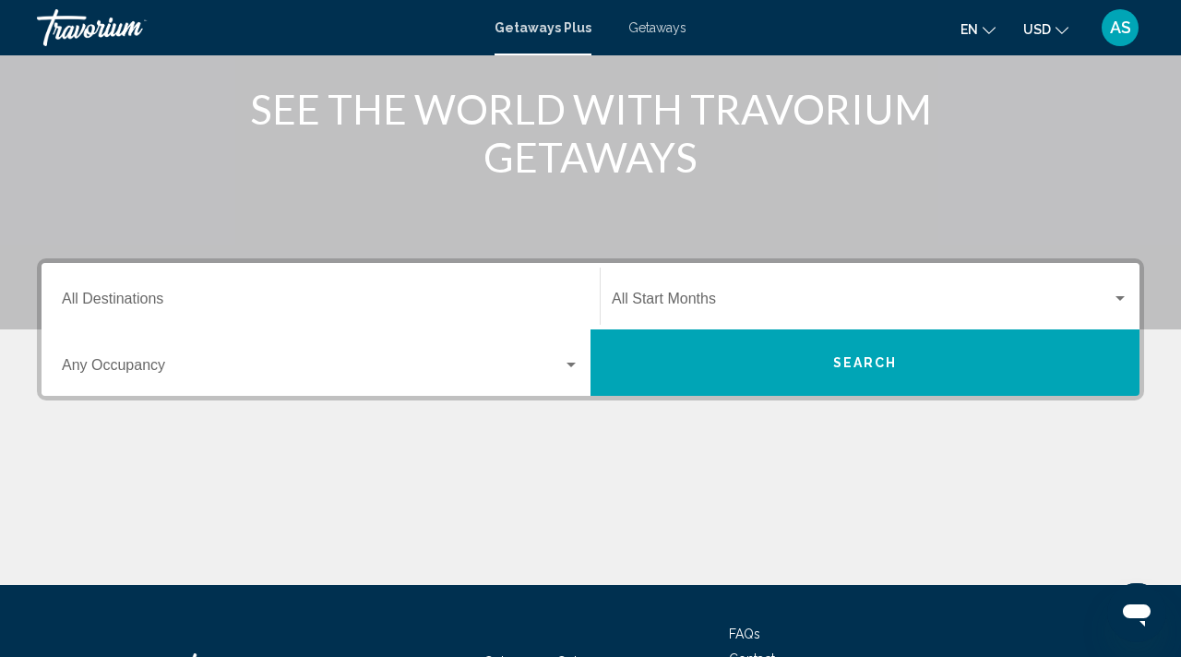
scroll to position [262, 0]
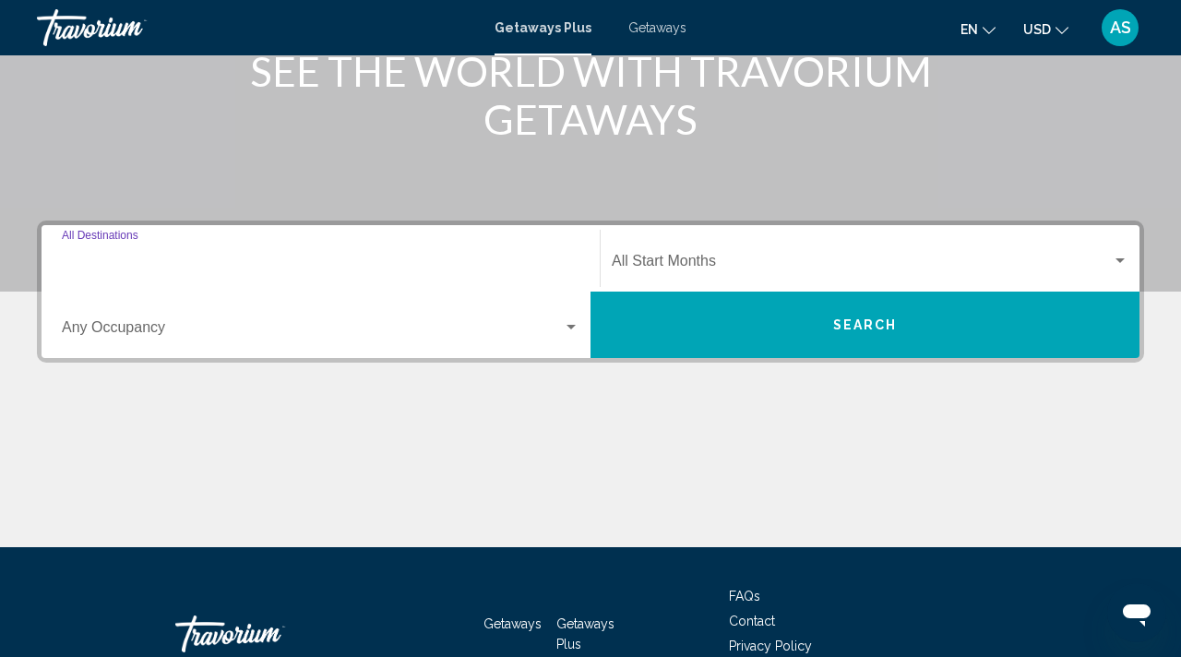
click at [86, 264] on input "Destination All Destinations" at bounding box center [321, 265] width 518 height 17
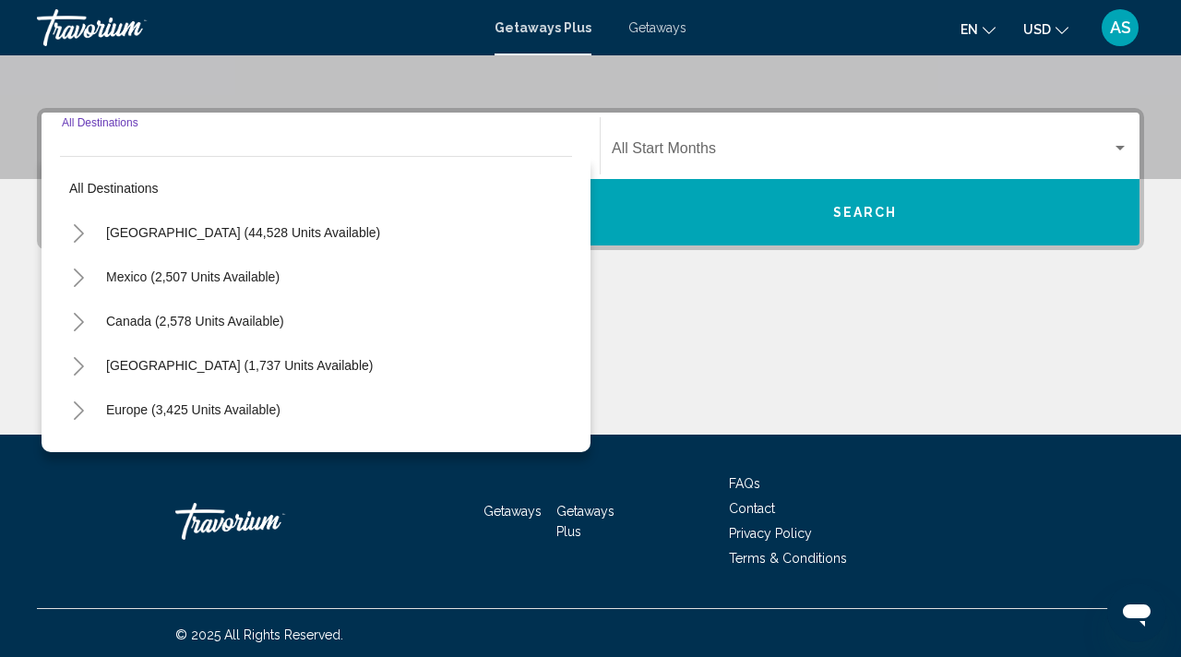
scroll to position [378, 0]
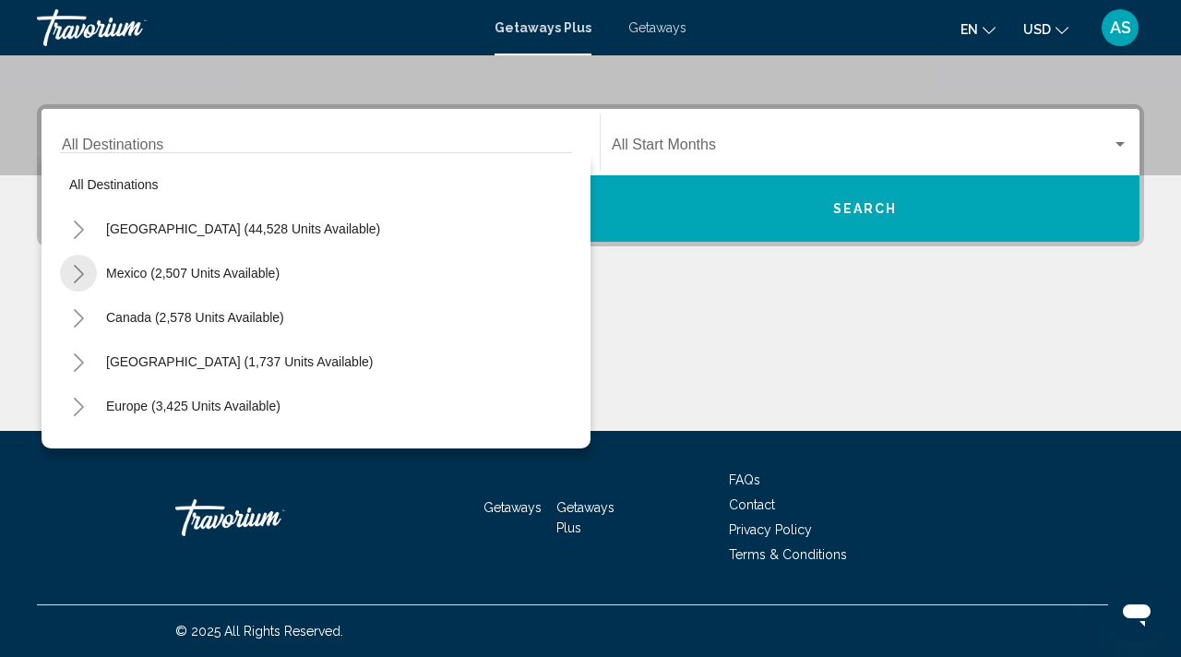
click at [84, 271] on icon "Toggle Mexico (2,507 units available)" at bounding box center [79, 274] width 14 height 18
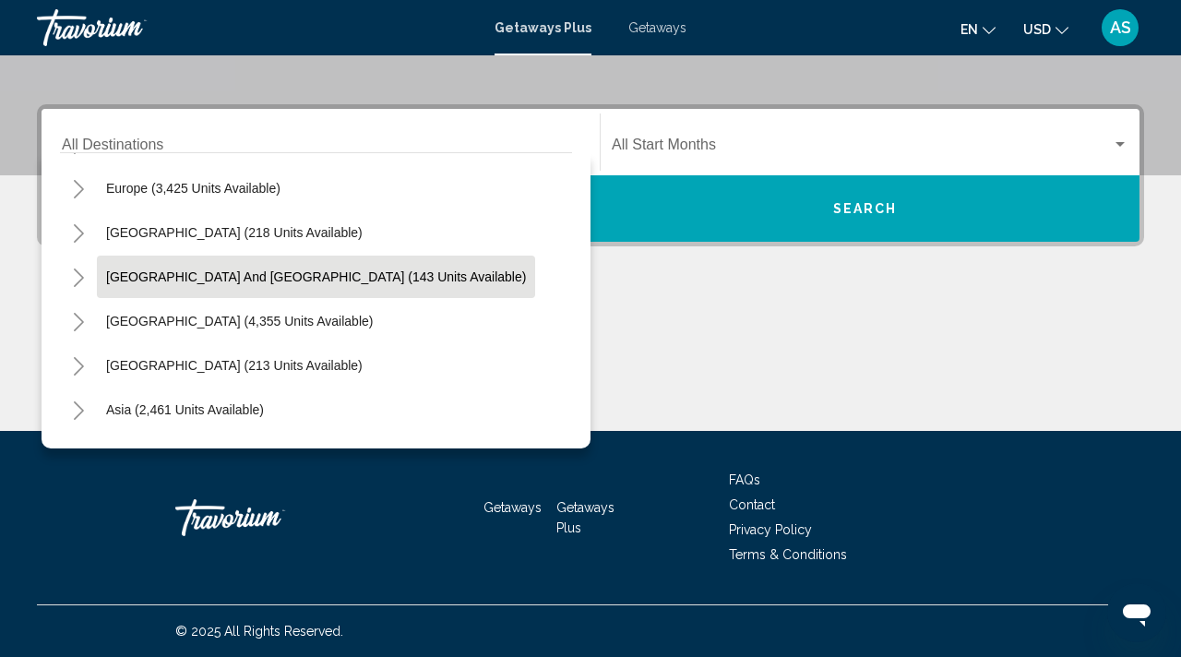
scroll to position [742, 0]
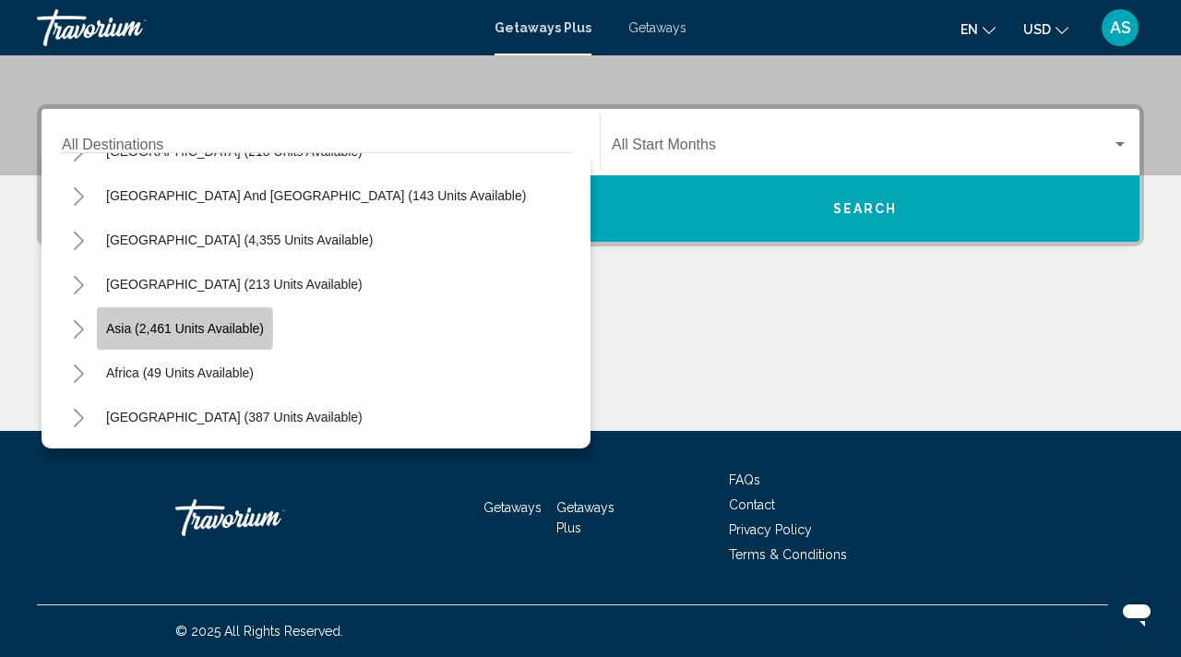
click at [111, 328] on span "Asia (2,461 units available)" at bounding box center [185, 328] width 158 height 15
type input "**********"
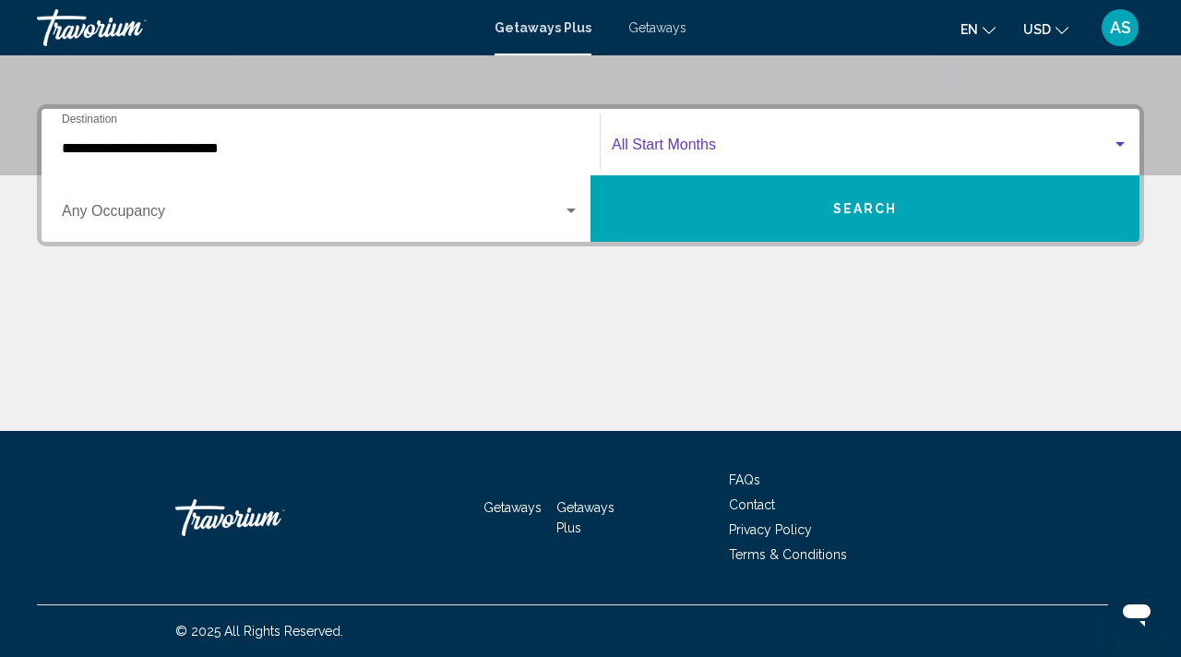
click at [659, 143] on span "Search widget" at bounding box center [862, 148] width 500 height 17
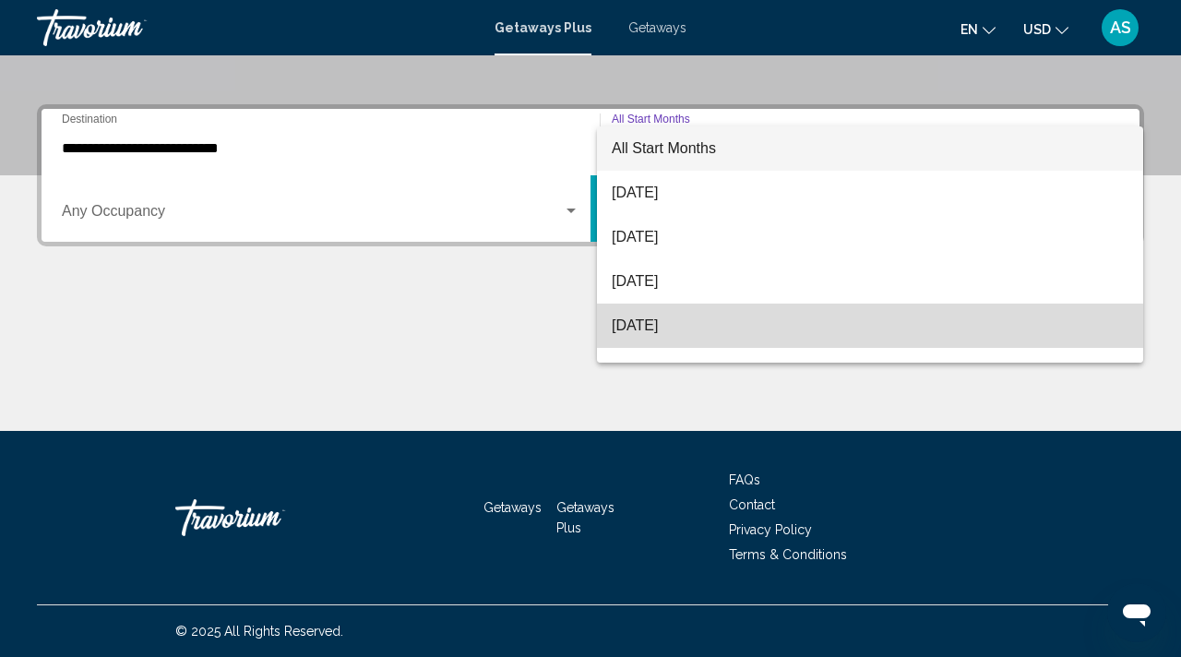
click at [622, 319] on span "[DATE]" at bounding box center [870, 326] width 517 height 44
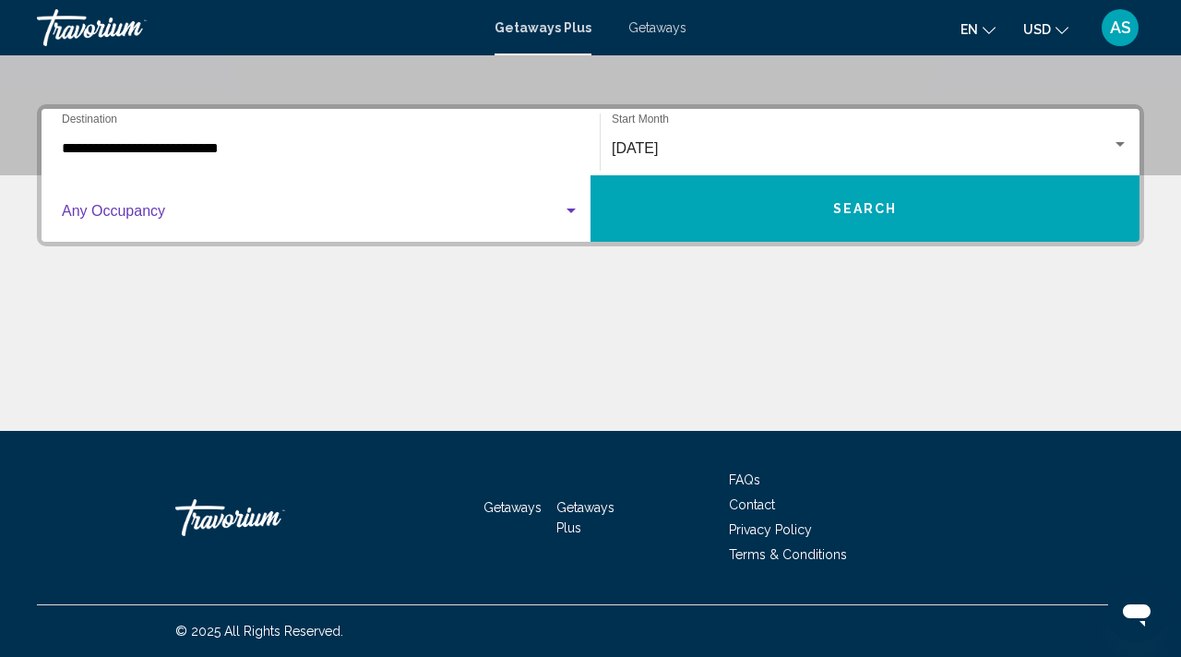
click at [99, 209] on span "Search widget" at bounding box center [312, 215] width 501 height 17
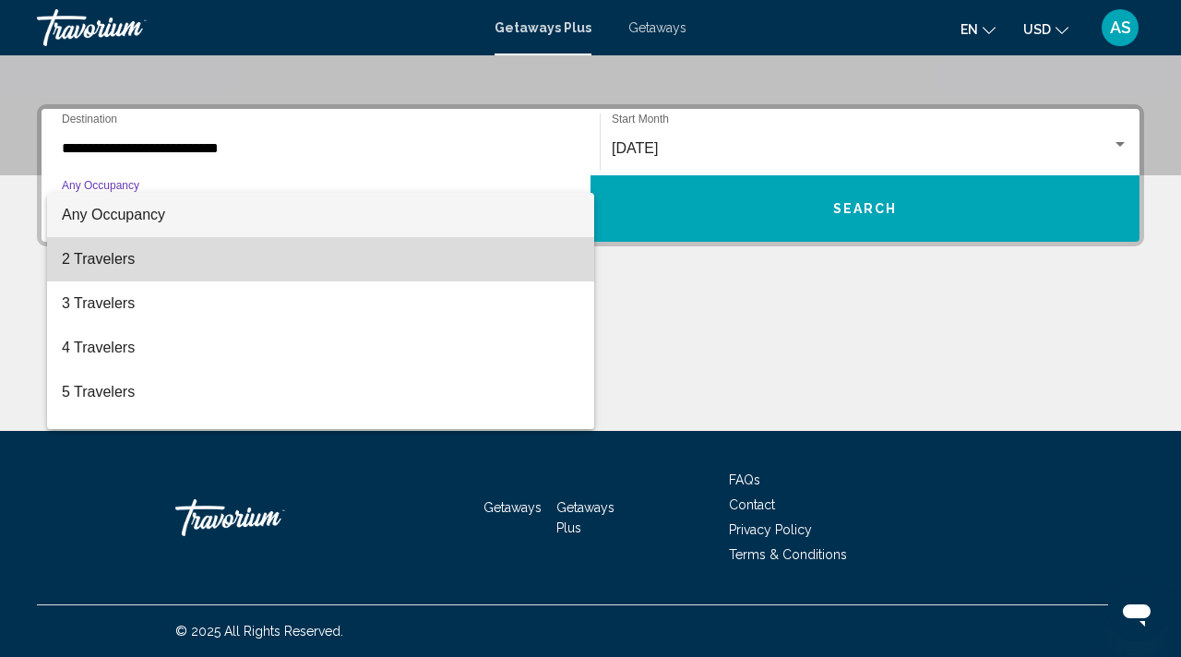
click at [109, 262] on span "2 Travelers" at bounding box center [321, 259] width 518 height 44
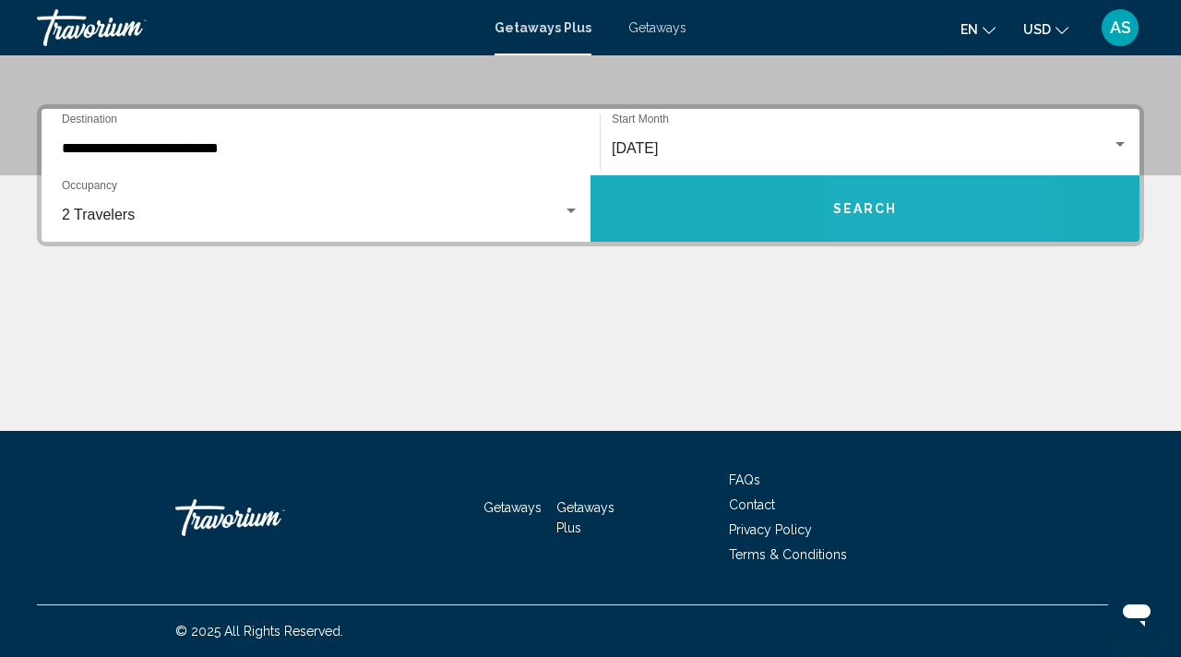
click at [881, 205] on span "Search" at bounding box center [866, 209] width 65 height 15
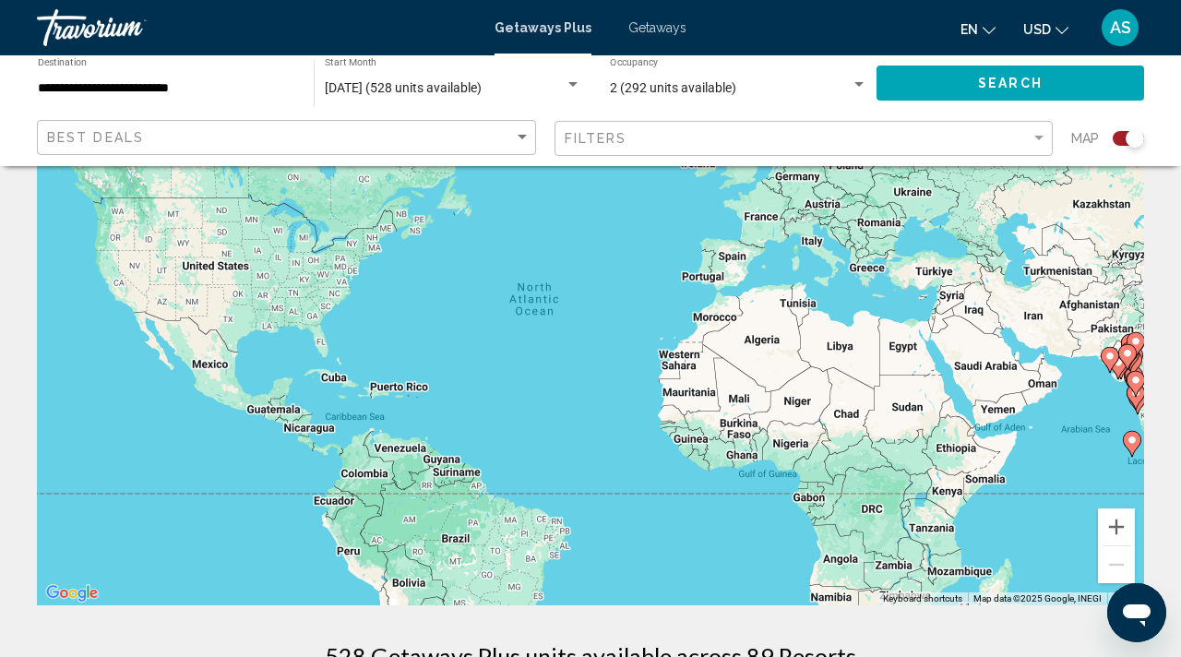
scroll to position [138, 0]
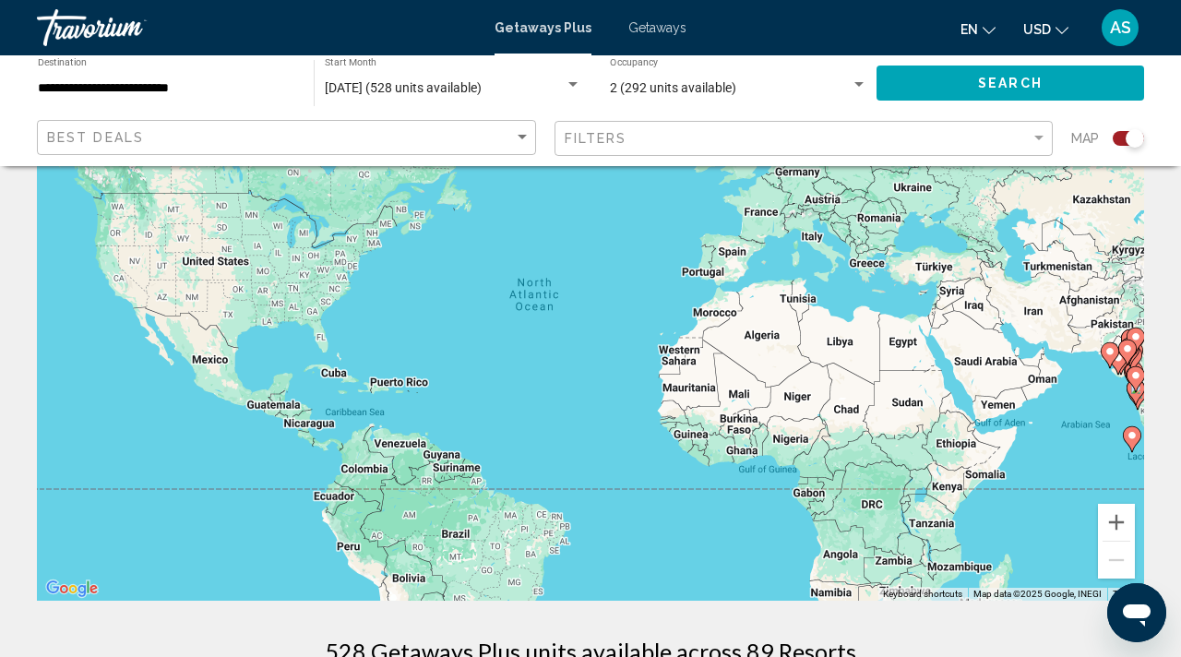
click at [1127, 135] on div "Search widget" at bounding box center [1135, 138] width 18 height 18
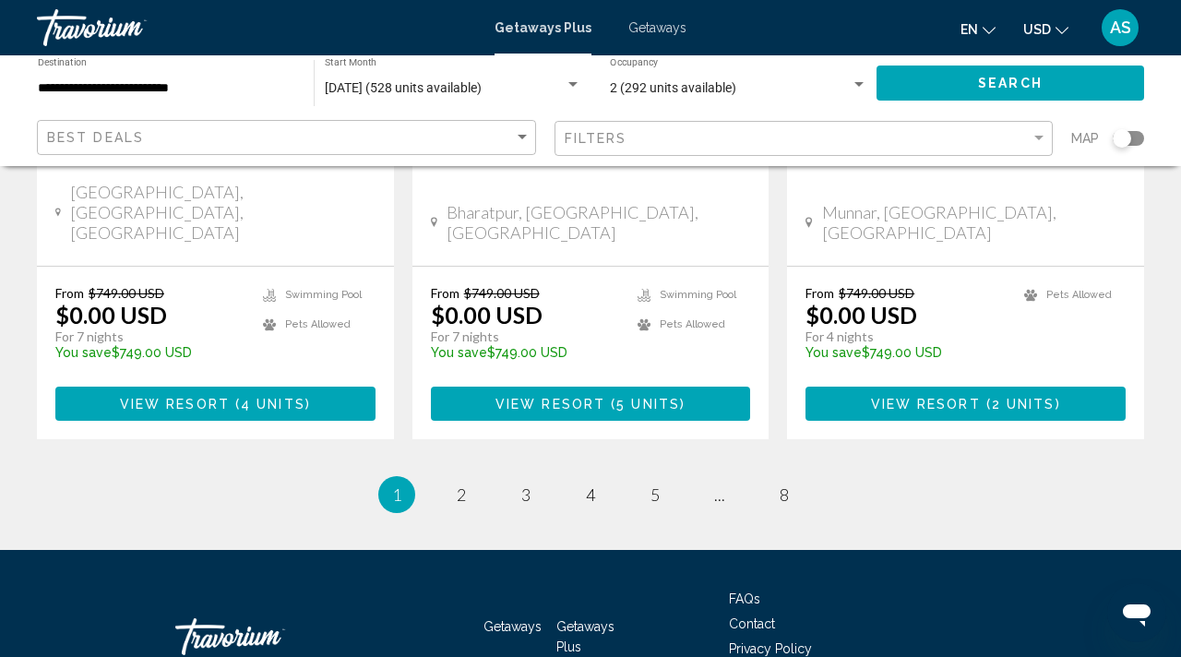
scroll to position [2489, 0]
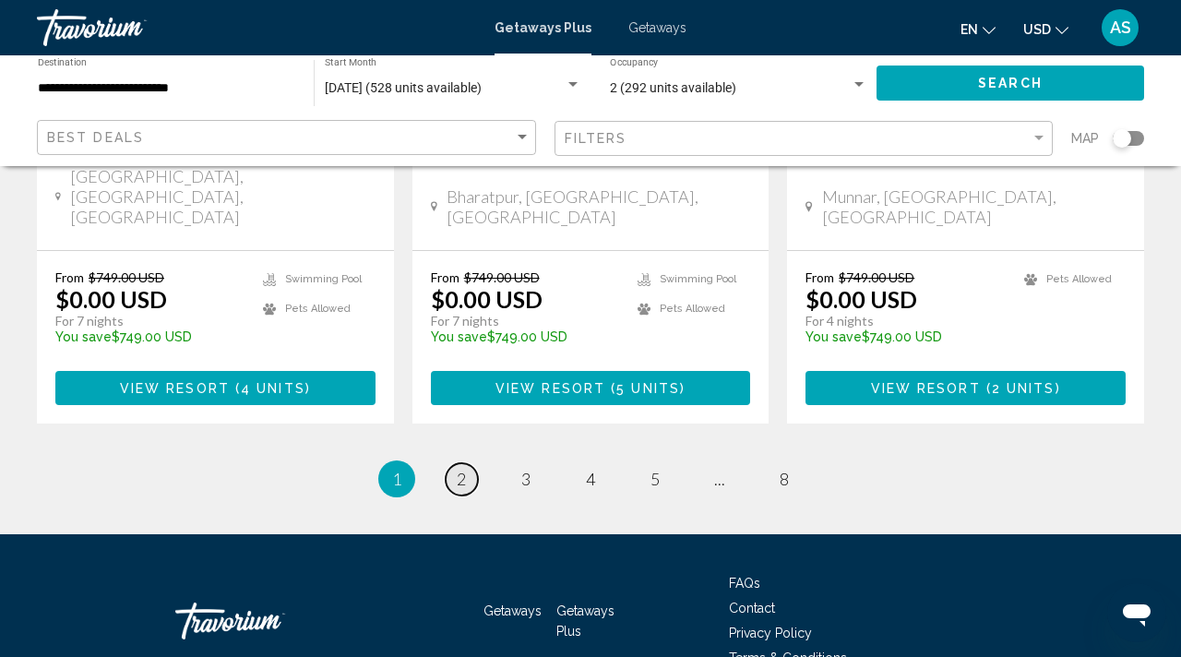
click at [457, 469] on span "2" at bounding box center [461, 479] width 9 height 20
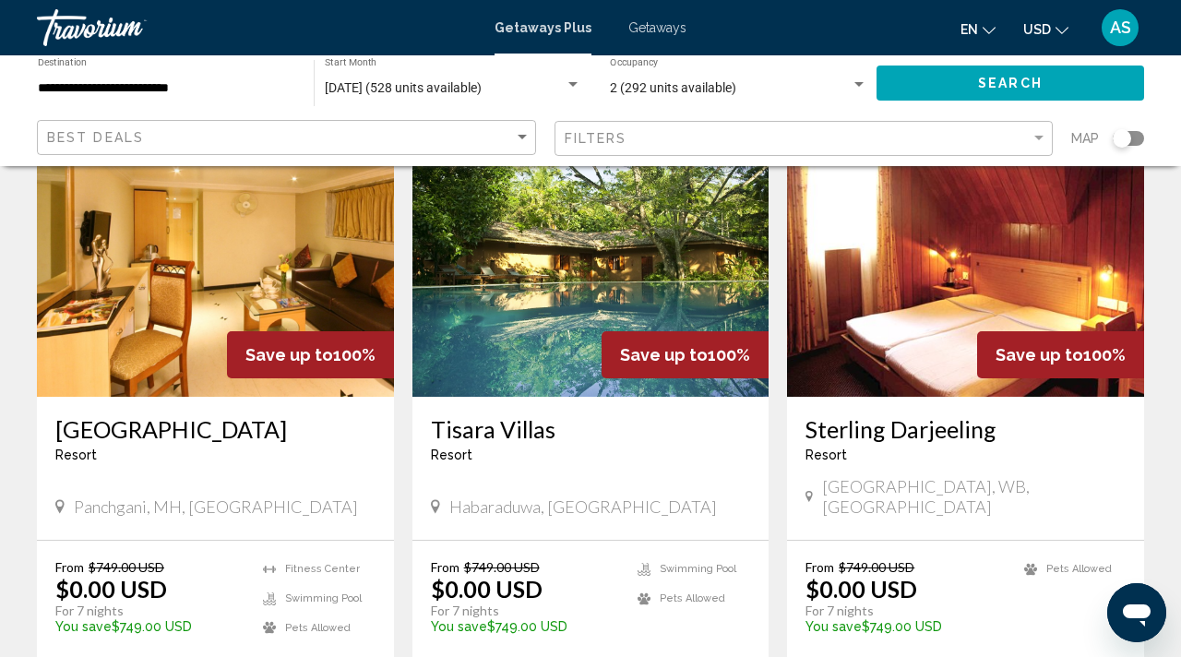
scroll to position [2248, 0]
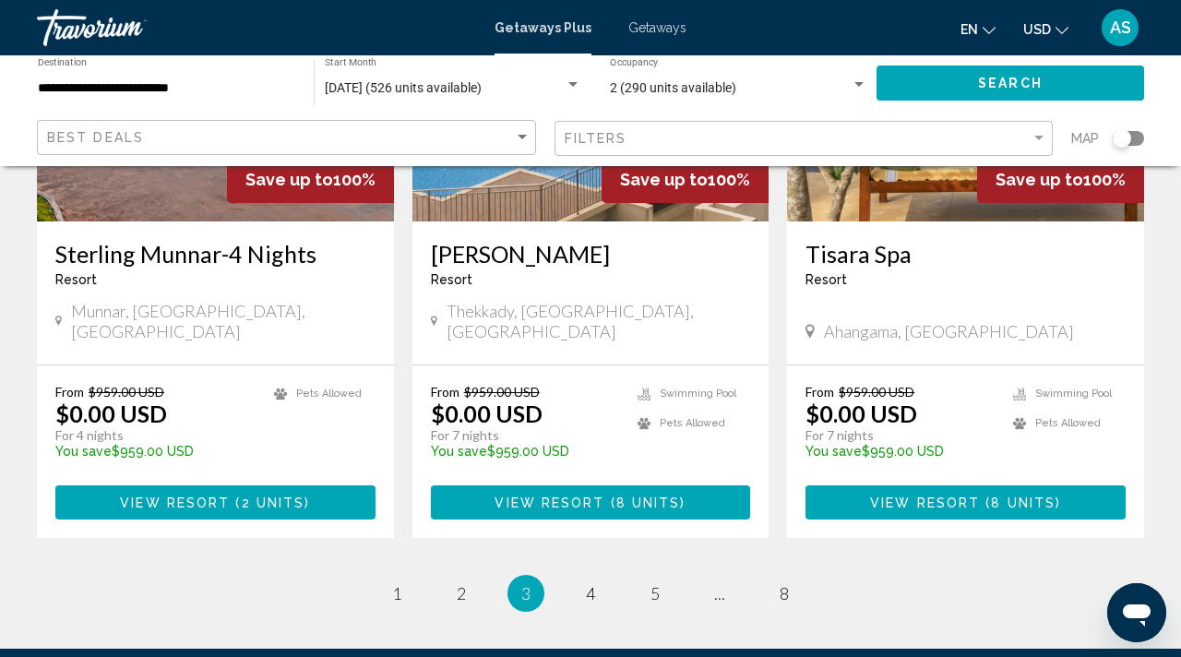
scroll to position [2489, 0]
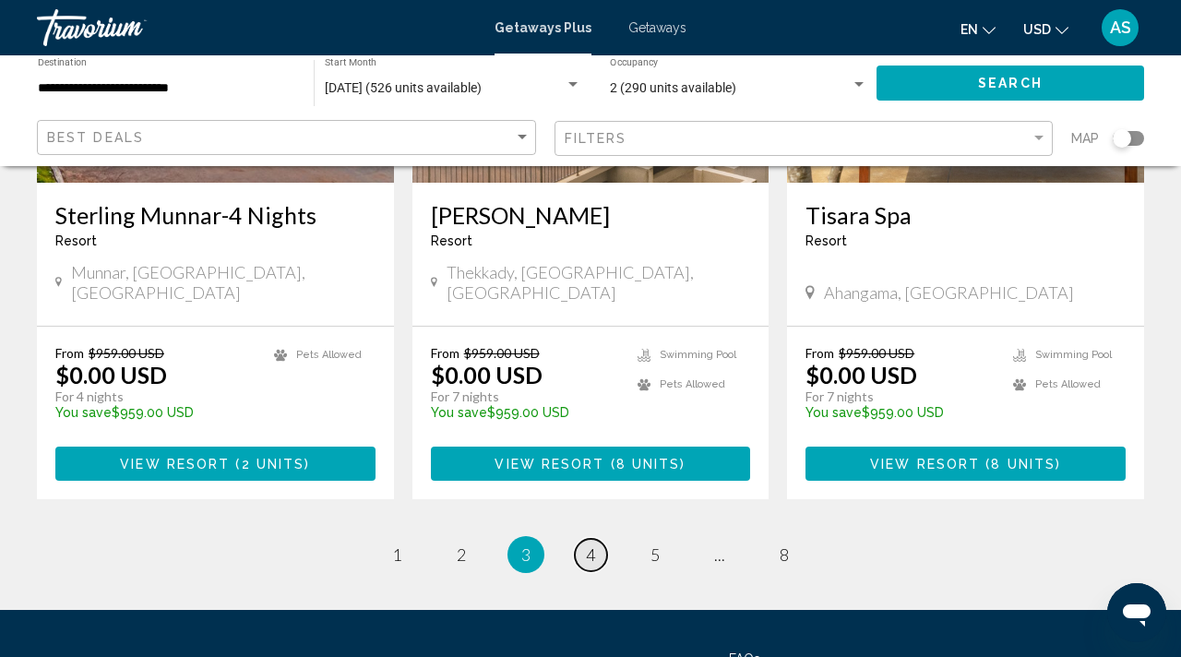
click at [591, 545] on span "4" at bounding box center [590, 555] width 9 height 20
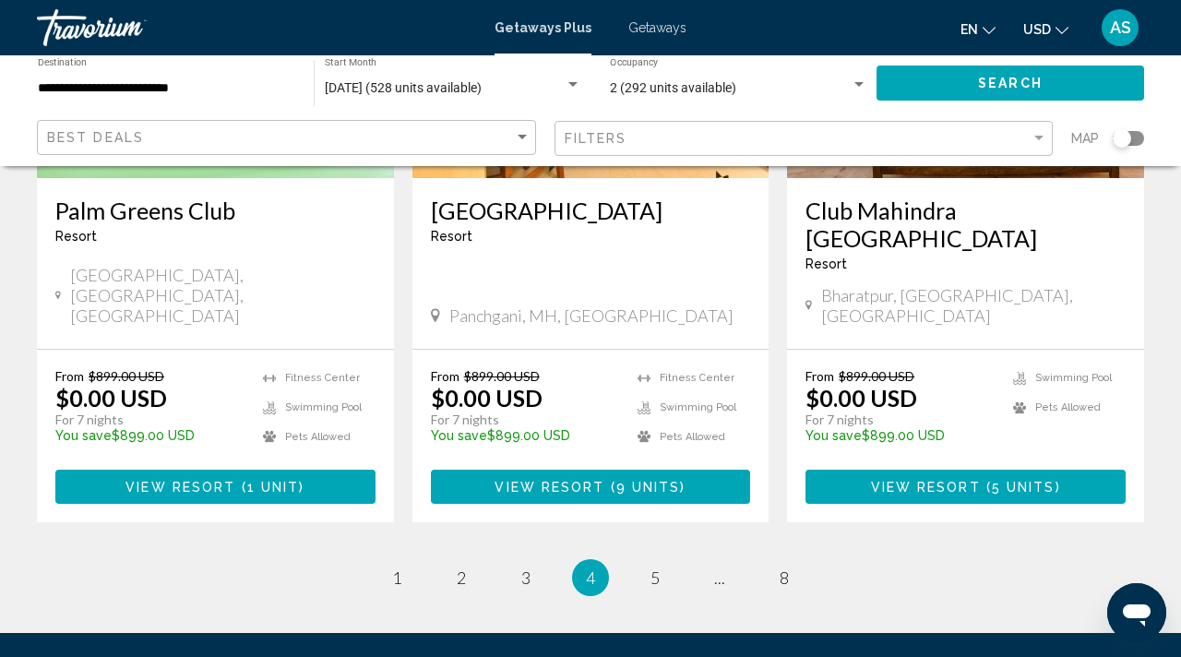
scroll to position [2544, 0]
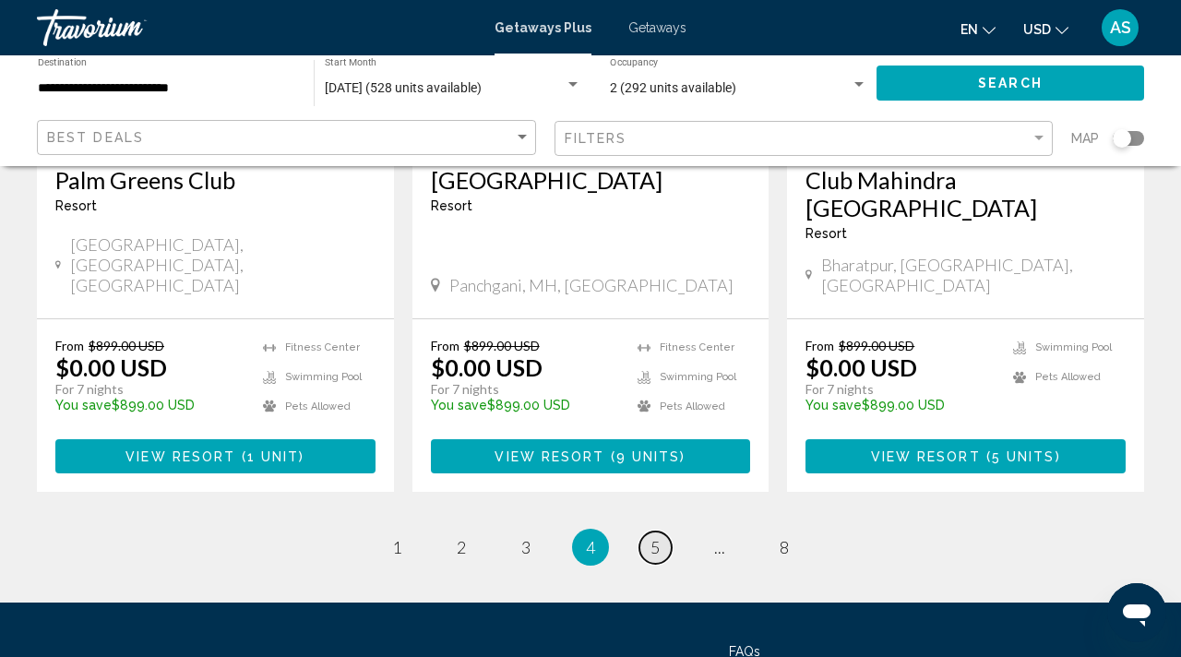
click at [651, 537] on span "5" at bounding box center [655, 547] width 9 height 20
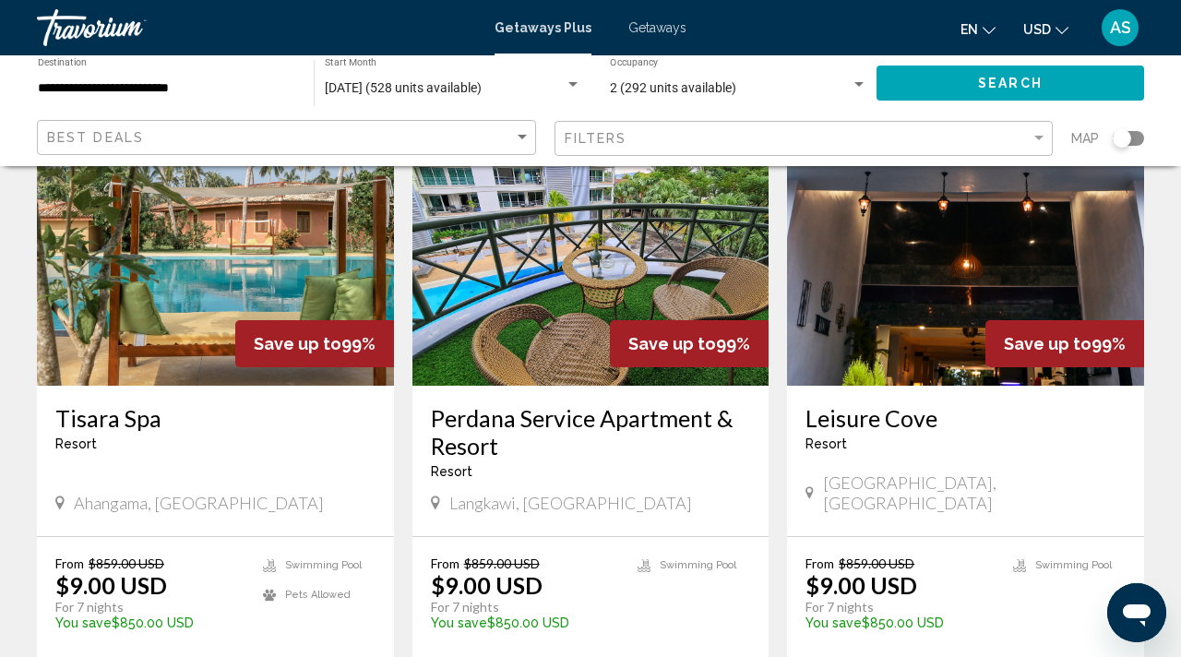
scroll to position [2280, 0]
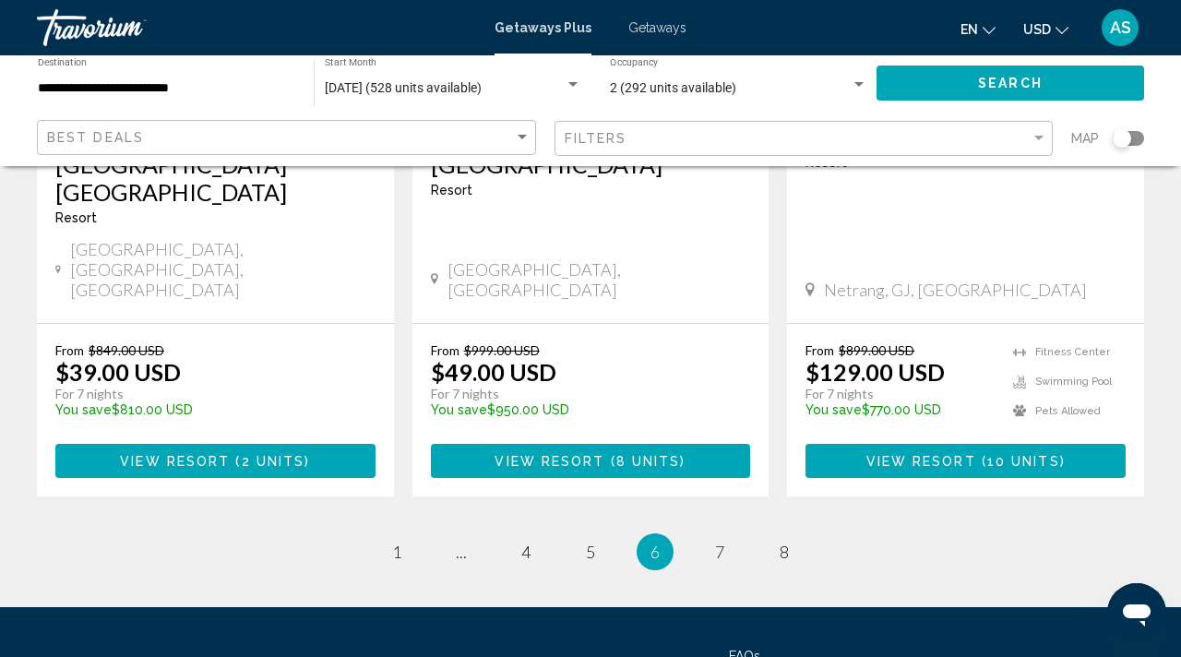
scroll to position [2461, 0]
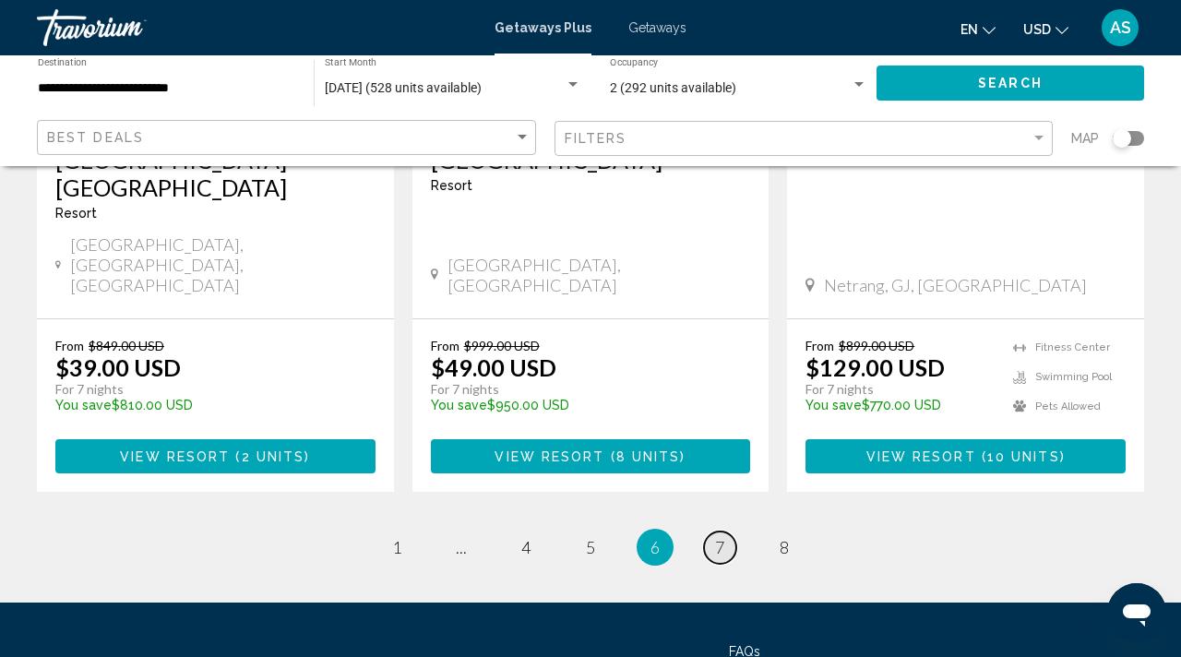
click at [719, 537] on span "7" at bounding box center [719, 547] width 9 height 20
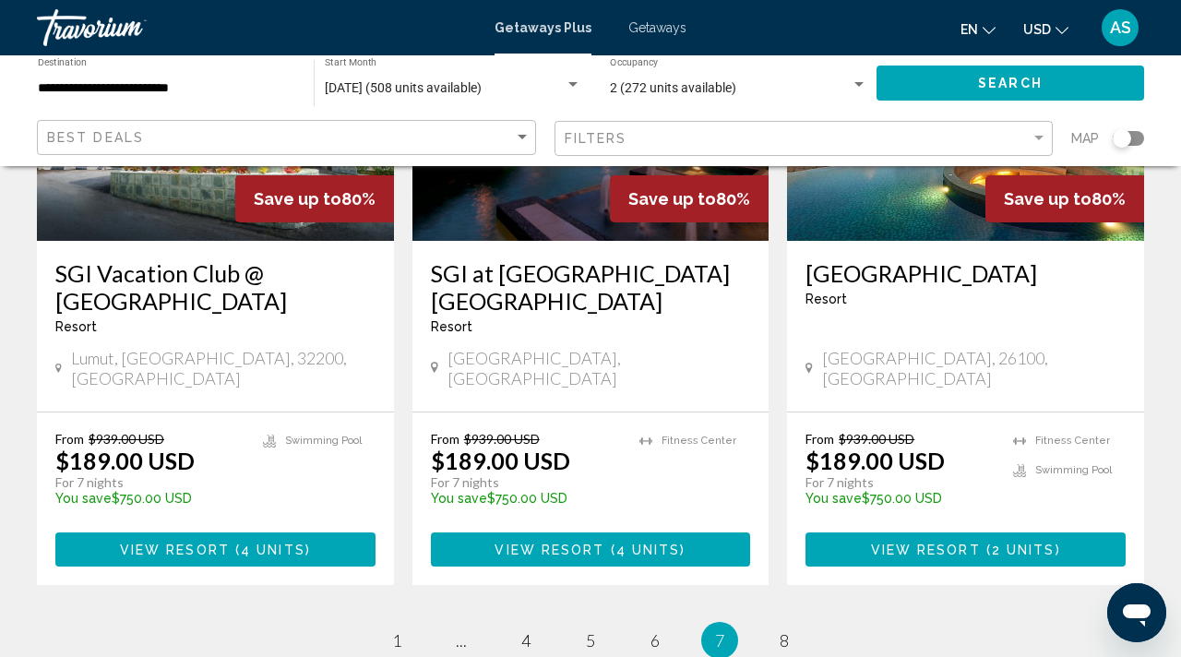
scroll to position [2311, 0]
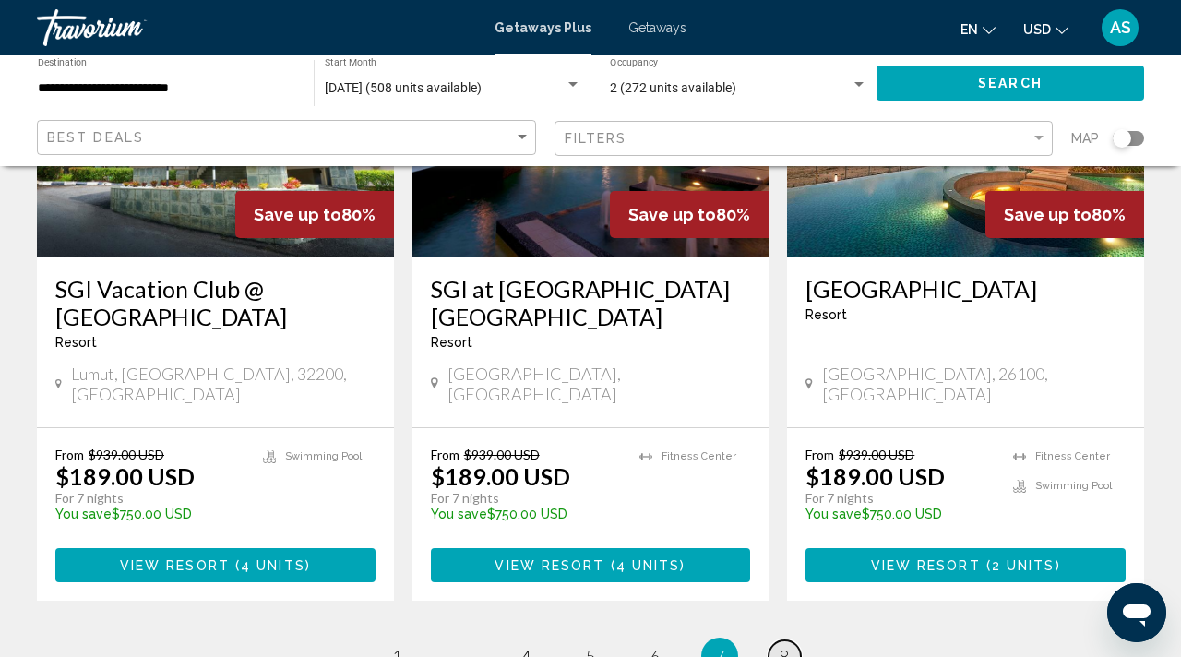
click at [780, 646] on span "8" at bounding box center [784, 656] width 9 height 20
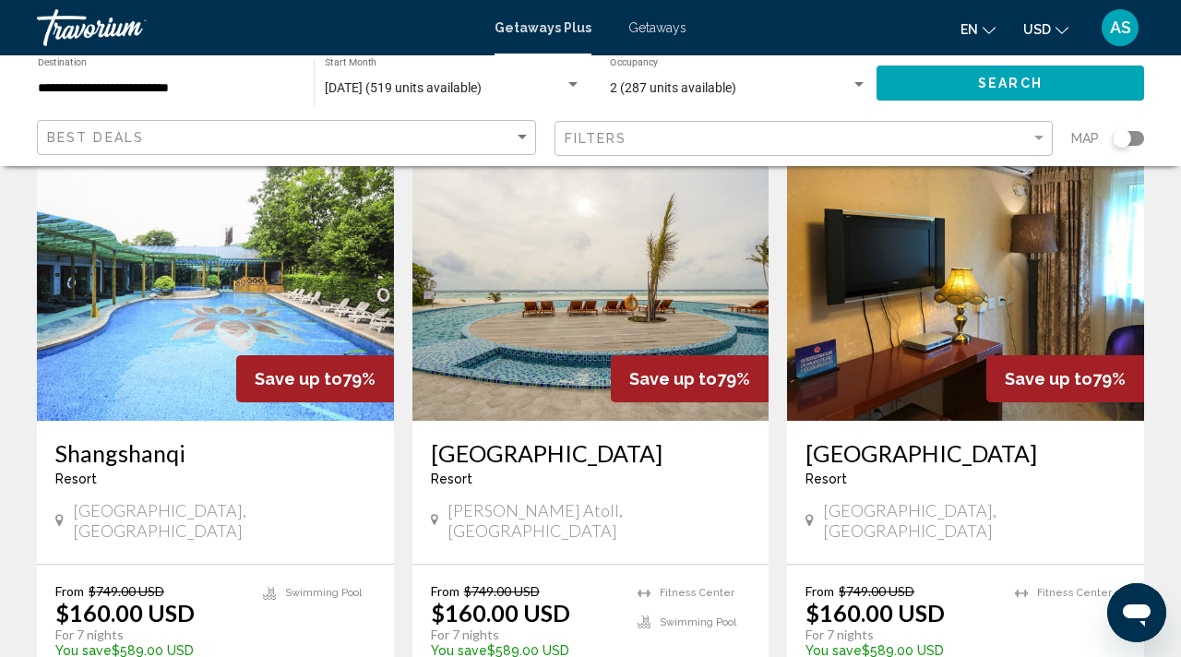
scroll to position [134, 0]
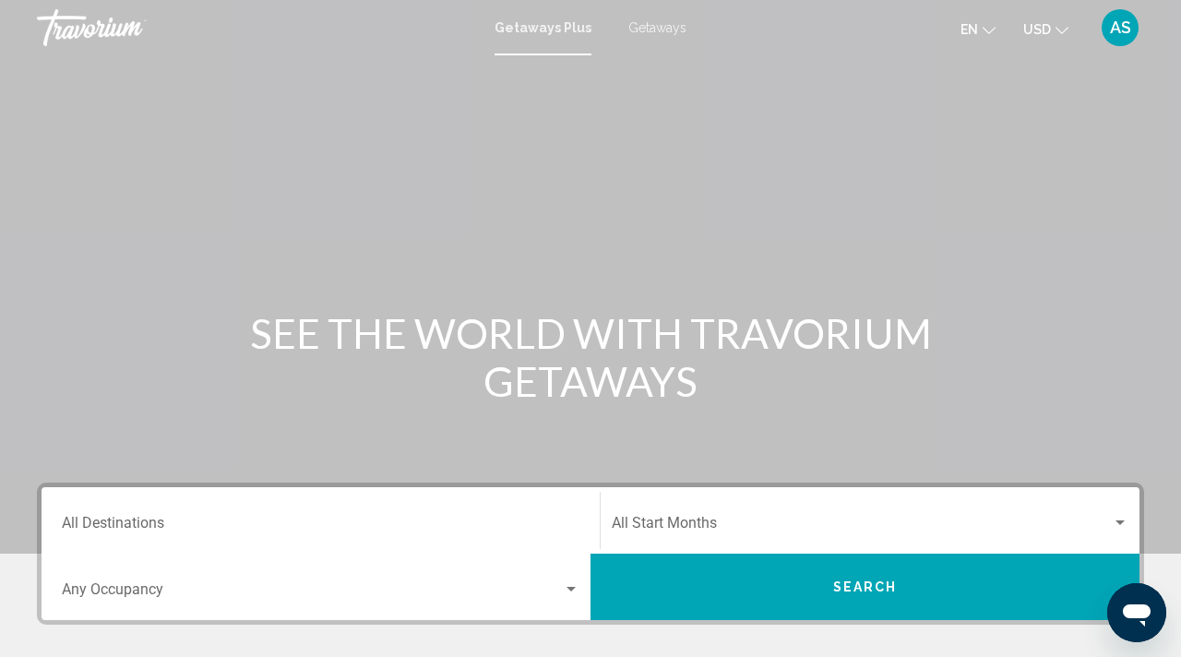
click at [101, 510] on div "Destination All Destinations" at bounding box center [321, 521] width 518 height 58
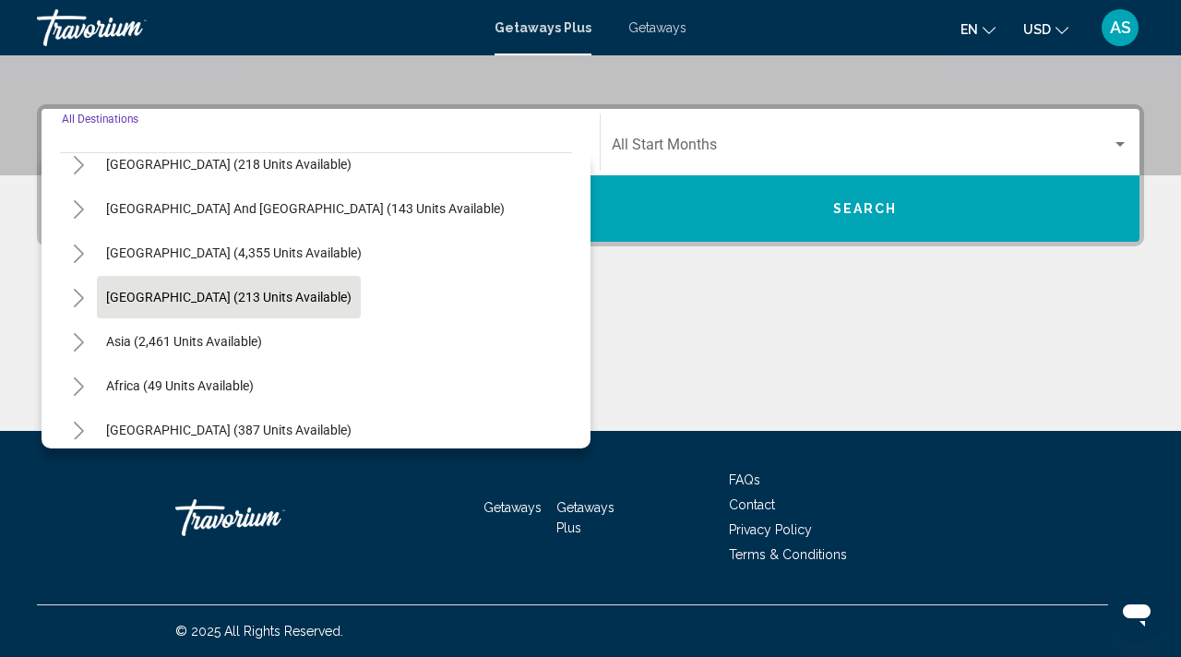
scroll to position [299, 0]
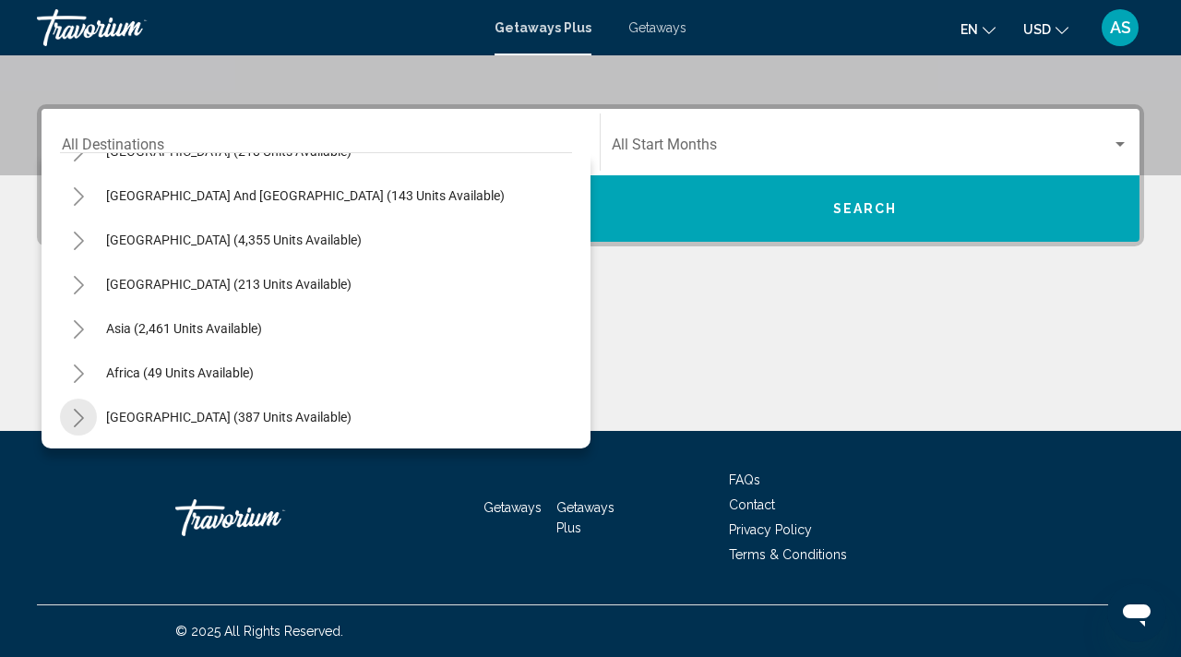
click at [78, 412] on icon "Toggle Middle East (387 units available)" at bounding box center [79, 418] width 14 height 18
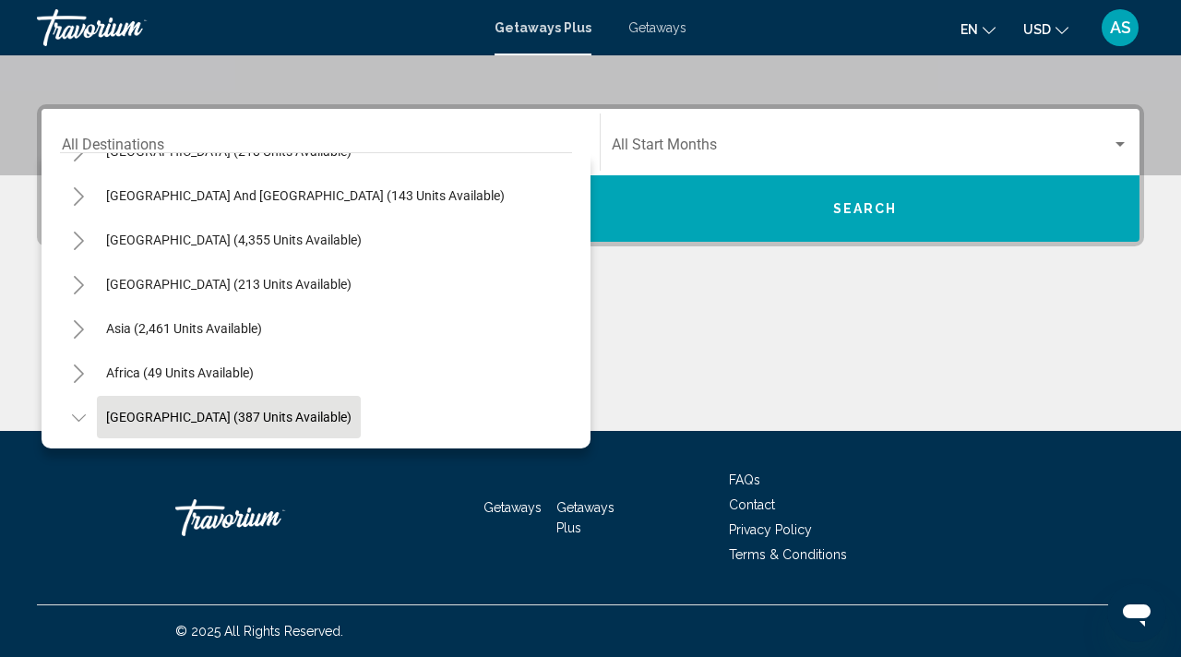
click at [115, 408] on button "[GEOGRAPHIC_DATA] (387 units available)" at bounding box center [229, 417] width 264 height 42
type input "**********"
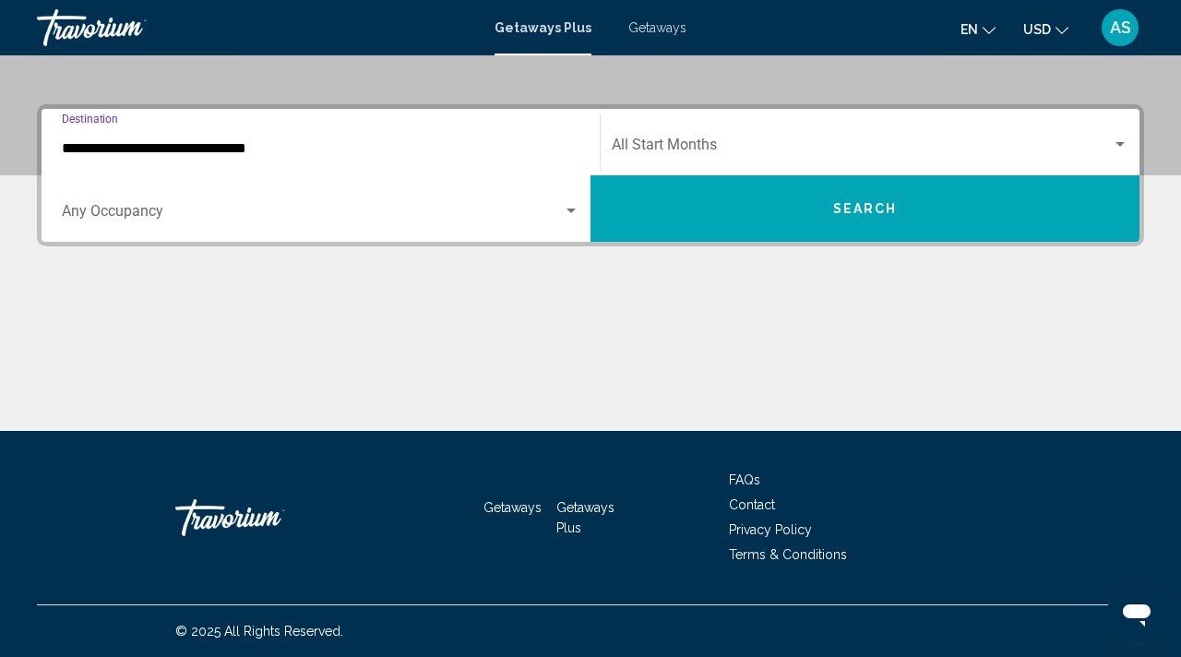
click at [659, 135] on div "Start Month All Start Months" at bounding box center [870, 143] width 517 height 58
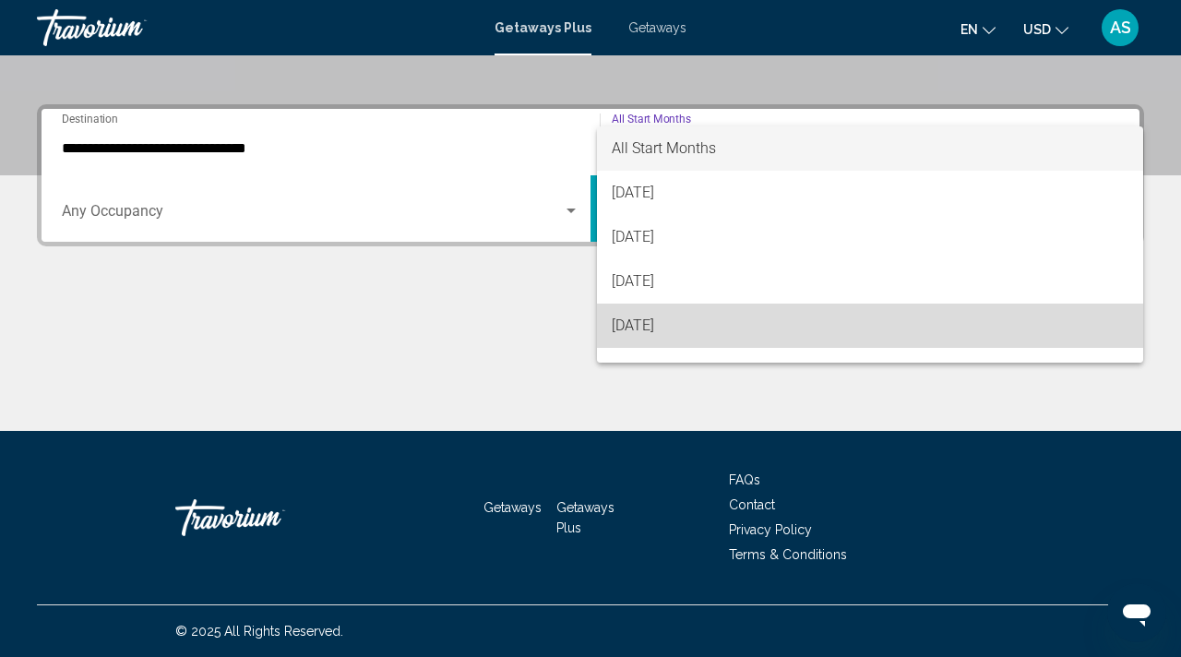
click at [651, 327] on span "[DATE]" at bounding box center [870, 326] width 517 height 44
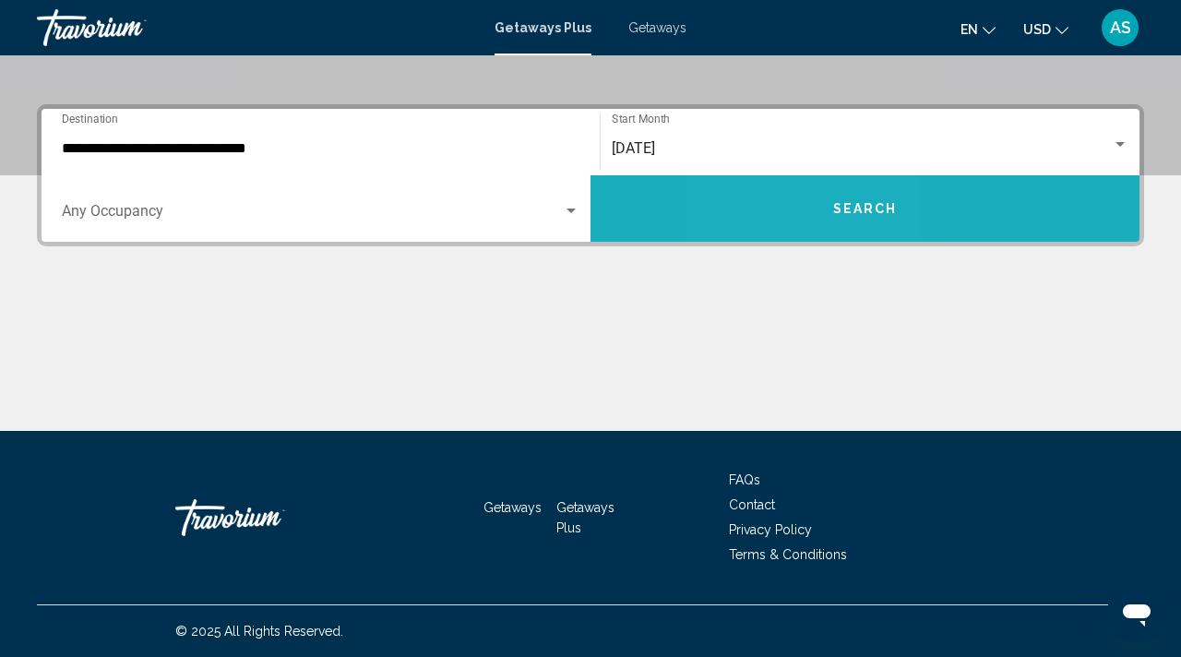
click at [796, 214] on button "Search" at bounding box center [865, 208] width 549 height 66
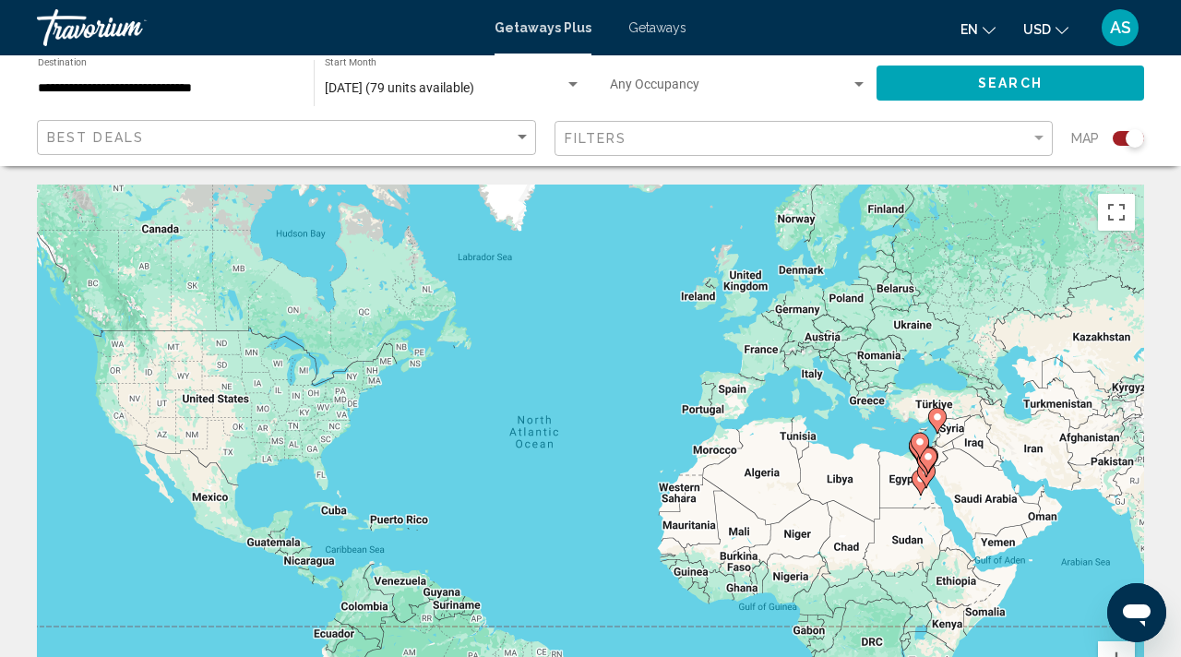
click at [1128, 134] on div "Search widget" at bounding box center [1135, 138] width 18 height 18
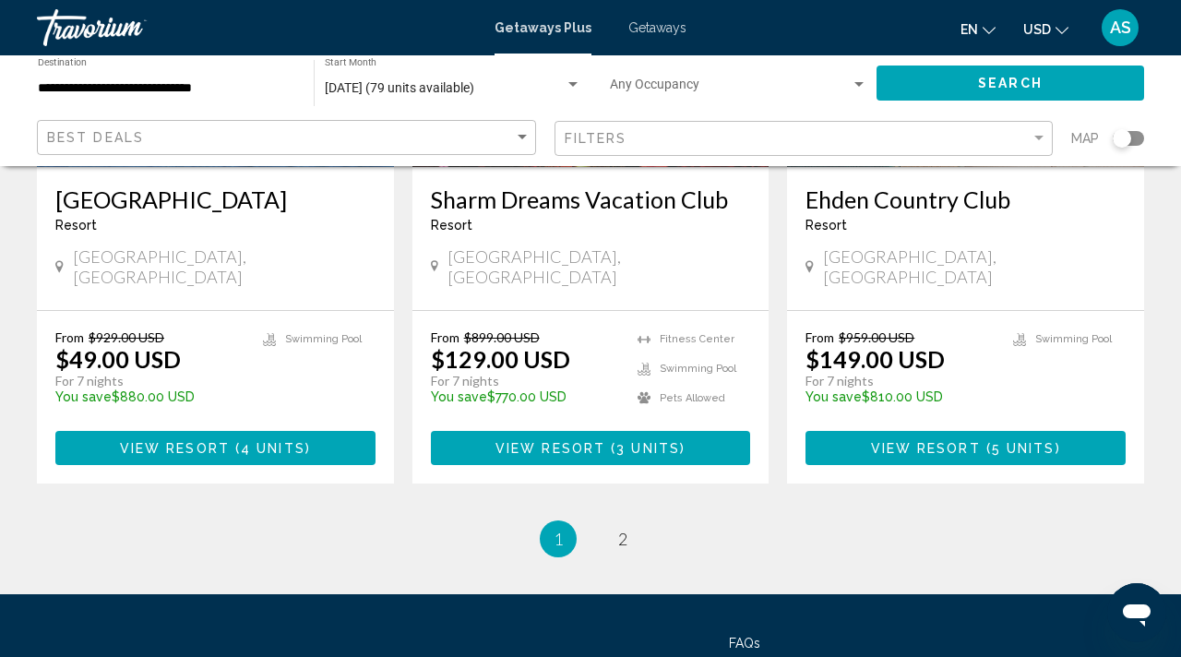
scroll to position [2357, 0]
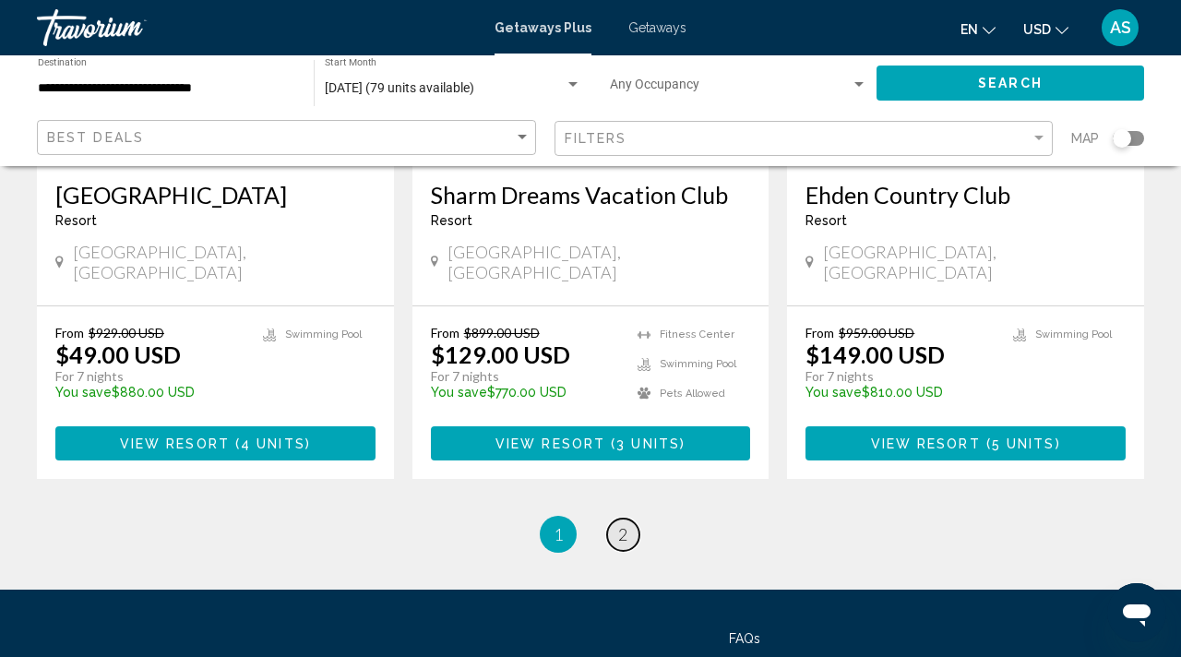
click at [623, 524] on span "2" at bounding box center [622, 534] width 9 height 20
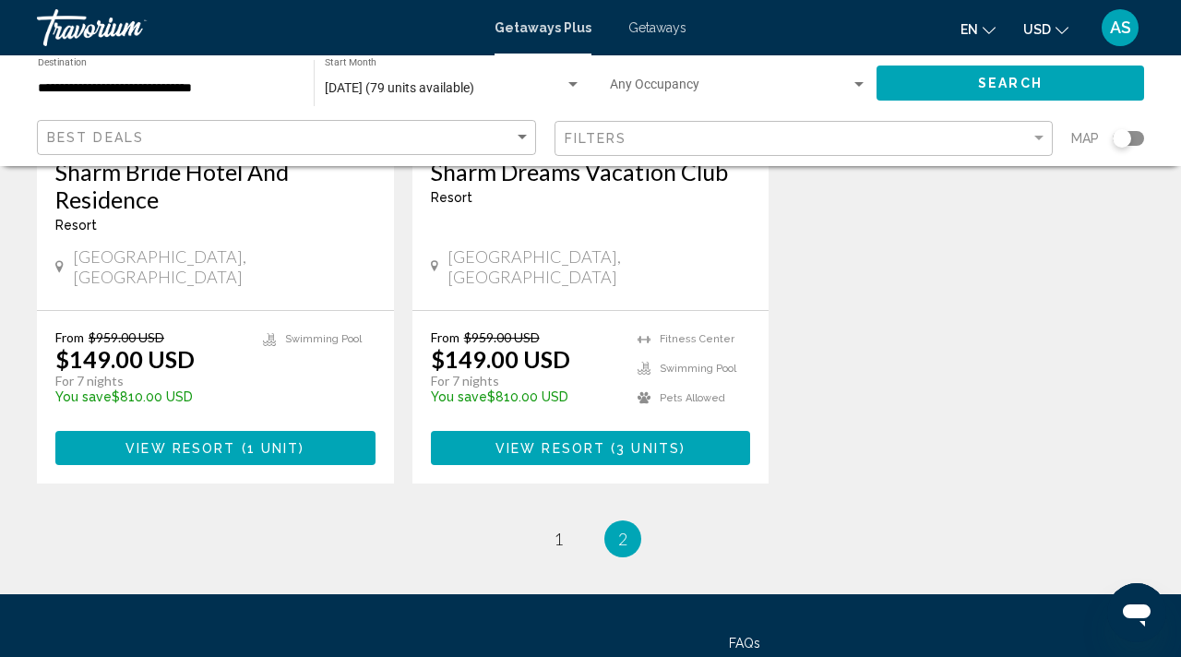
scroll to position [414, 0]
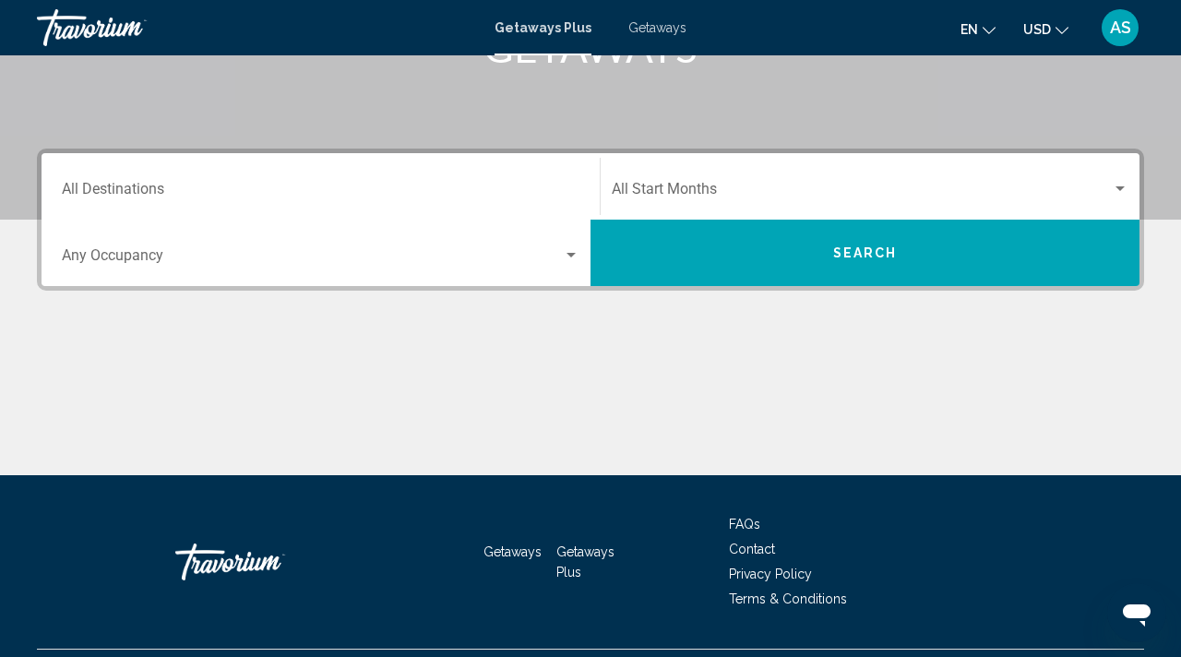
scroll to position [340, 0]
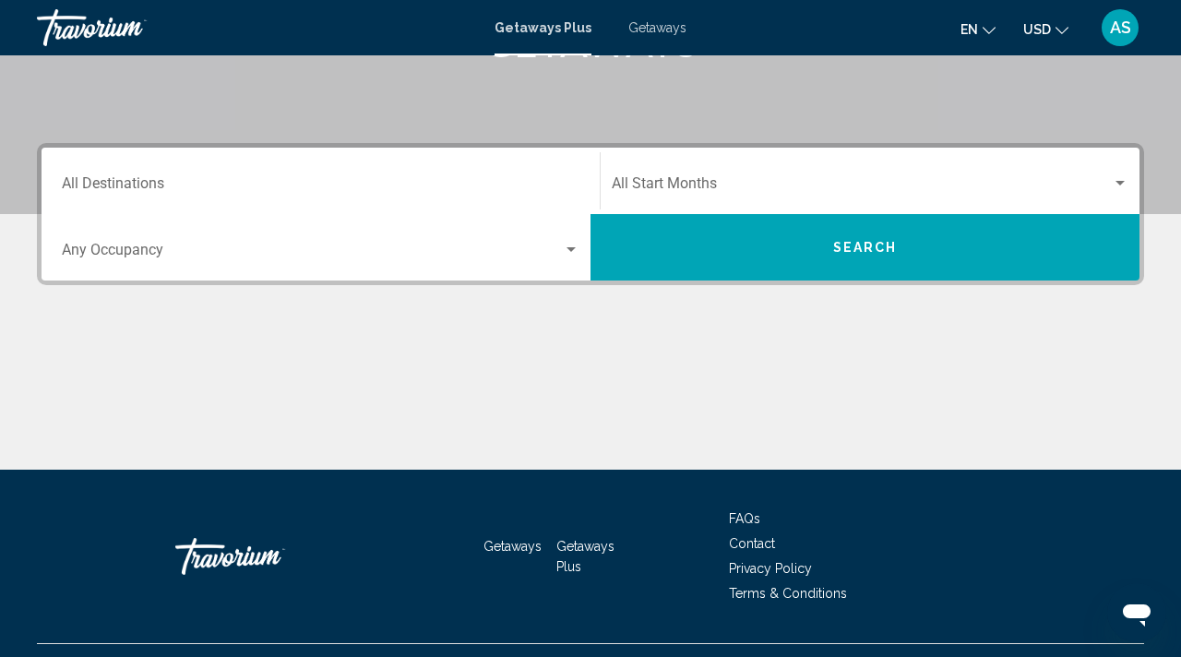
click at [101, 179] on input "Destination All Destinations" at bounding box center [321, 187] width 518 height 17
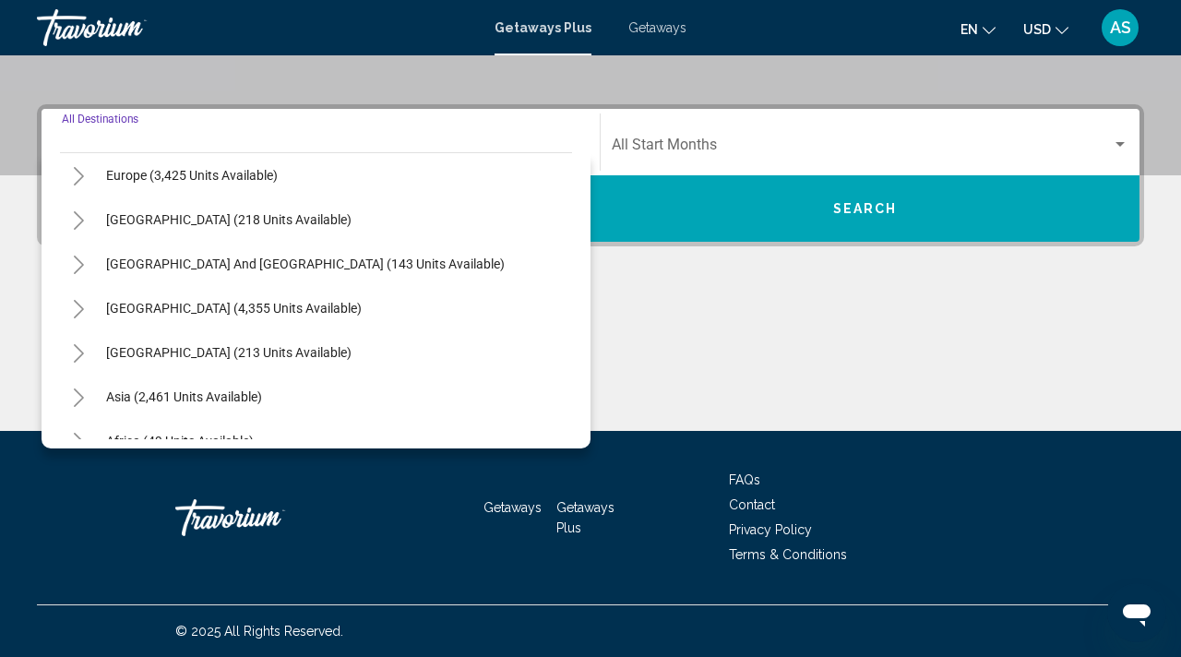
scroll to position [299, 0]
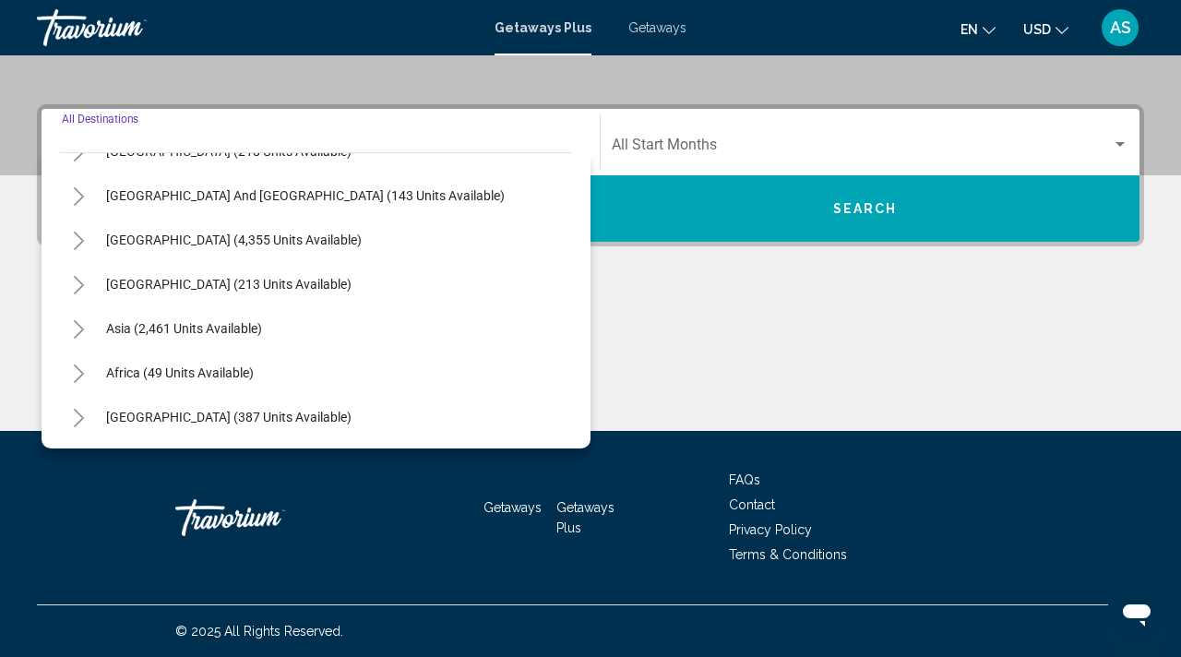
click at [82, 327] on icon "Toggle Asia (2,461 units available)" at bounding box center [79, 329] width 14 height 18
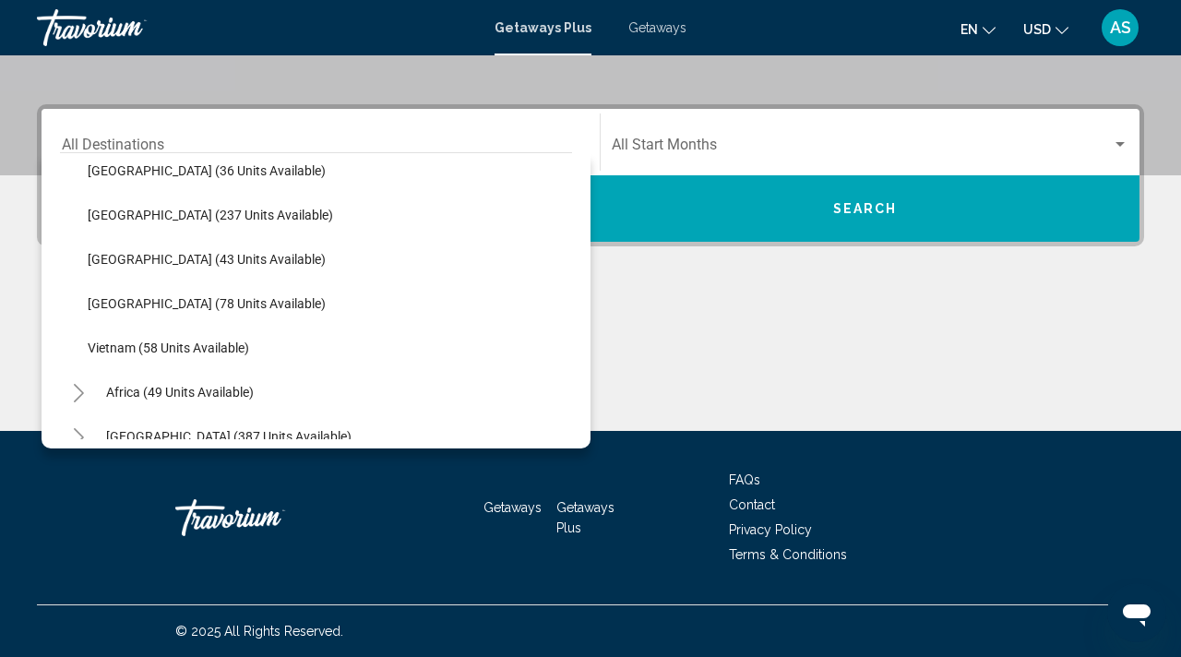
scroll to position [742, 0]
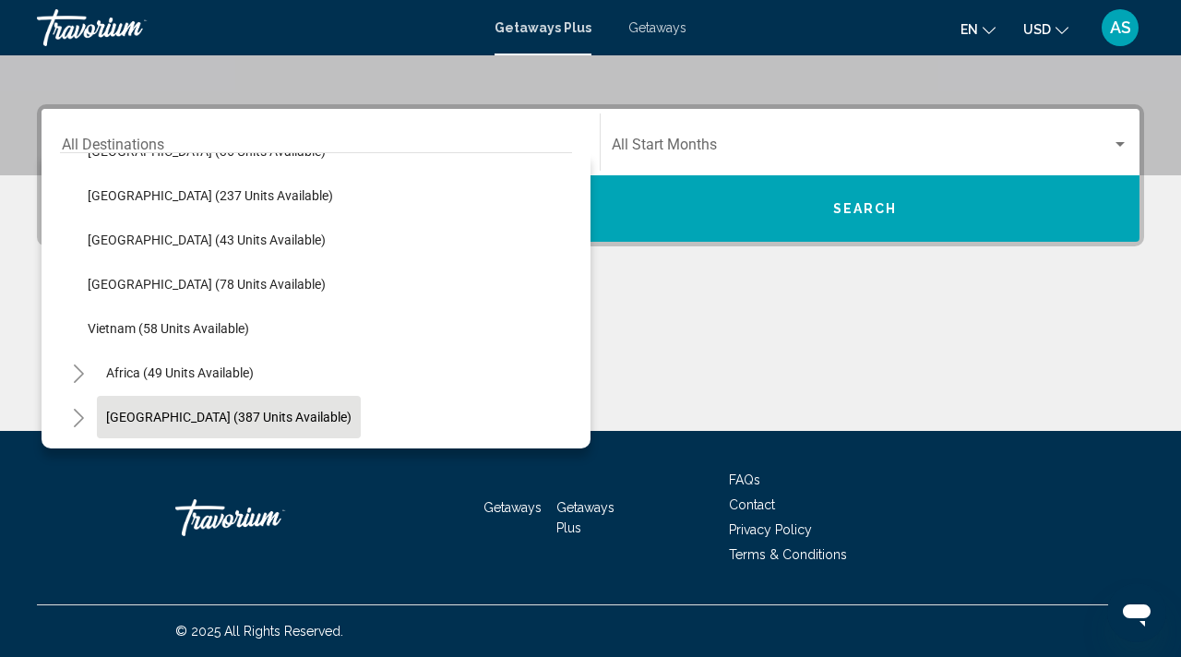
click at [126, 414] on span "[GEOGRAPHIC_DATA] (387 units available)" at bounding box center [229, 417] width 246 height 15
type input "**********"
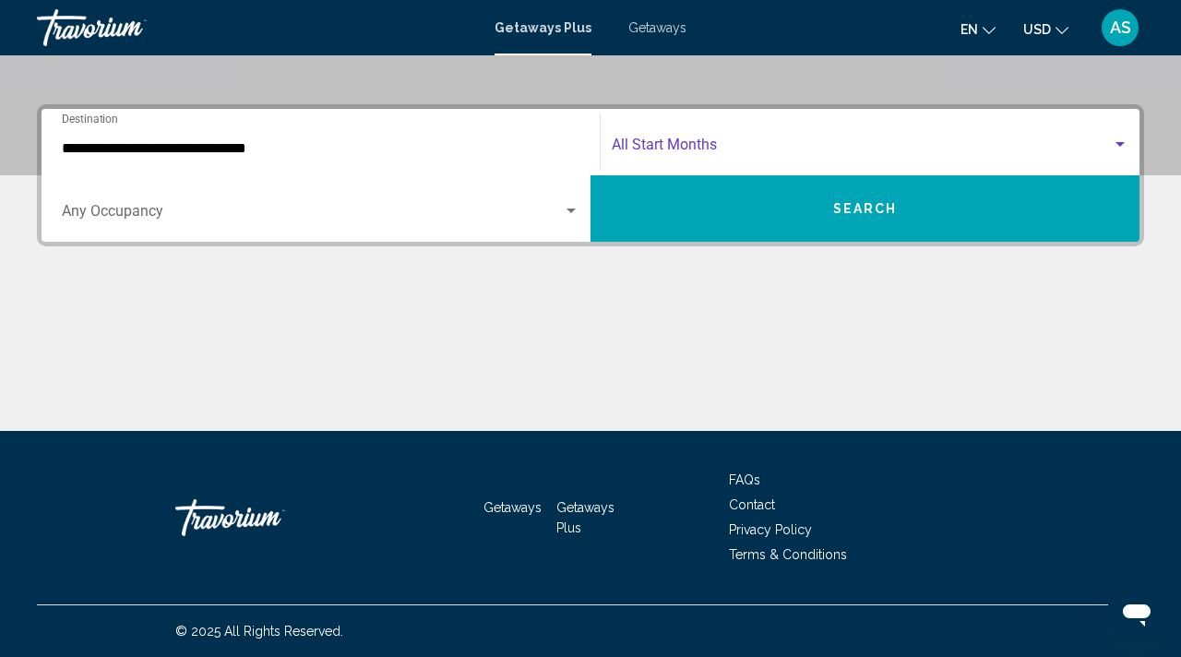
click at [702, 146] on span "Search widget" at bounding box center [862, 148] width 500 height 17
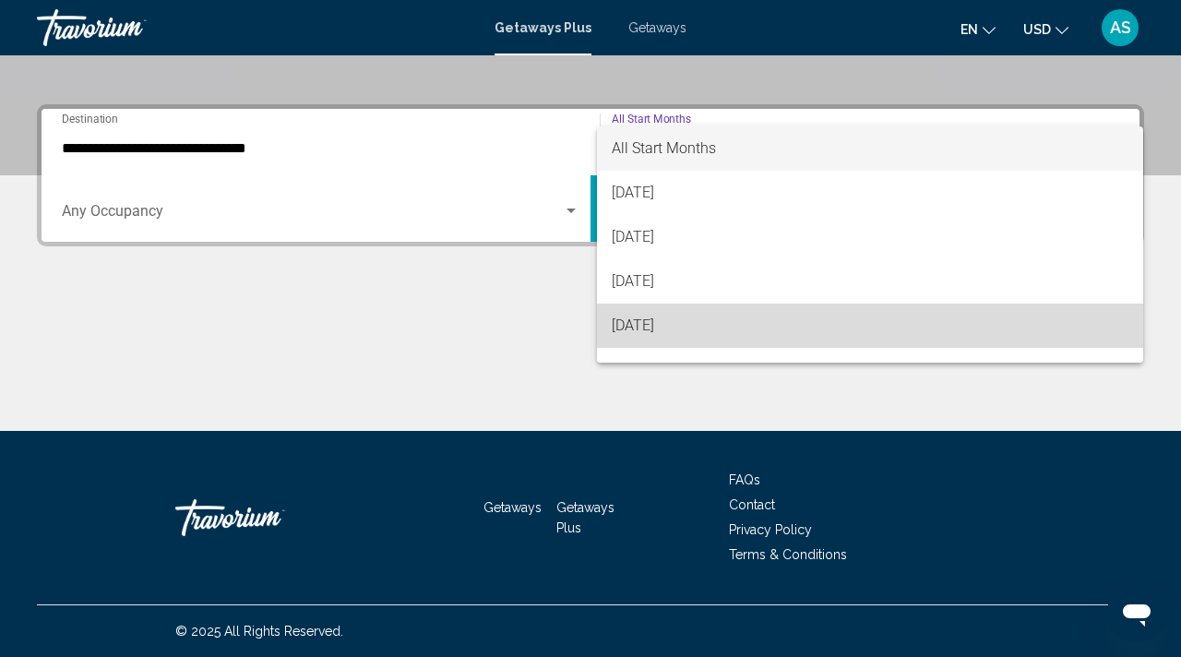
click at [648, 317] on span "[DATE]" at bounding box center [870, 326] width 517 height 44
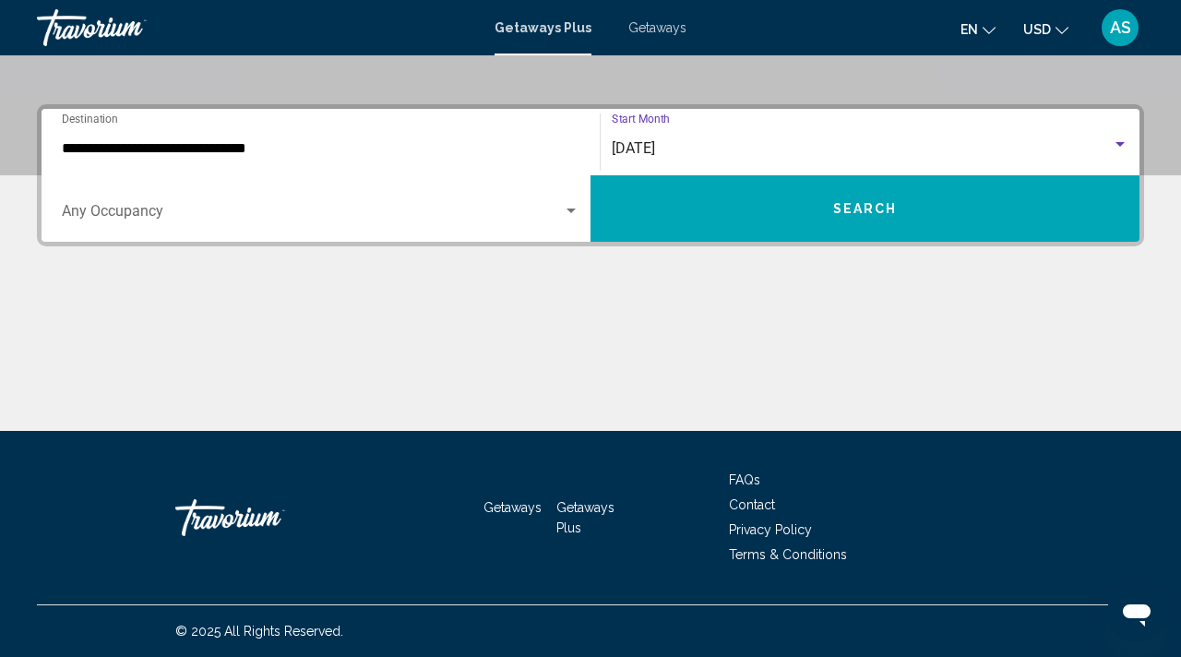
click at [893, 217] on button "Search" at bounding box center [865, 208] width 549 height 66
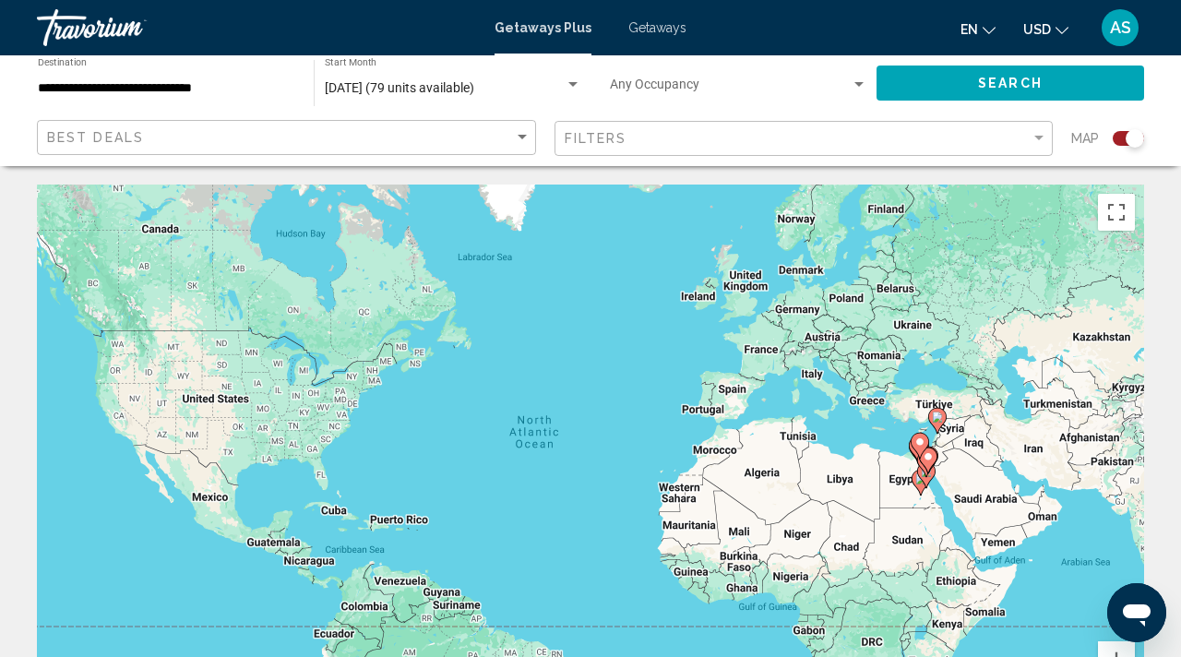
click at [1138, 138] on div "Search widget" at bounding box center [1135, 138] width 18 height 18
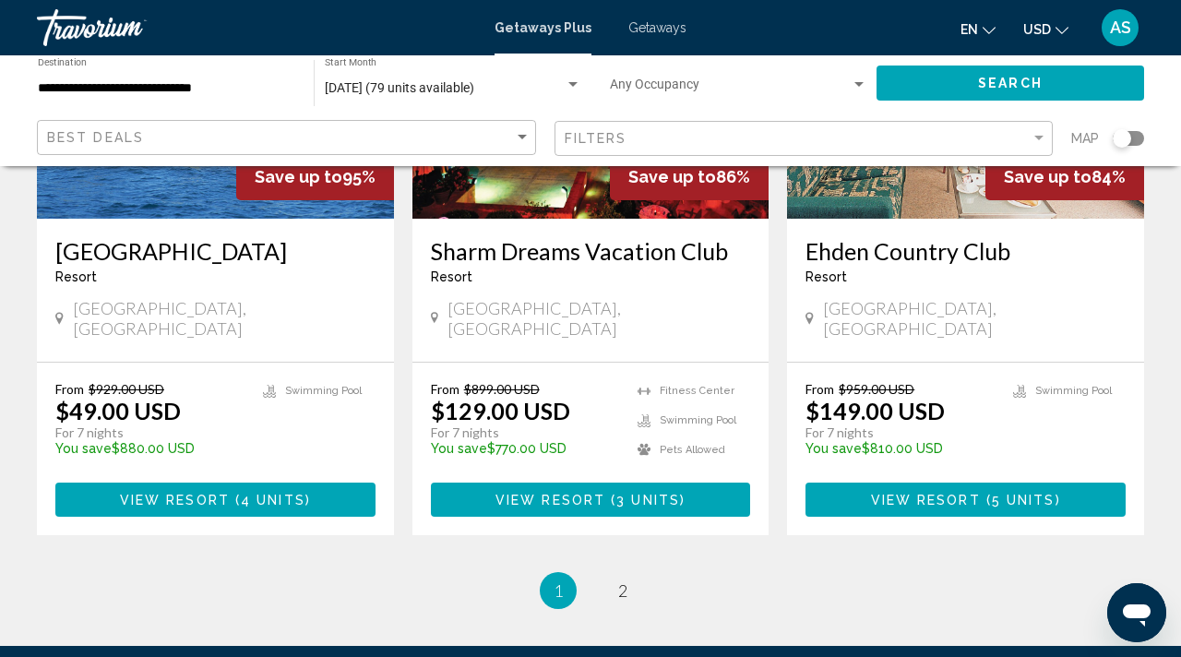
scroll to position [2328, 0]
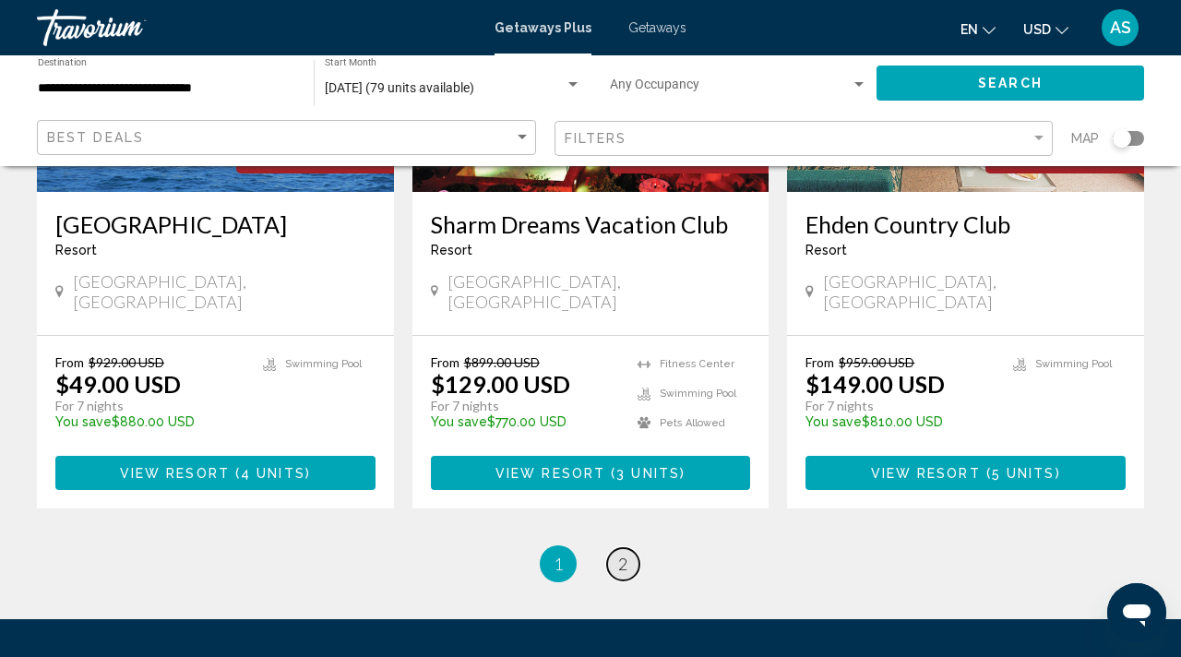
click at [624, 554] on span "2" at bounding box center [622, 564] width 9 height 20
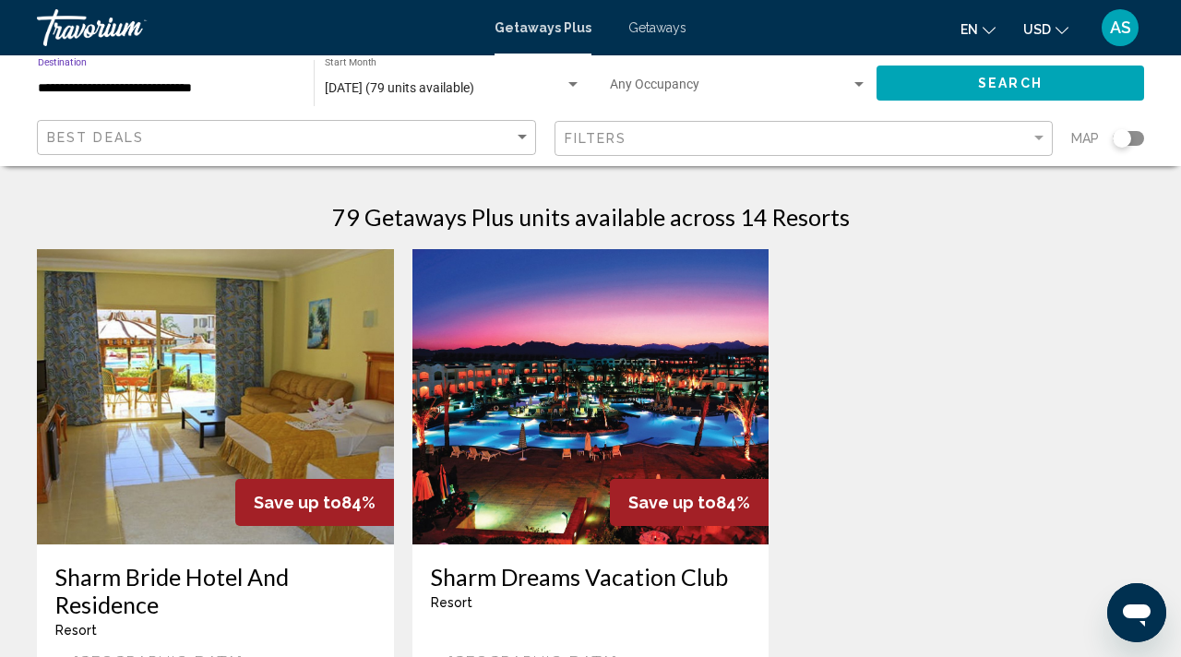
click at [102, 86] on input "**********" at bounding box center [167, 88] width 258 height 15
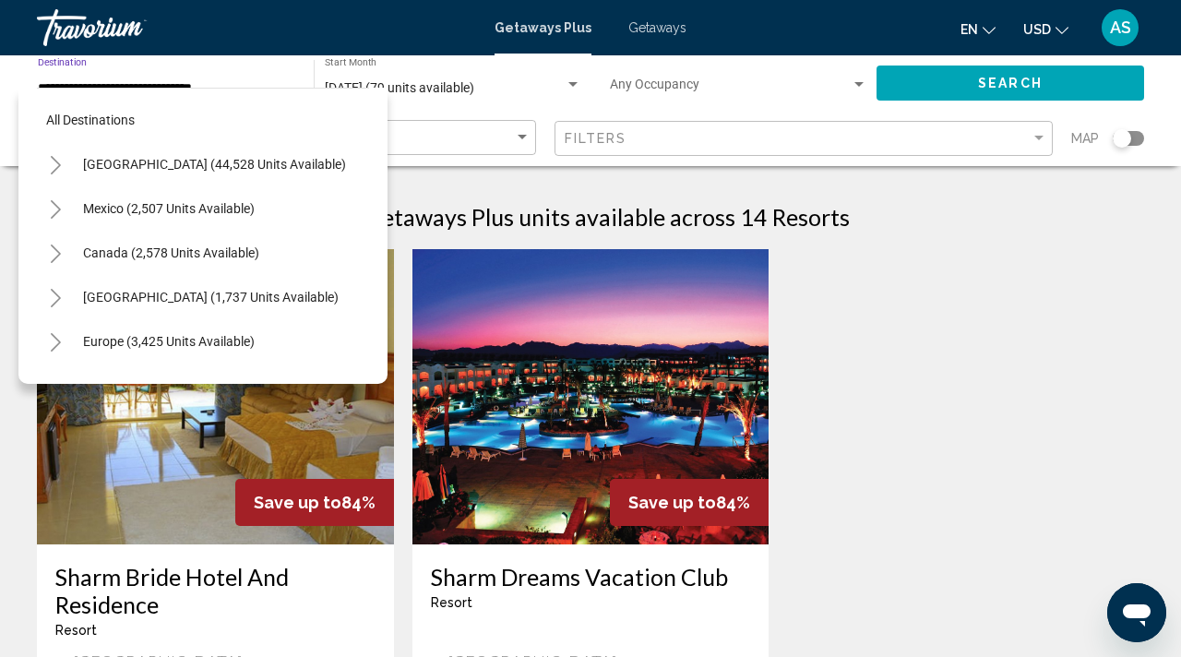
scroll to position [420, 0]
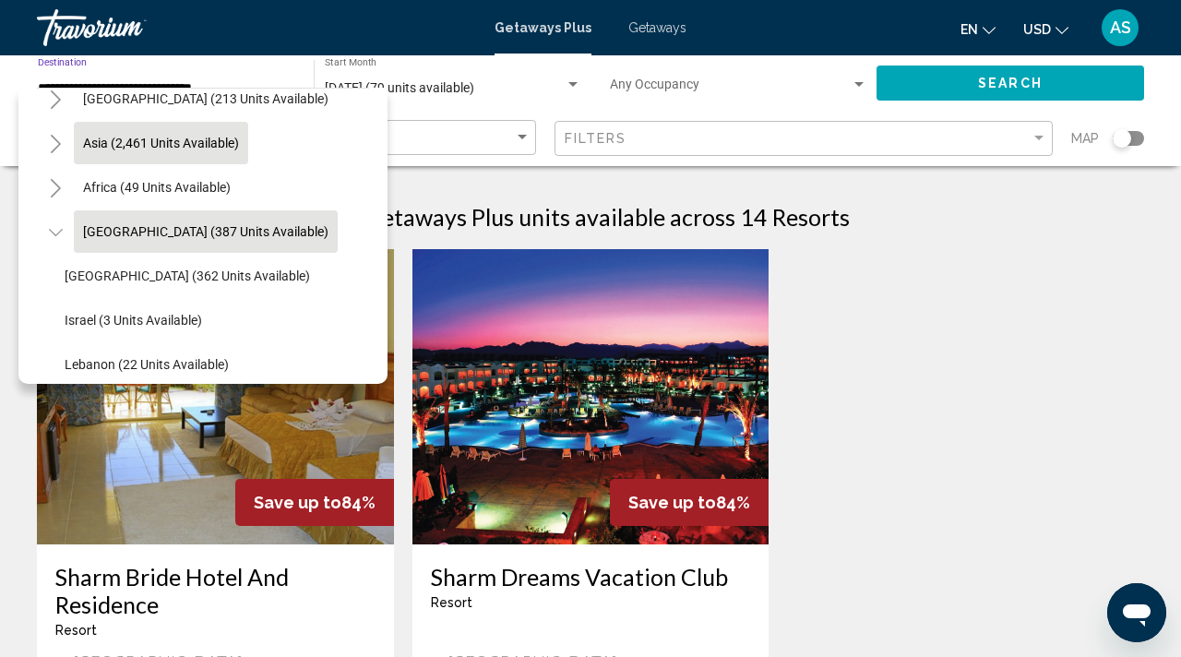
click at [90, 132] on button "Asia (2,461 units available)" at bounding box center [161, 143] width 174 height 42
type input "**********"
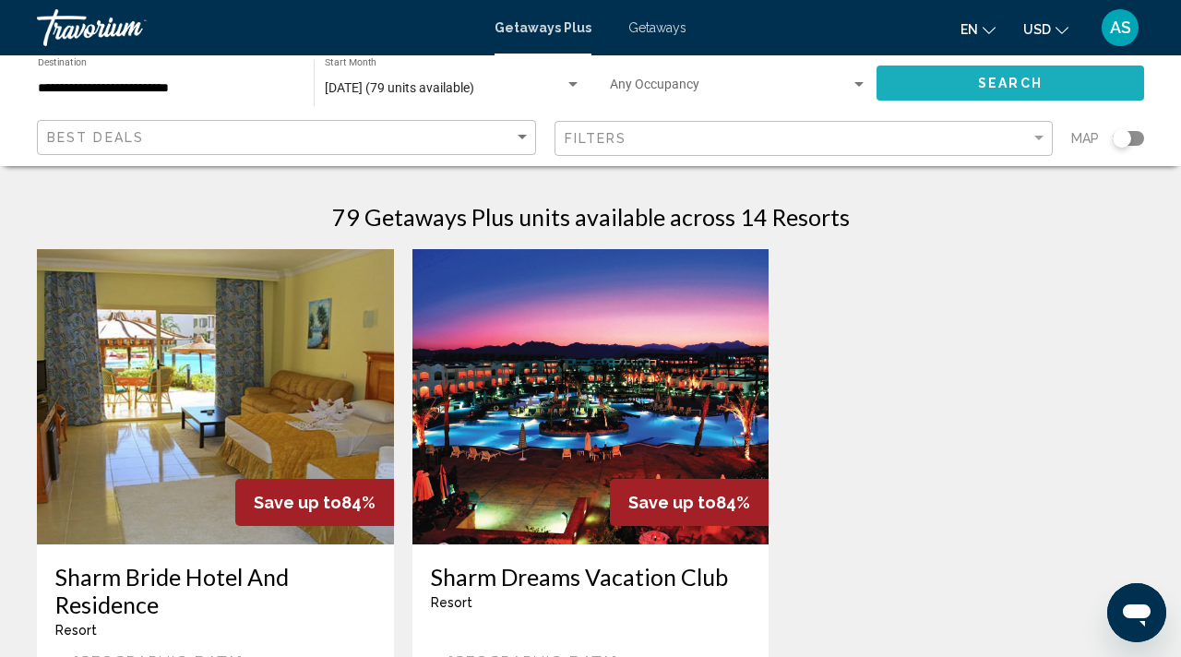
click at [988, 89] on span "Search" at bounding box center [1010, 84] width 65 height 15
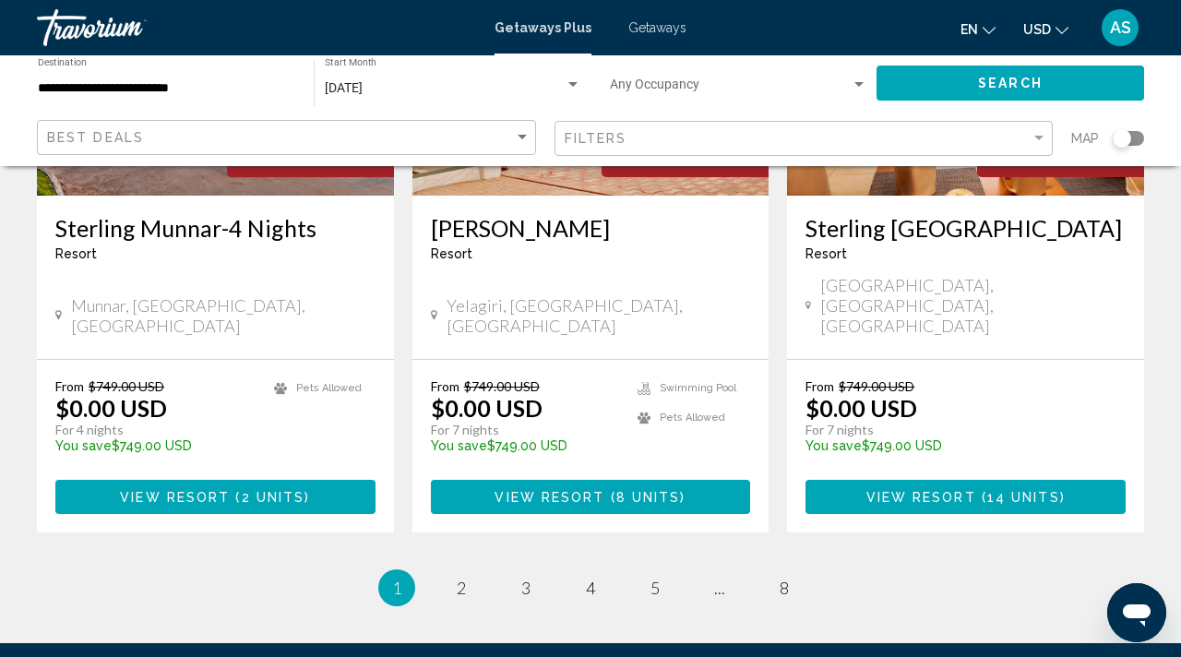
scroll to position [2336, 0]
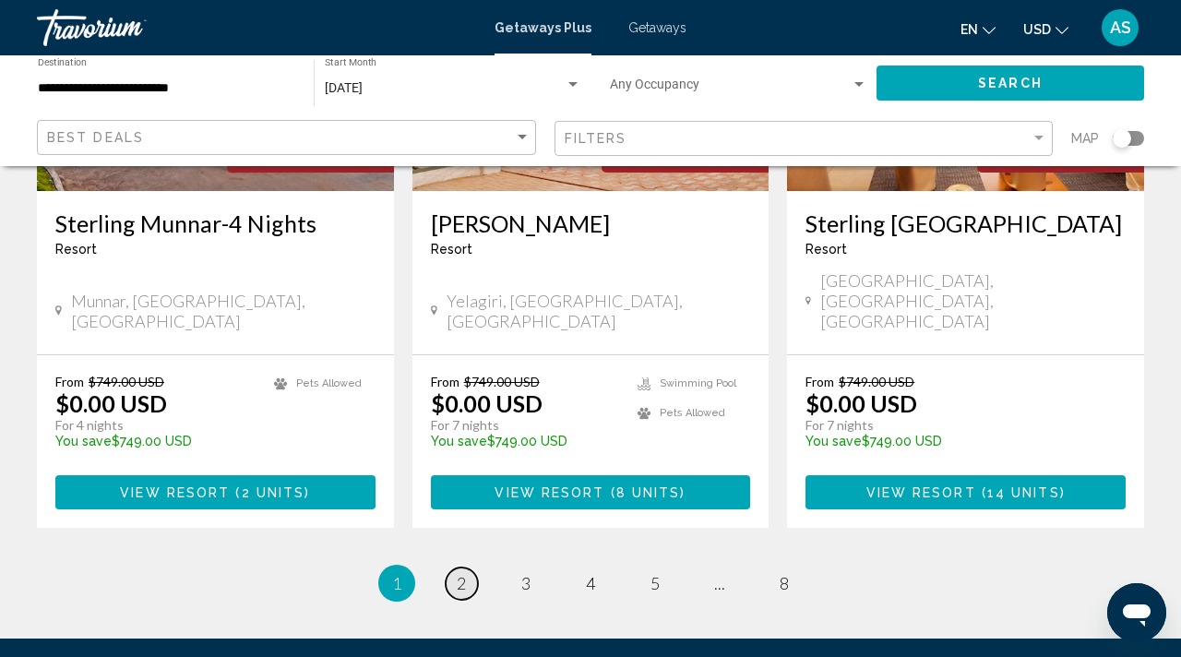
click at [462, 573] on span "2" at bounding box center [461, 583] width 9 height 20
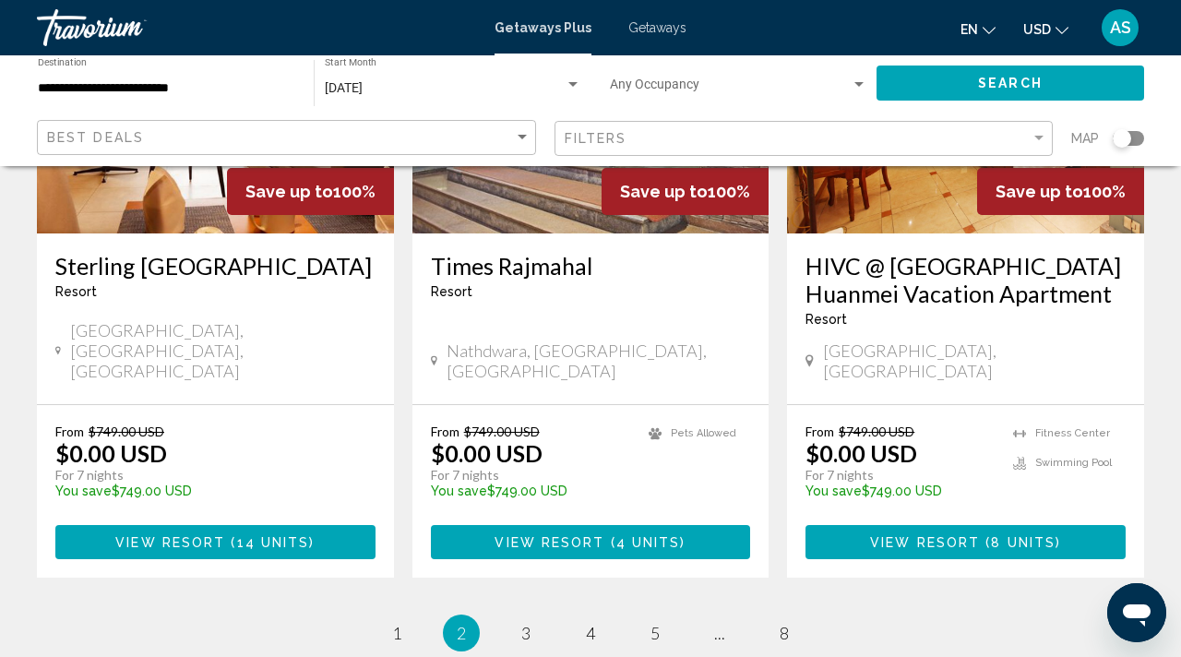
scroll to position [2313, 0]
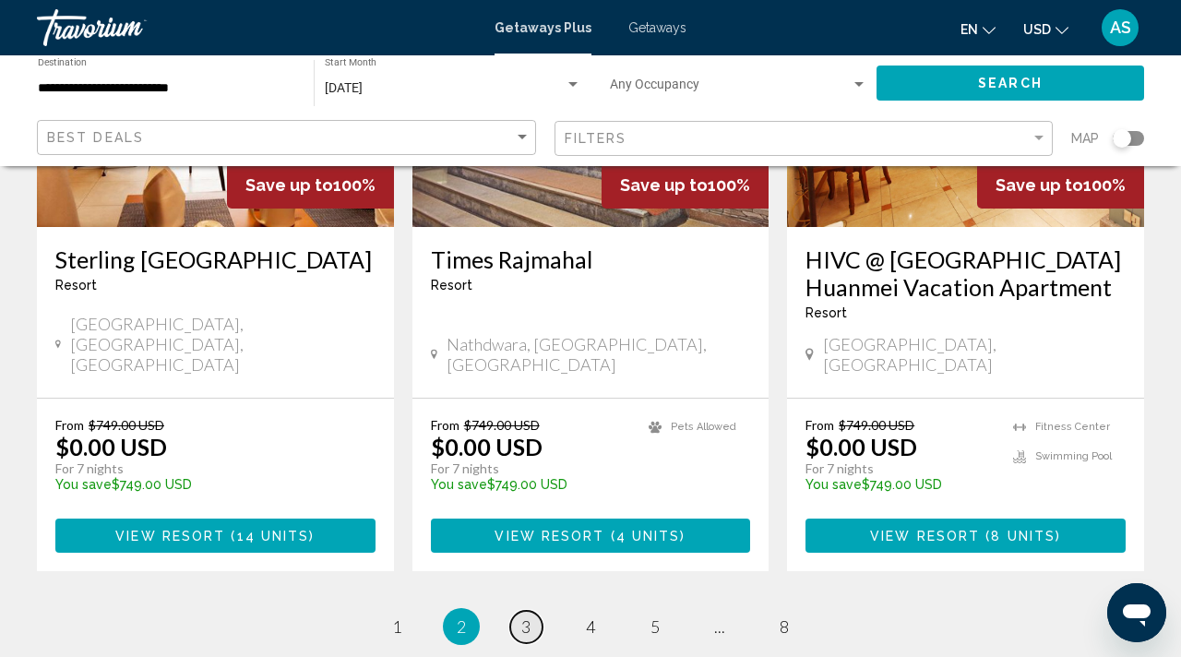
click at [530, 617] on span "3" at bounding box center [526, 627] width 9 height 20
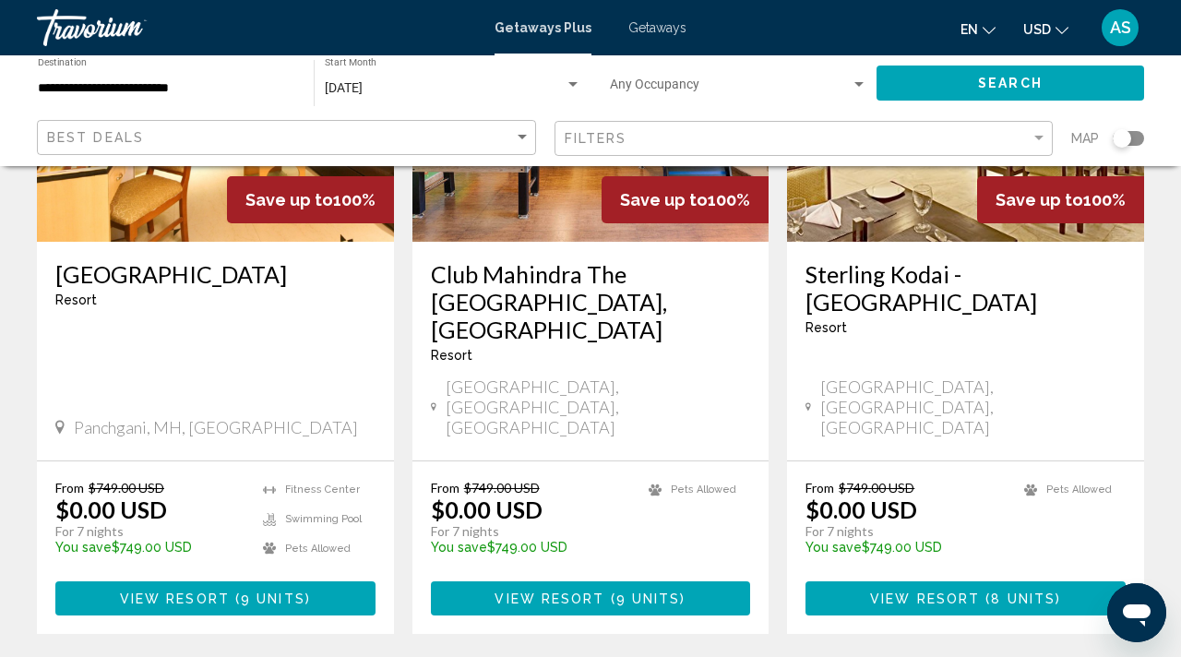
scroll to position [2337, 0]
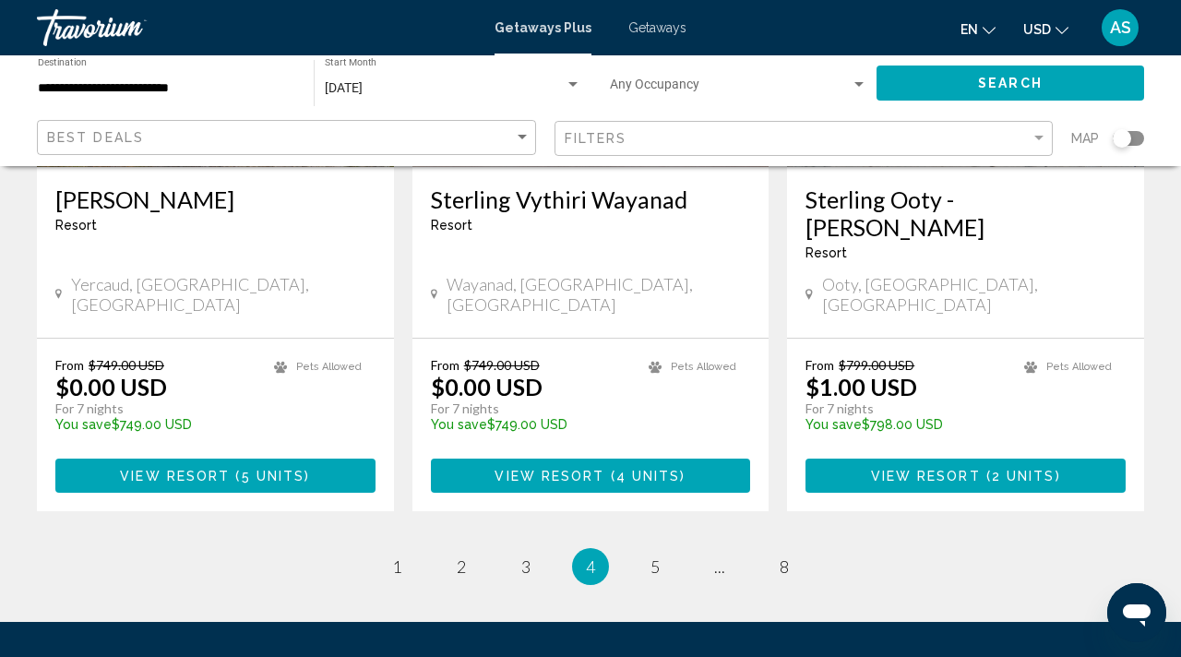
scroll to position [2489, 0]
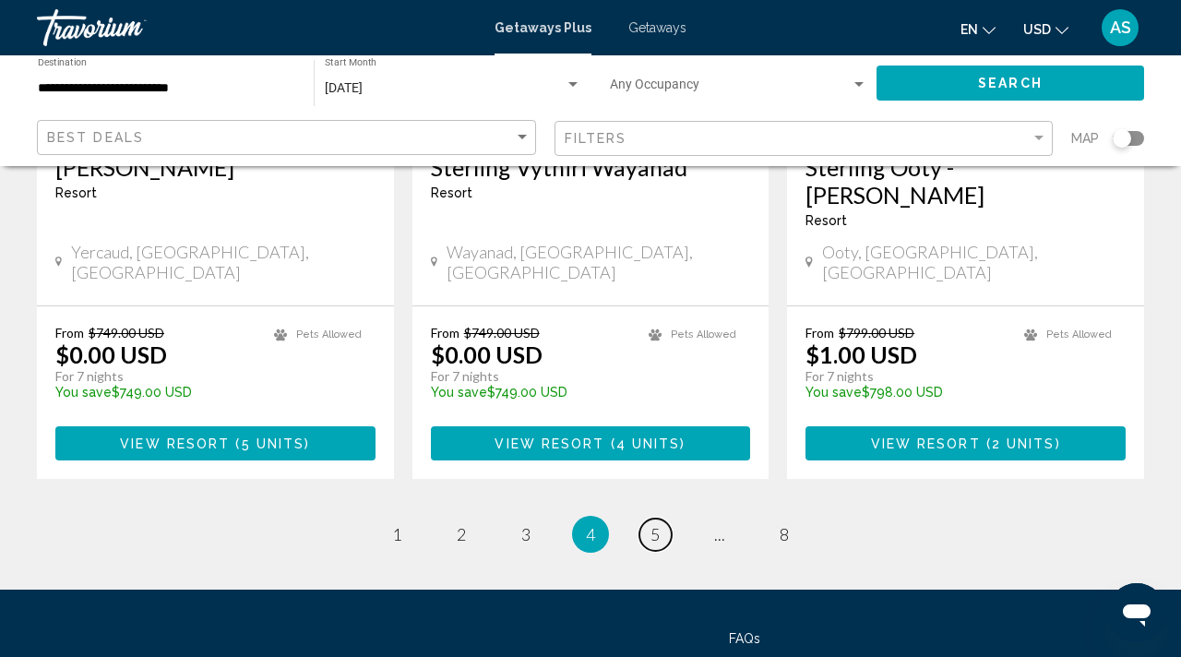
click at [651, 524] on span "5" at bounding box center [655, 534] width 9 height 20
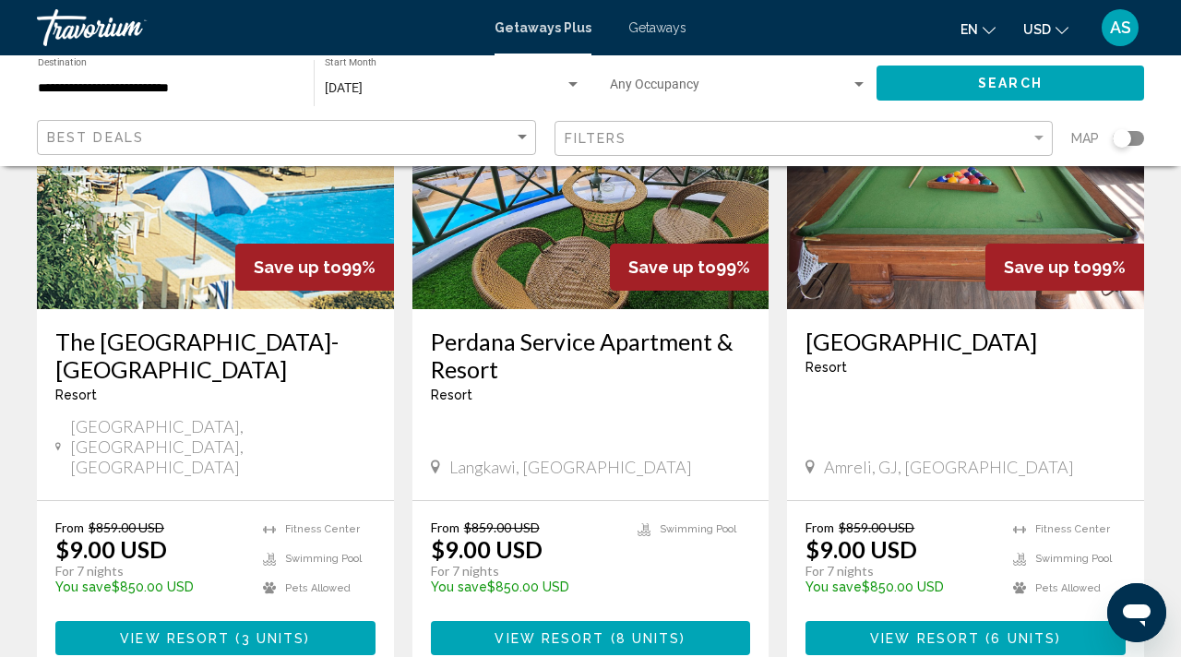
scroll to position [2329, 0]
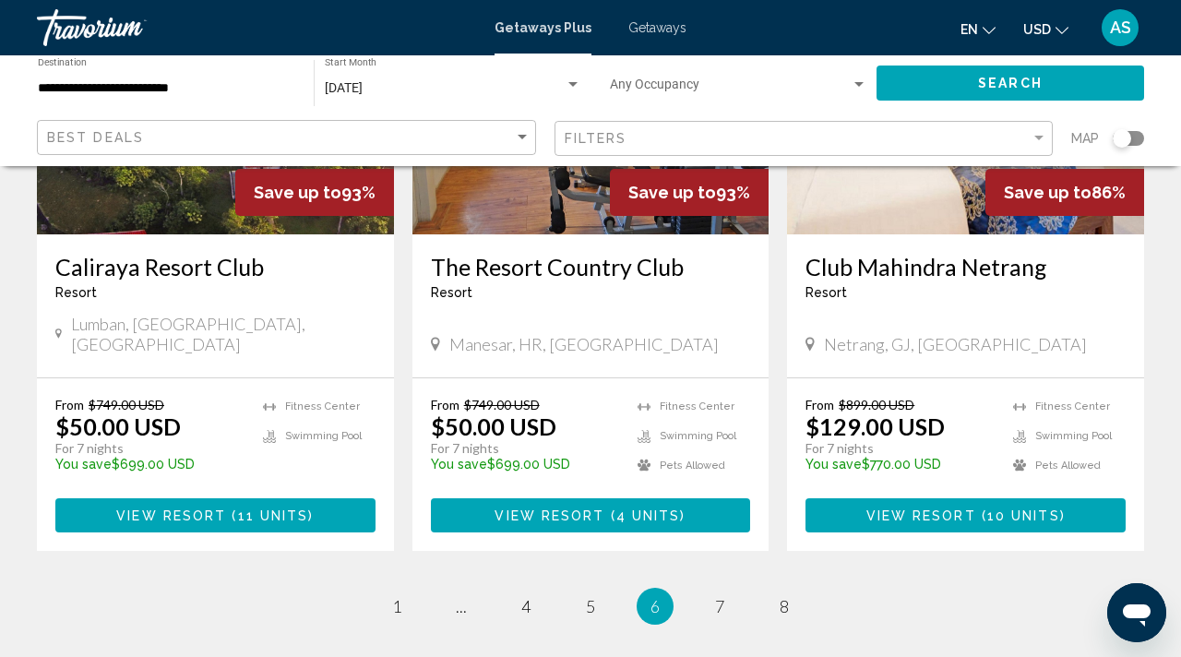
scroll to position [2489, 0]
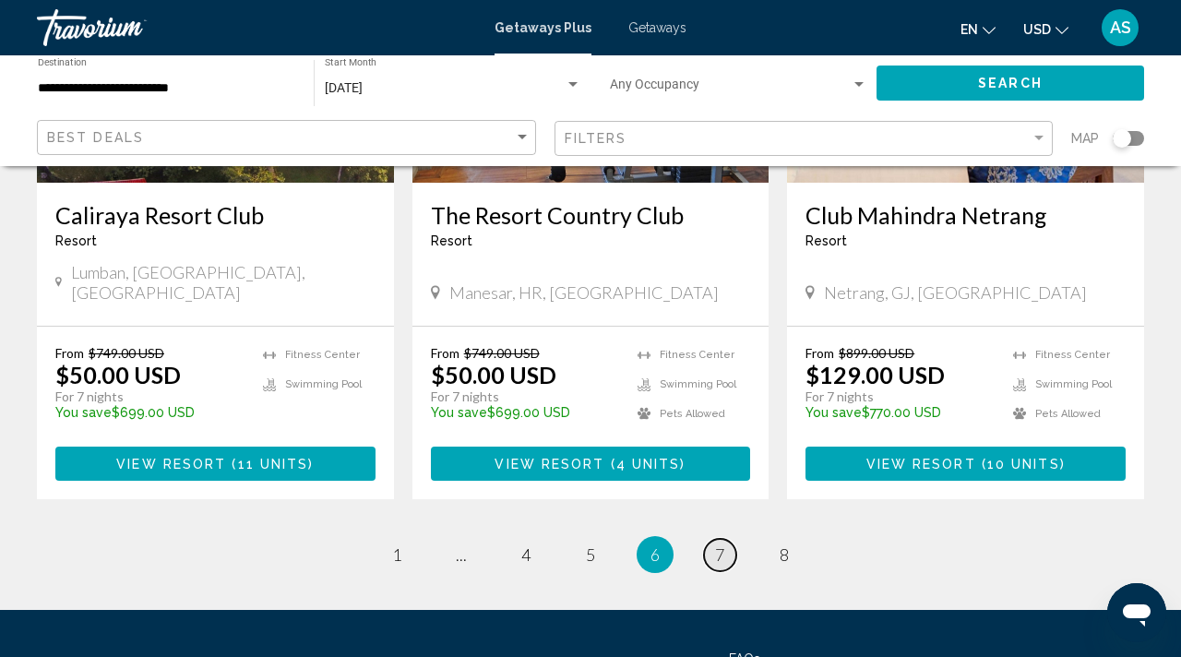
click at [722, 545] on span "7" at bounding box center [719, 555] width 9 height 20
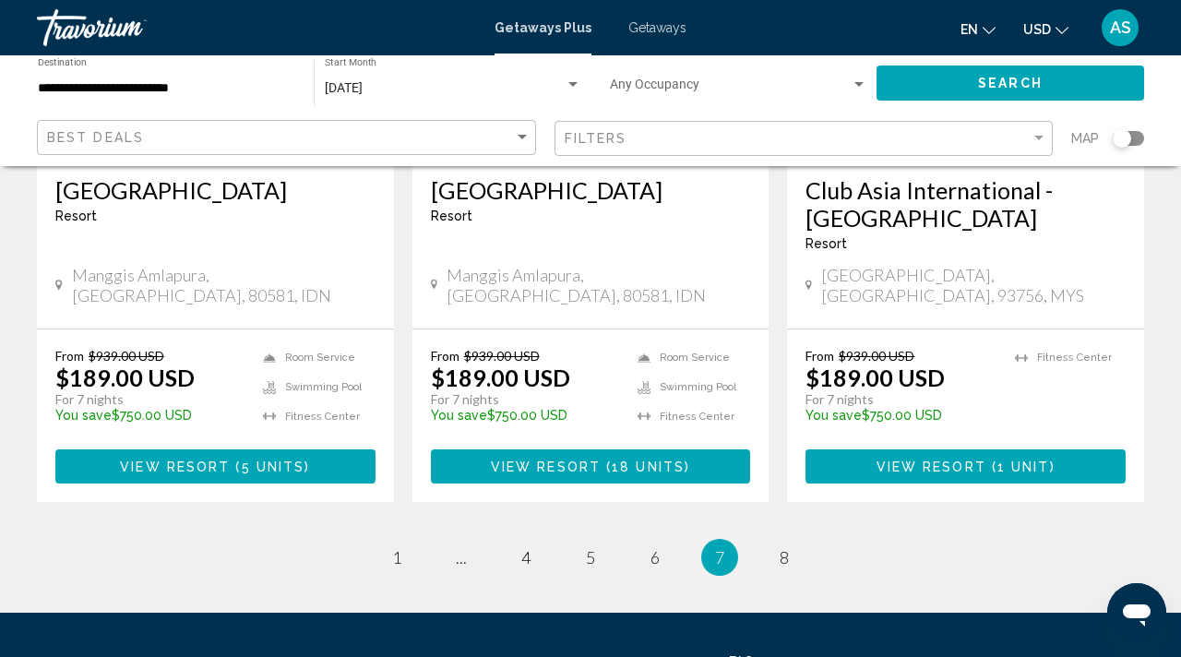
scroll to position [2461, 0]
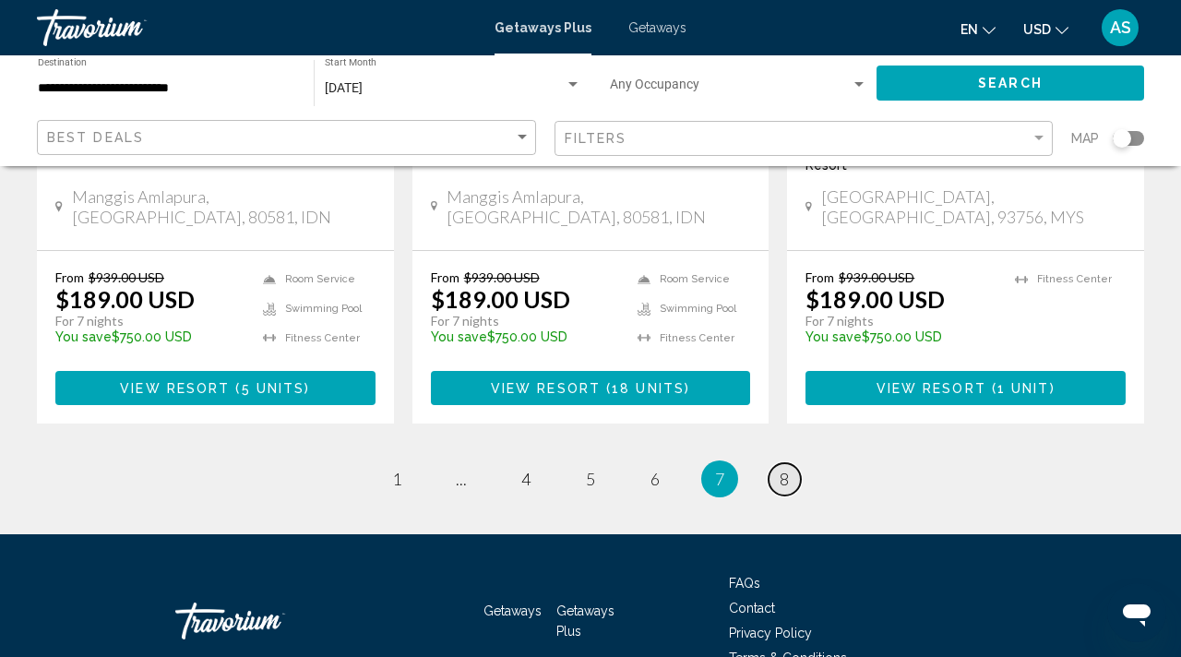
click at [785, 469] on span "8" at bounding box center [784, 479] width 9 height 20
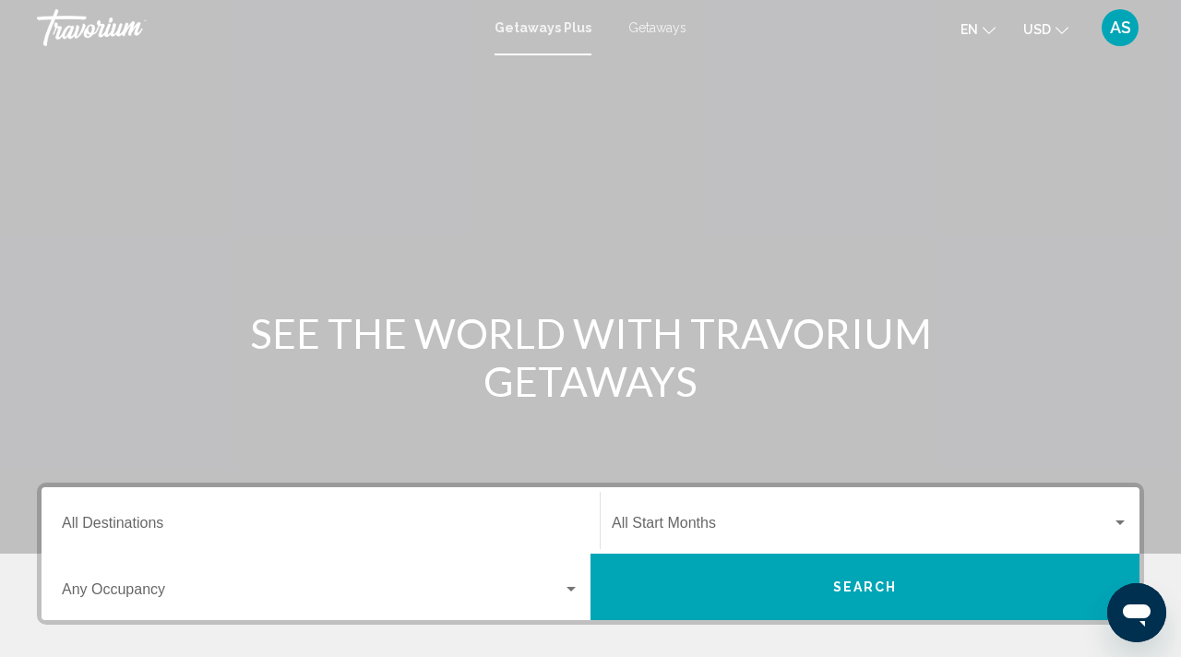
click at [141, 521] on input "Destination All Destinations" at bounding box center [321, 527] width 518 height 17
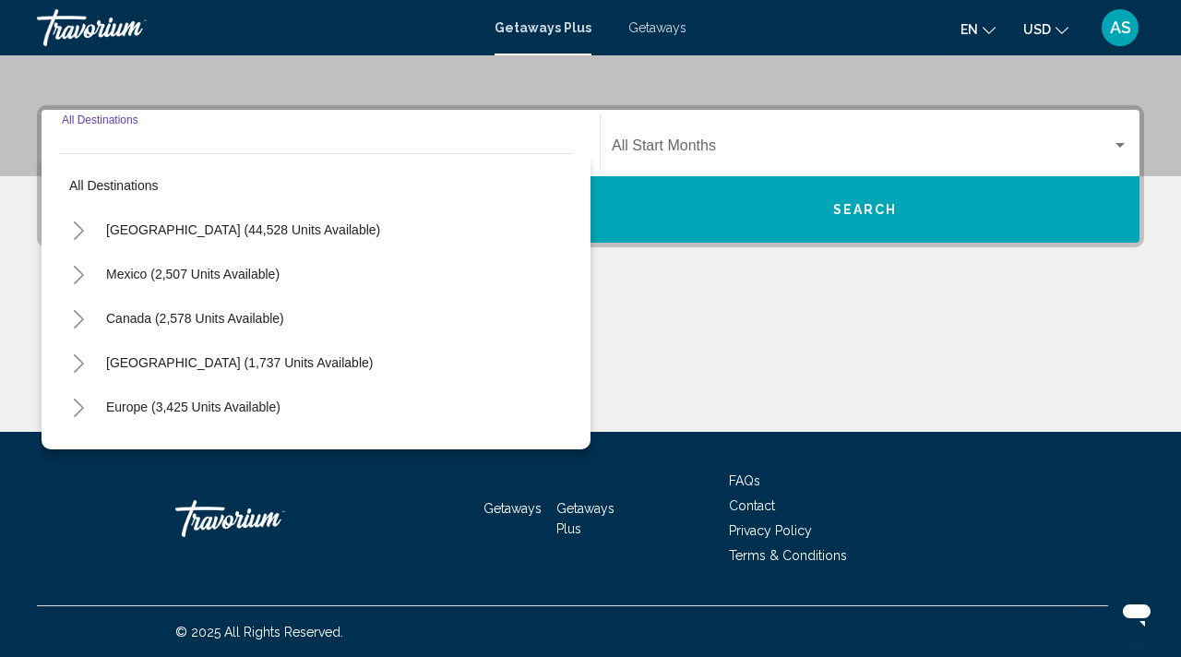
scroll to position [378, 0]
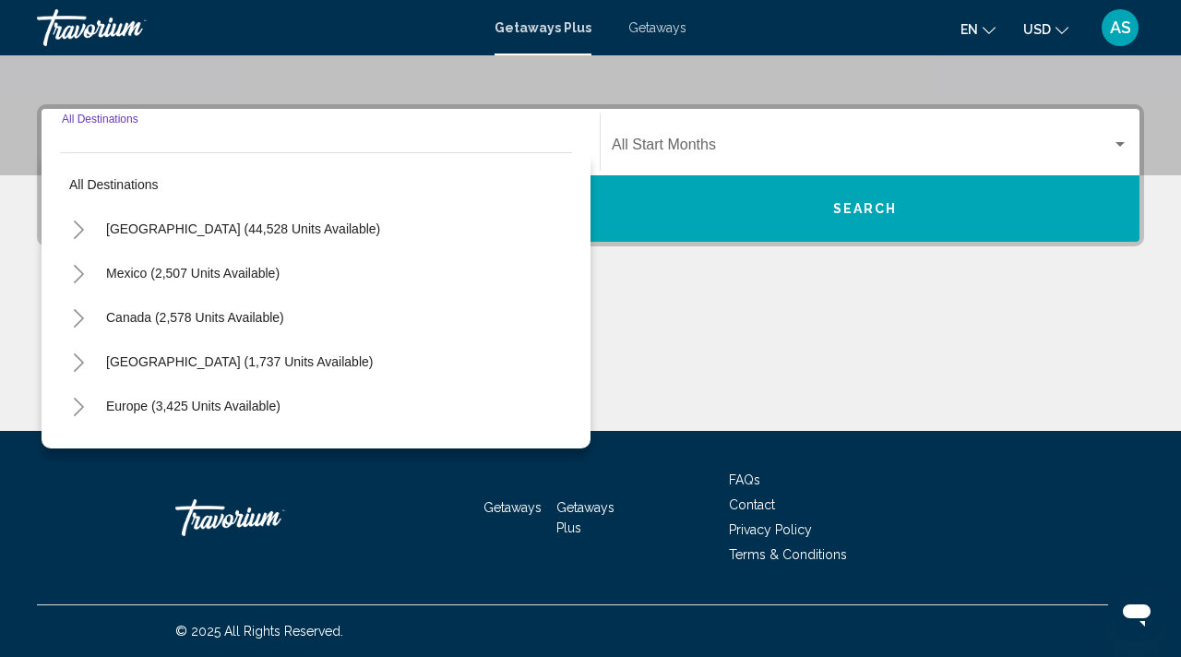
click at [75, 226] on icon "Toggle United States (44,528 units available)" at bounding box center [79, 230] width 14 height 18
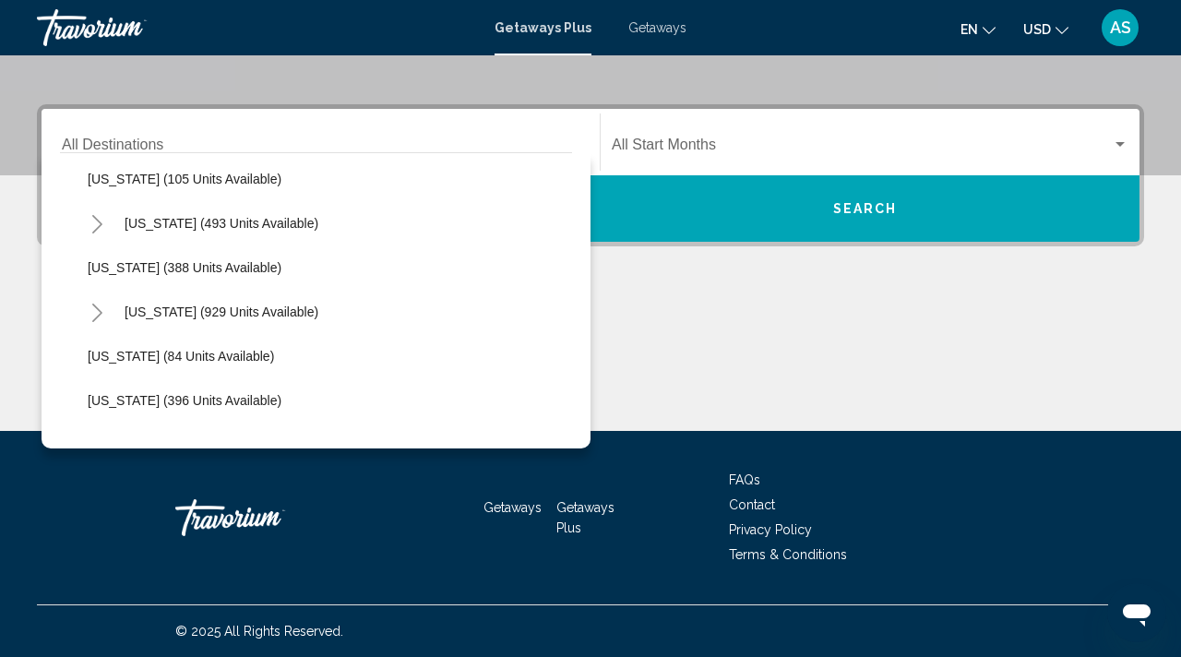
click at [757, 501] on span "Contact" at bounding box center [752, 505] width 46 height 15
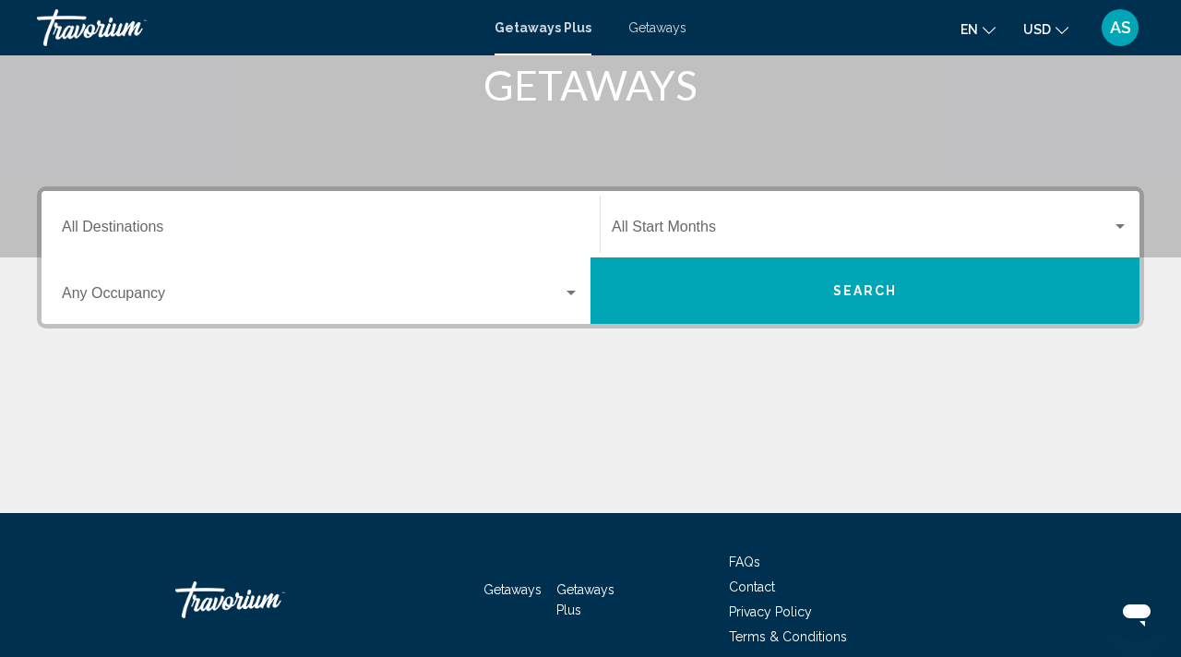
scroll to position [294, 0]
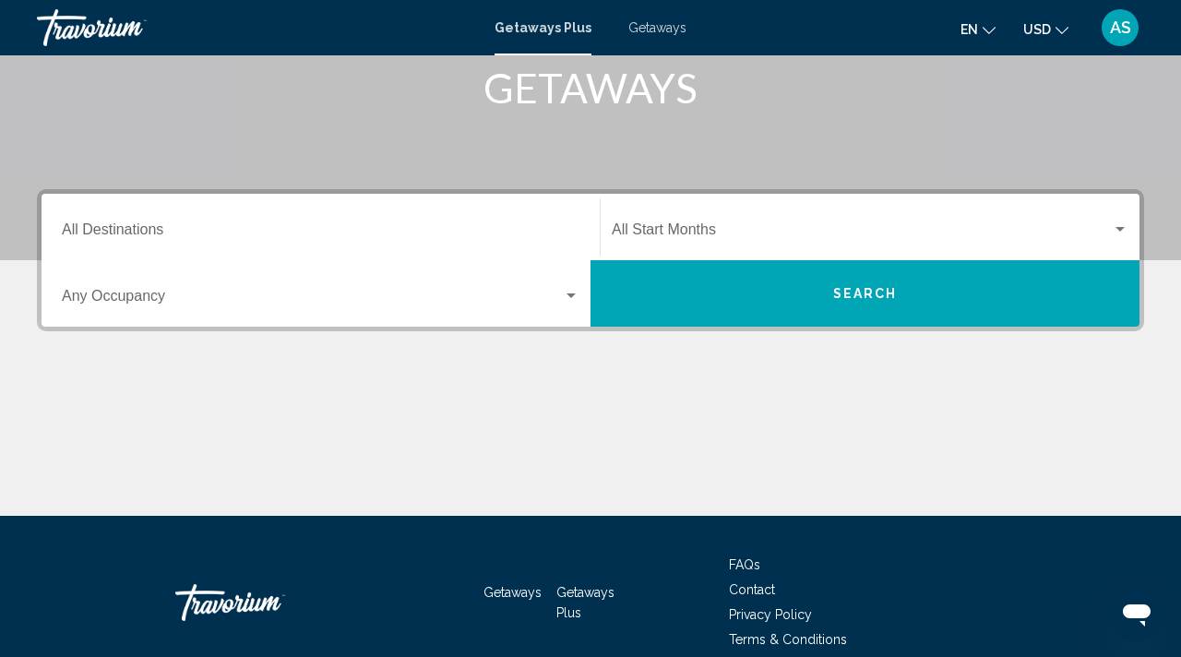
click at [645, 29] on span "Getaways" at bounding box center [658, 27] width 58 height 15
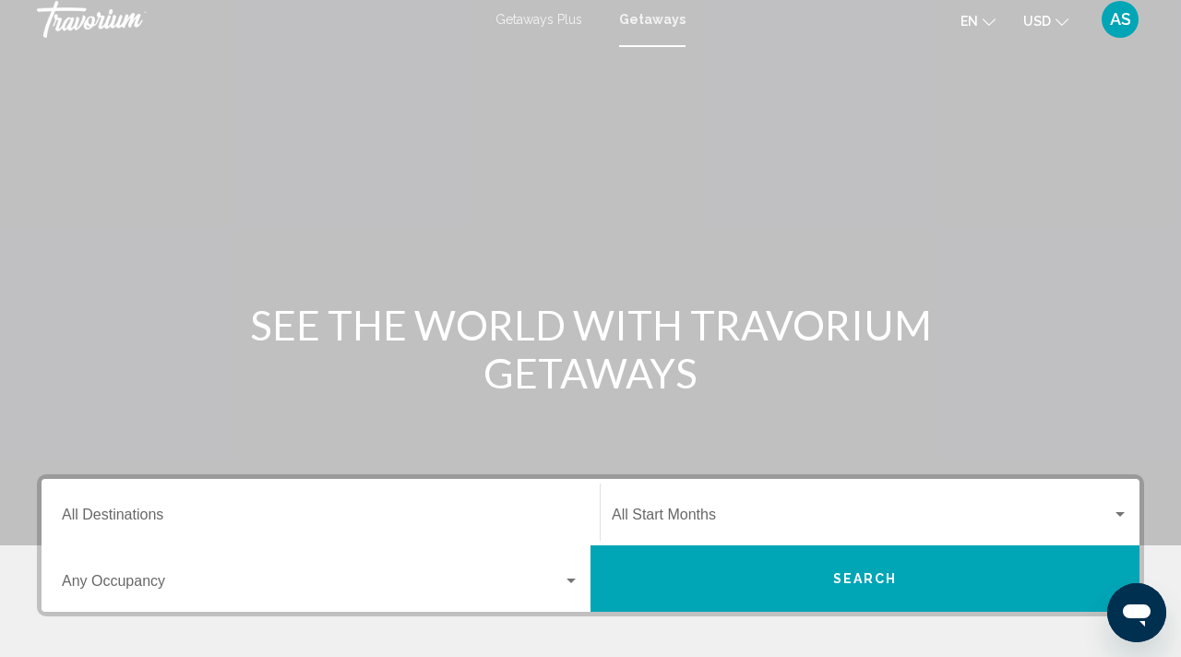
scroll to position [117, 0]
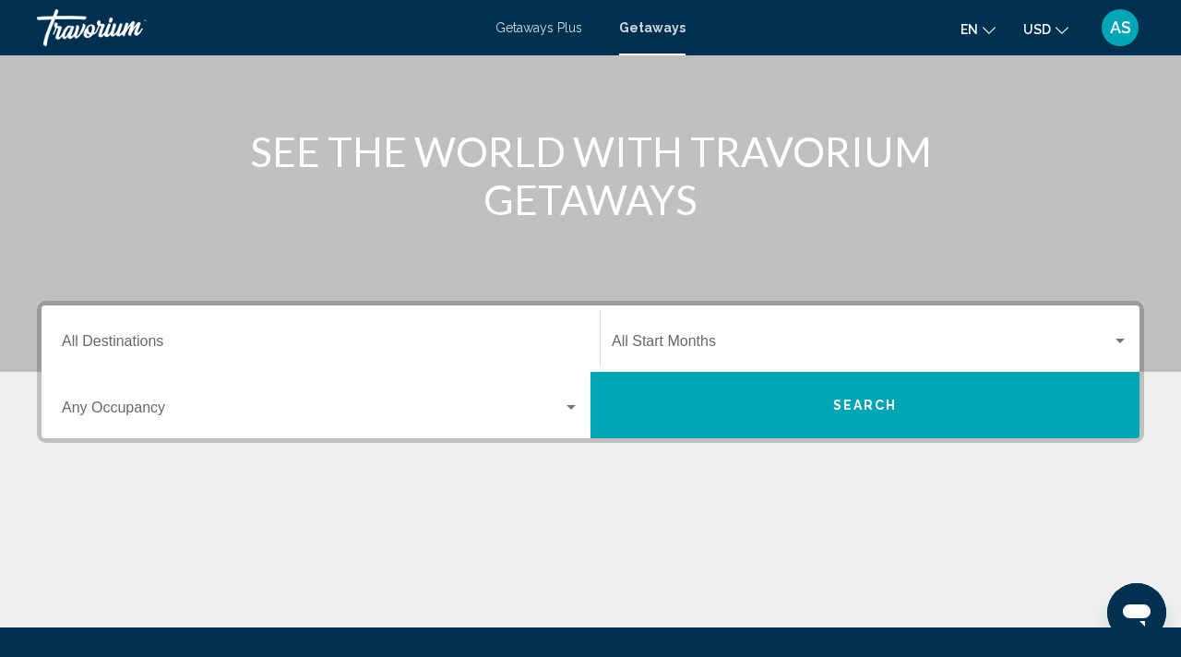
click at [117, 378] on div "Occupancy Any Occupancy" at bounding box center [321, 406] width 518 height 58
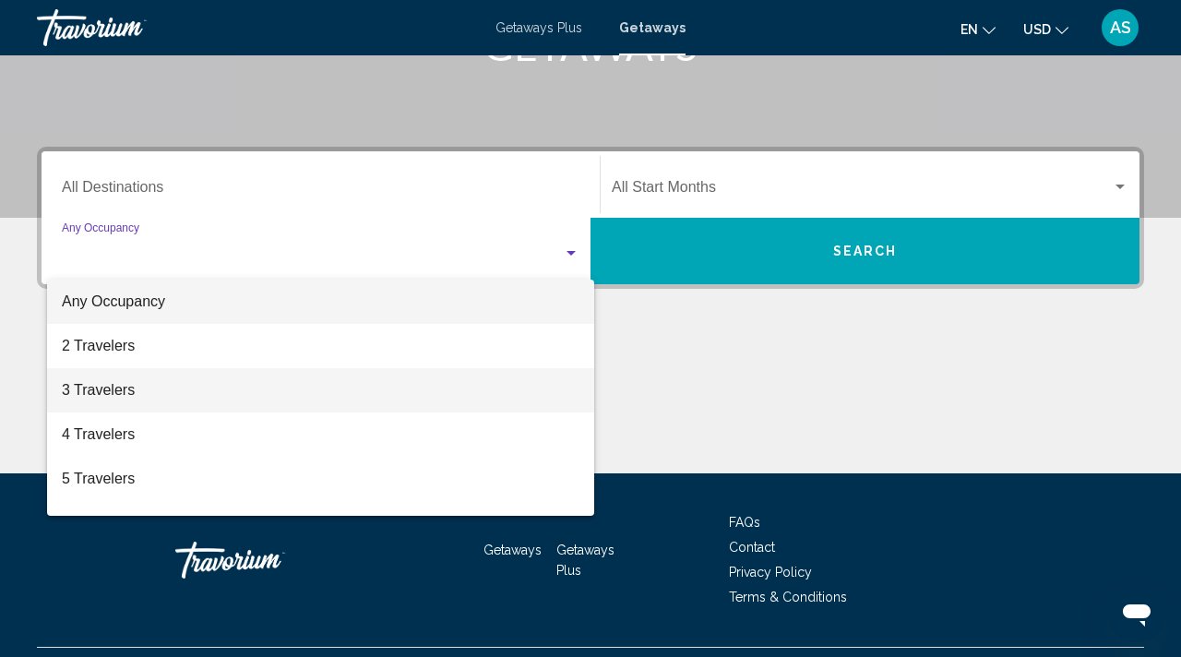
scroll to position [378, 0]
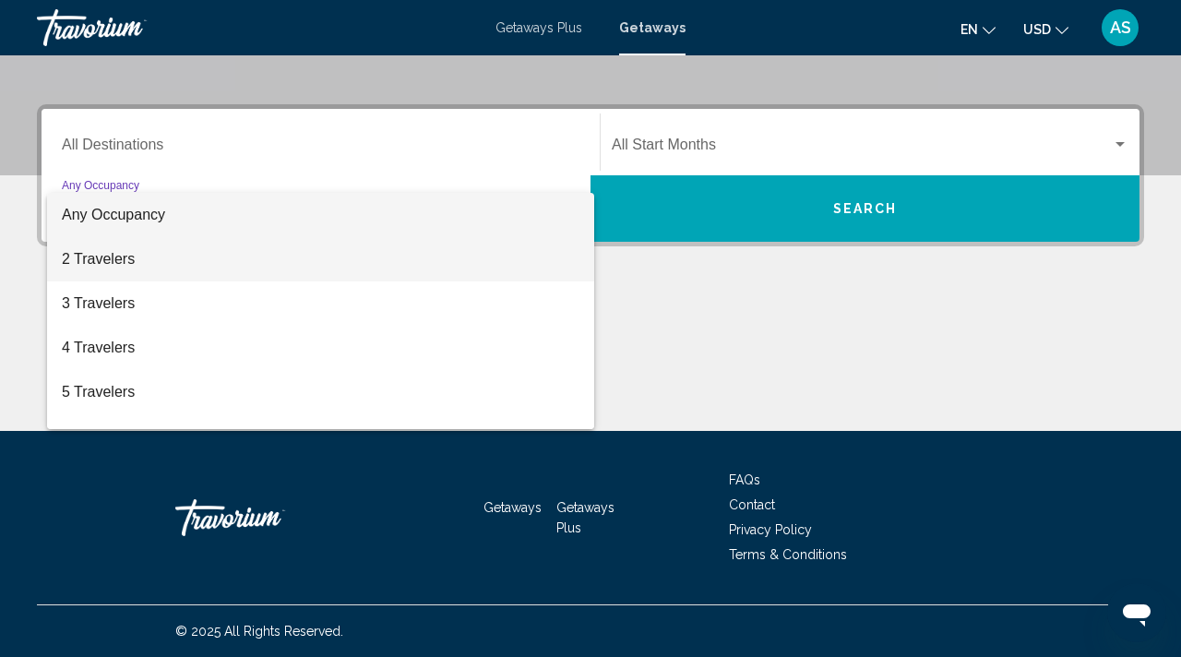
click at [65, 256] on span "2 Travelers" at bounding box center [321, 259] width 518 height 44
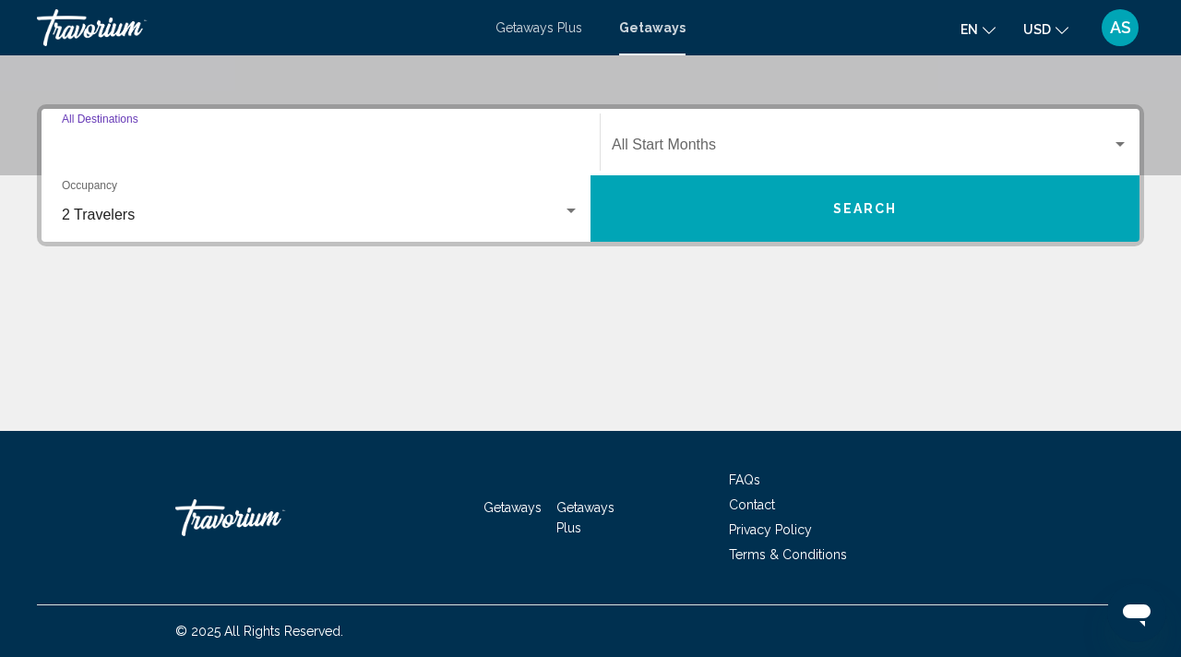
click at [93, 147] on input "Destination All Destinations" at bounding box center [321, 148] width 518 height 17
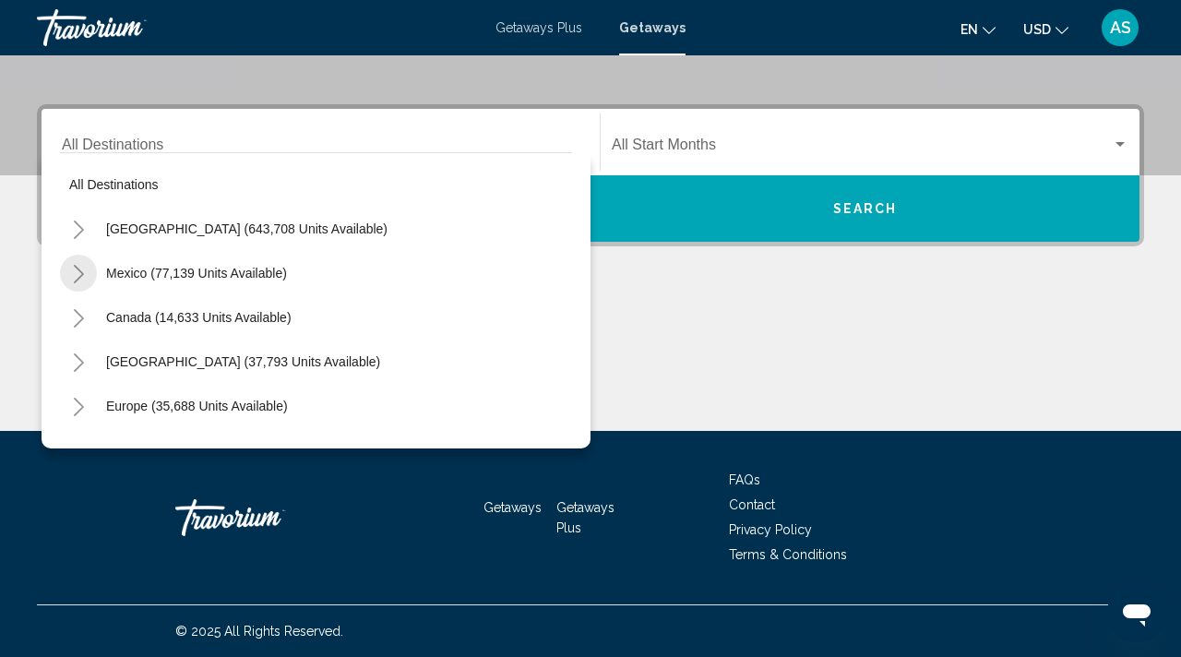
click at [77, 269] on icon "Toggle Mexico (77,139 units available)" at bounding box center [79, 274] width 14 height 18
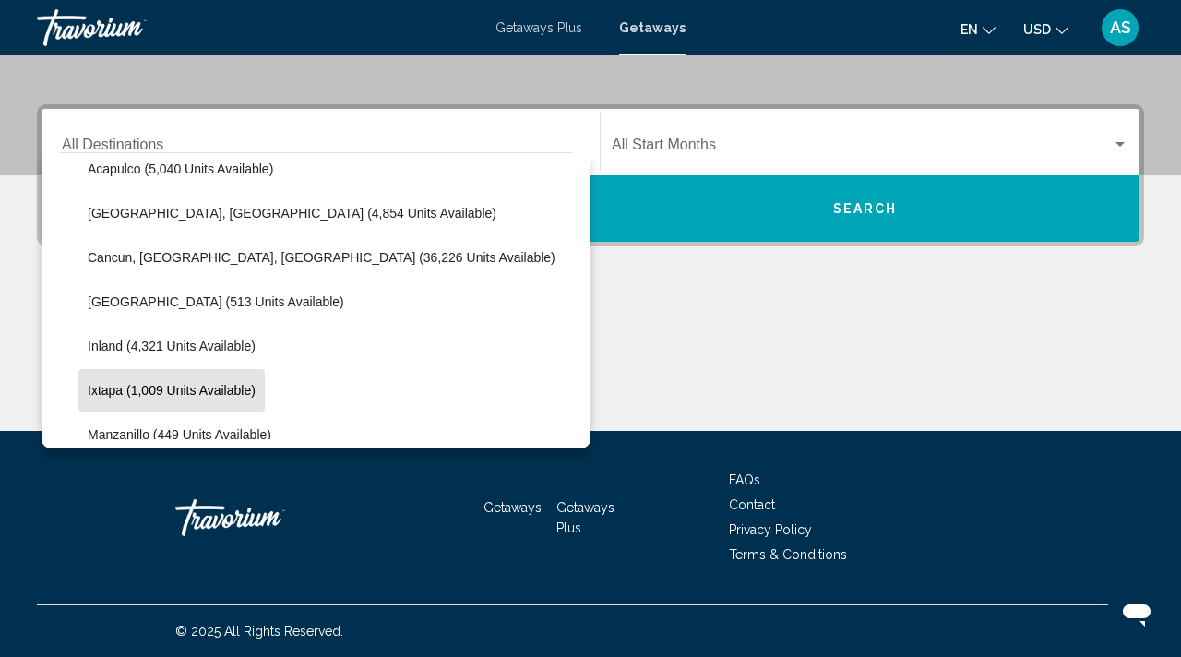
scroll to position [146, 0]
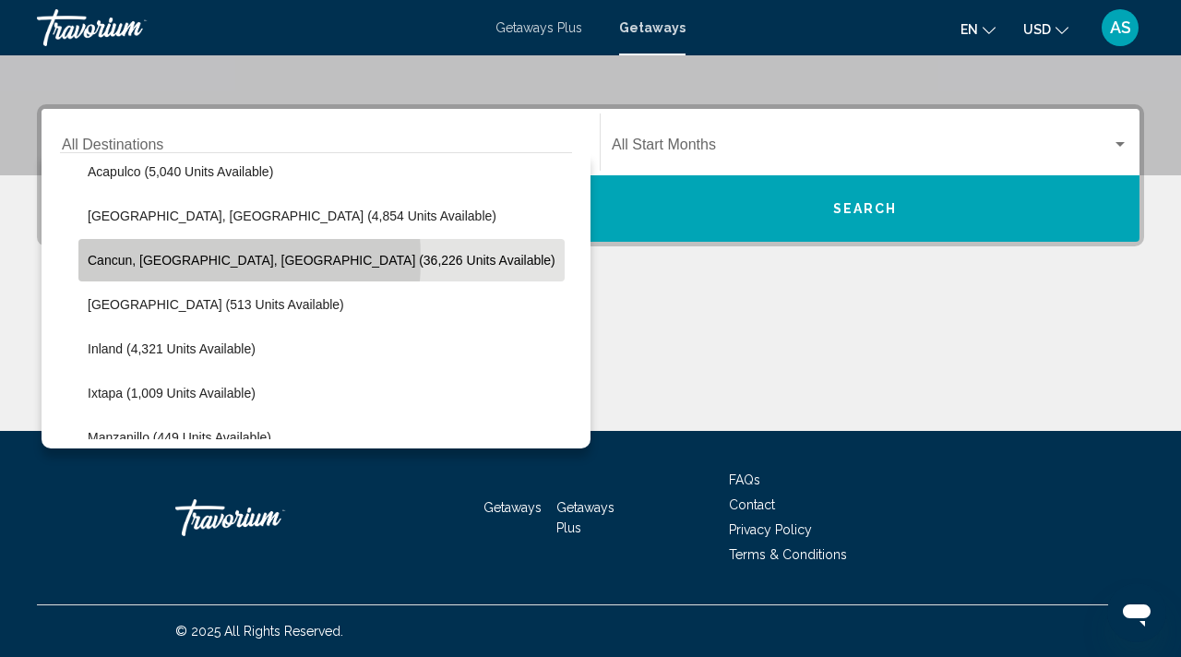
click at [114, 259] on span "Cancun, Cozumel, Riviera Maya (36,226 units available)" at bounding box center [322, 260] width 468 height 15
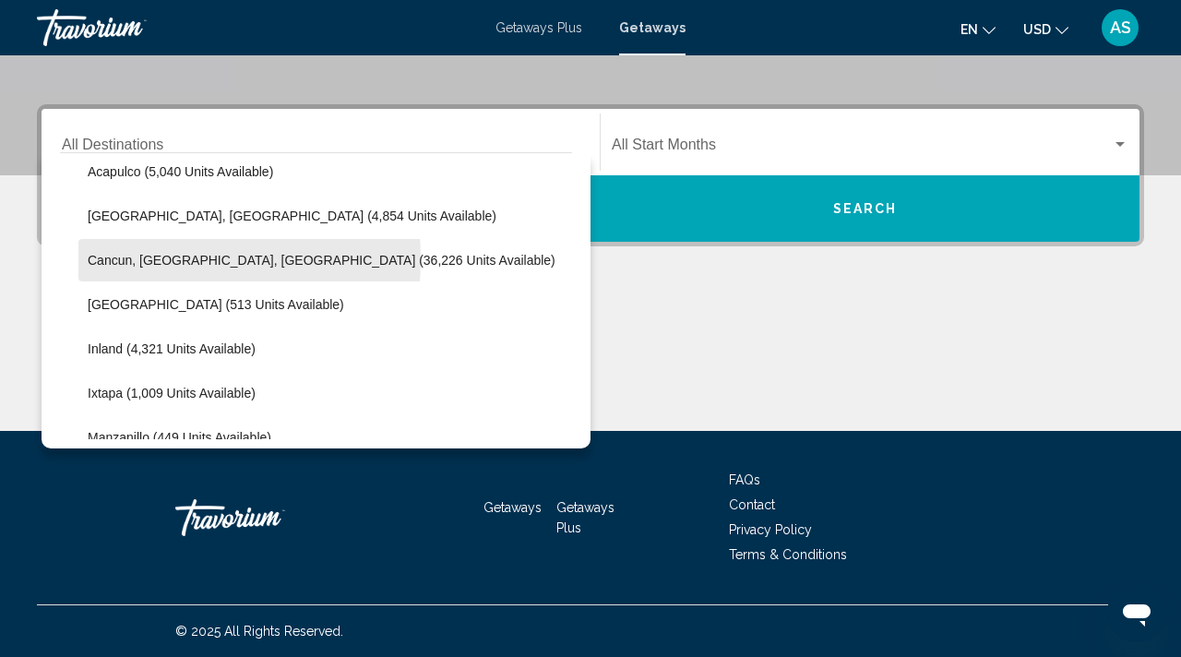
type input "**********"
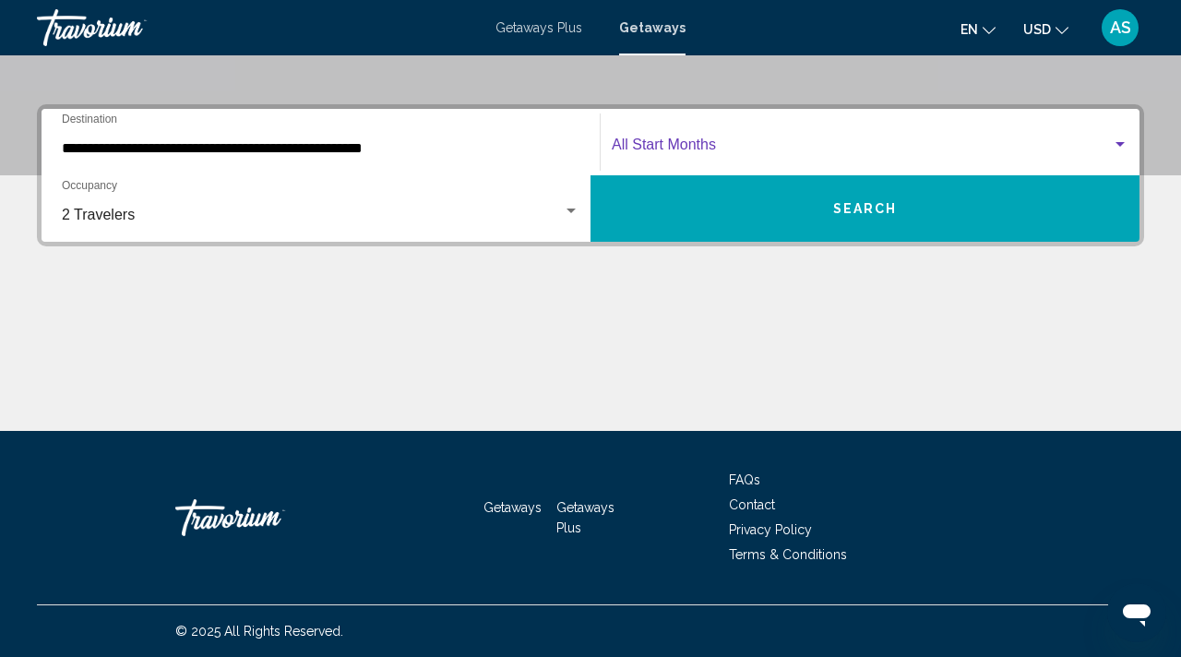
click at [633, 143] on span "Search widget" at bounding box center [862, 148] width 500 height 17
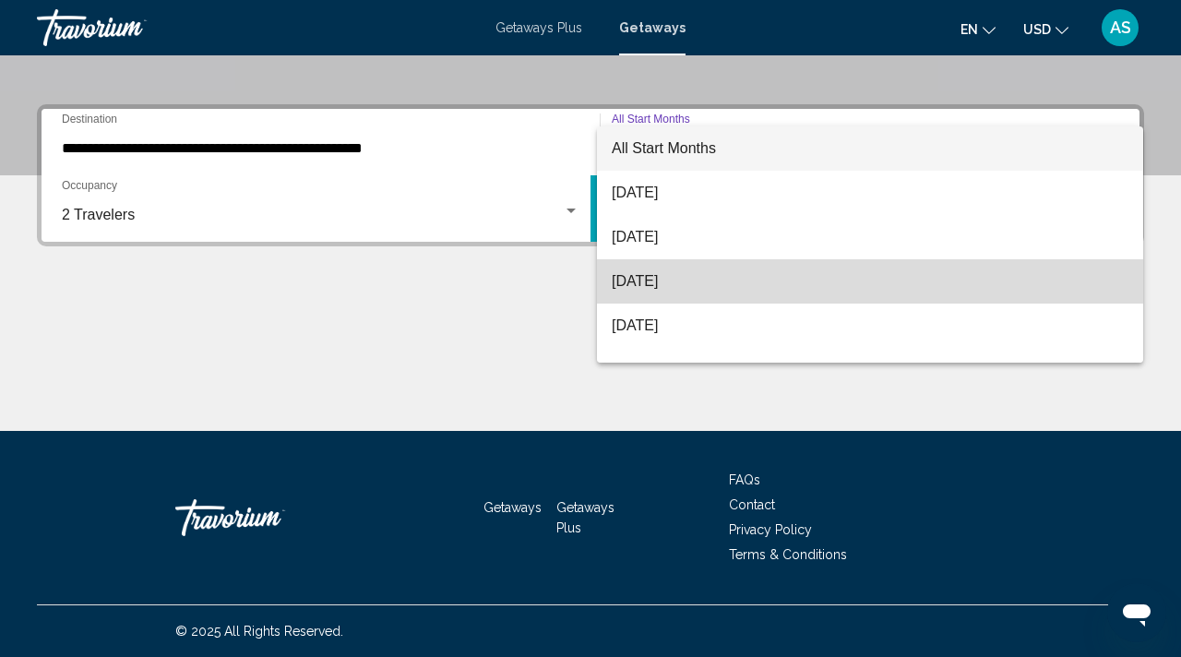
click at [625, 275] on span "[DATE]" at bounding box center [870, 281] width 517 height 44
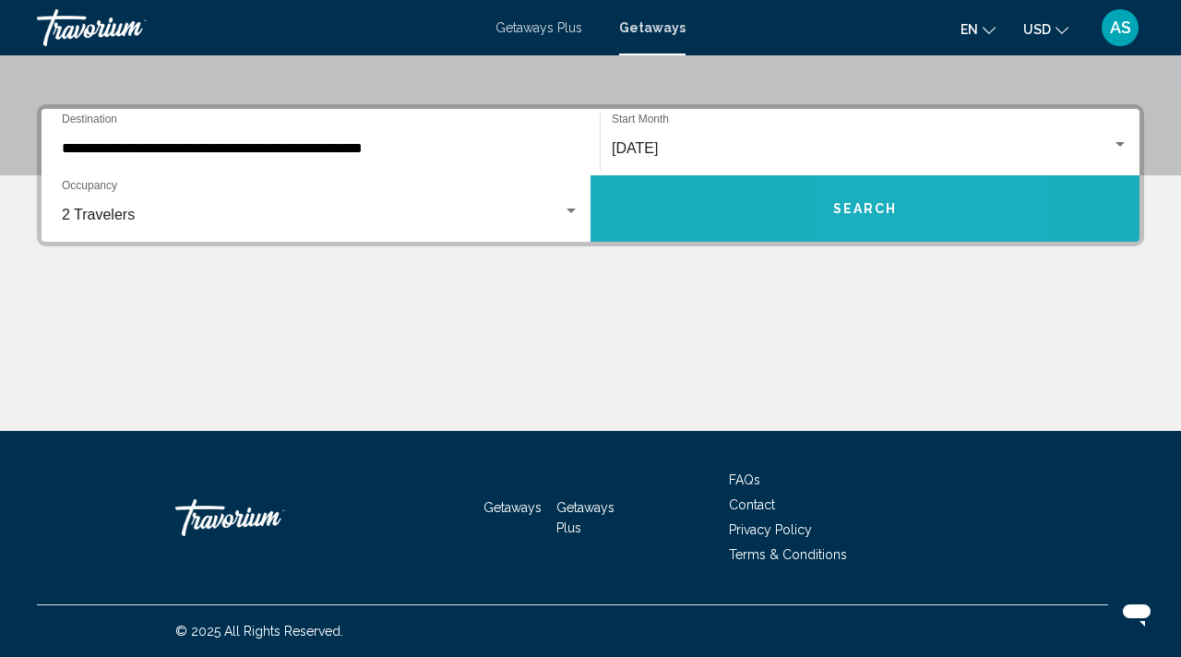
click at [862, 198] on button "Search" at bounding box center [865, 208] width 549 height 66
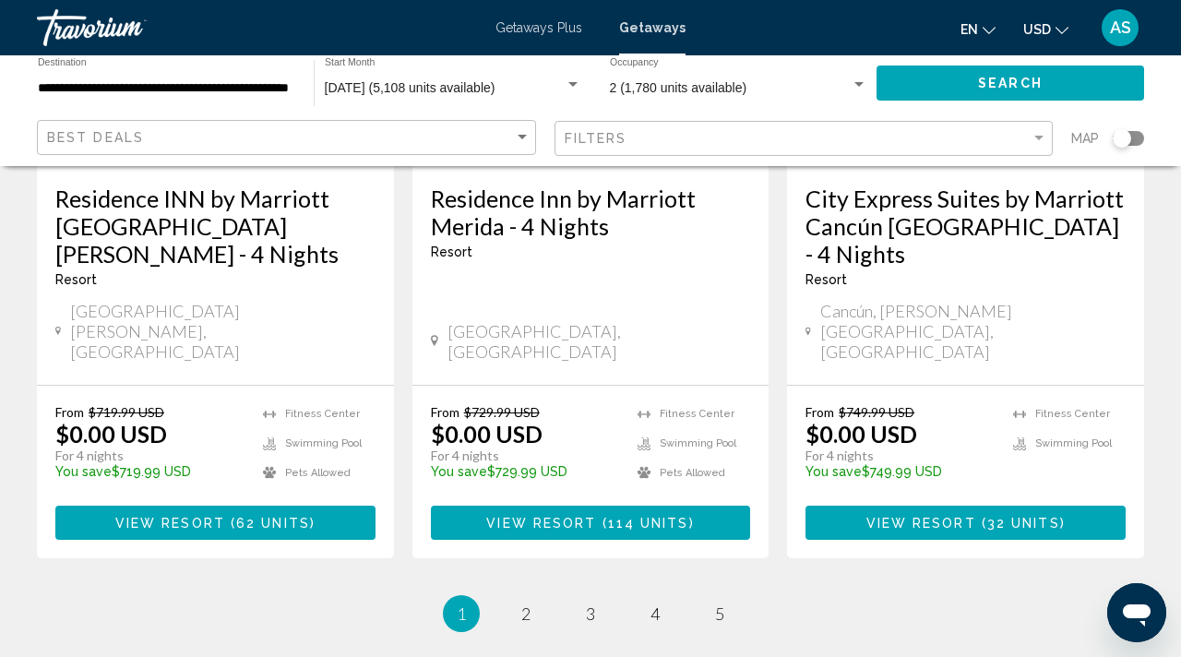
scroll to position [2510, 0]
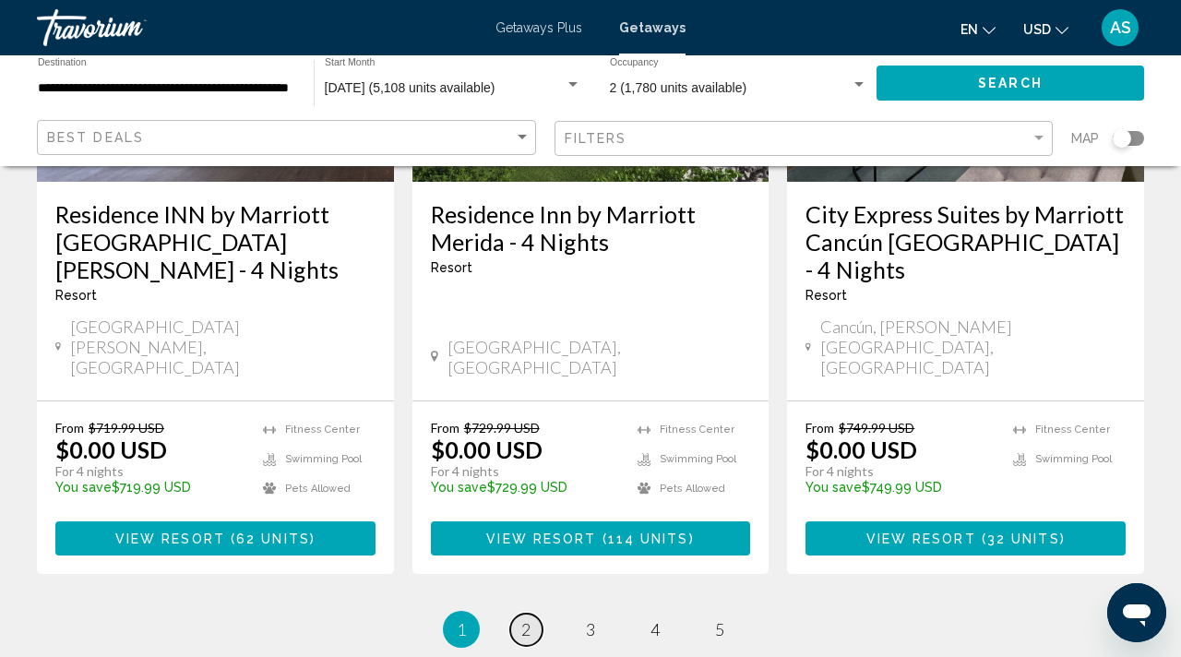
click at [523, 619] on span "2" at bounding box center [526, 629] width 9 height 20
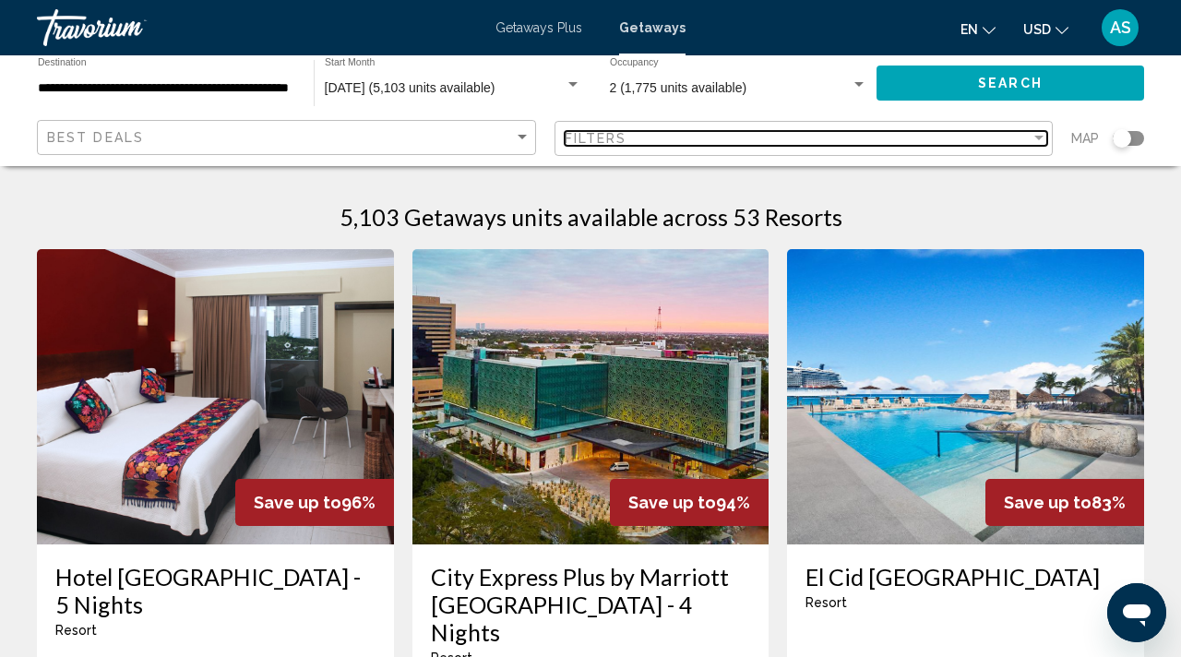
click at [1038, 137] on div "Filter" at bounding box center [1039, 138] width 9 height 5
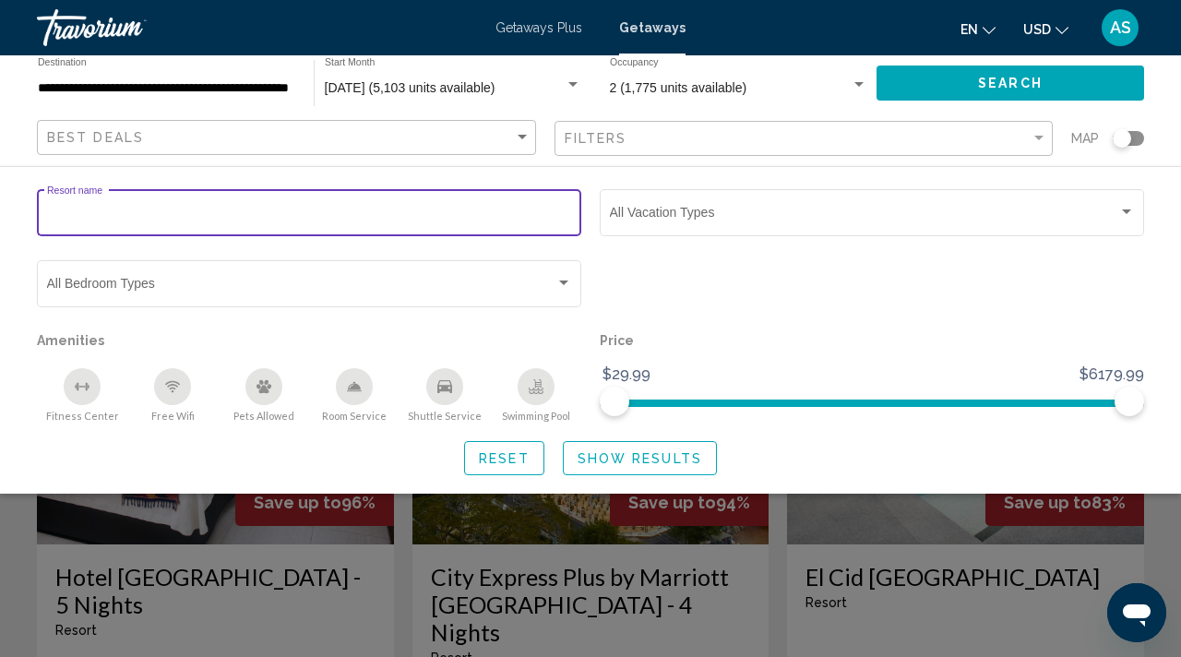
click at [144, 220] on input "Resort name" at bounding box center [309, 216] width 525 height 15
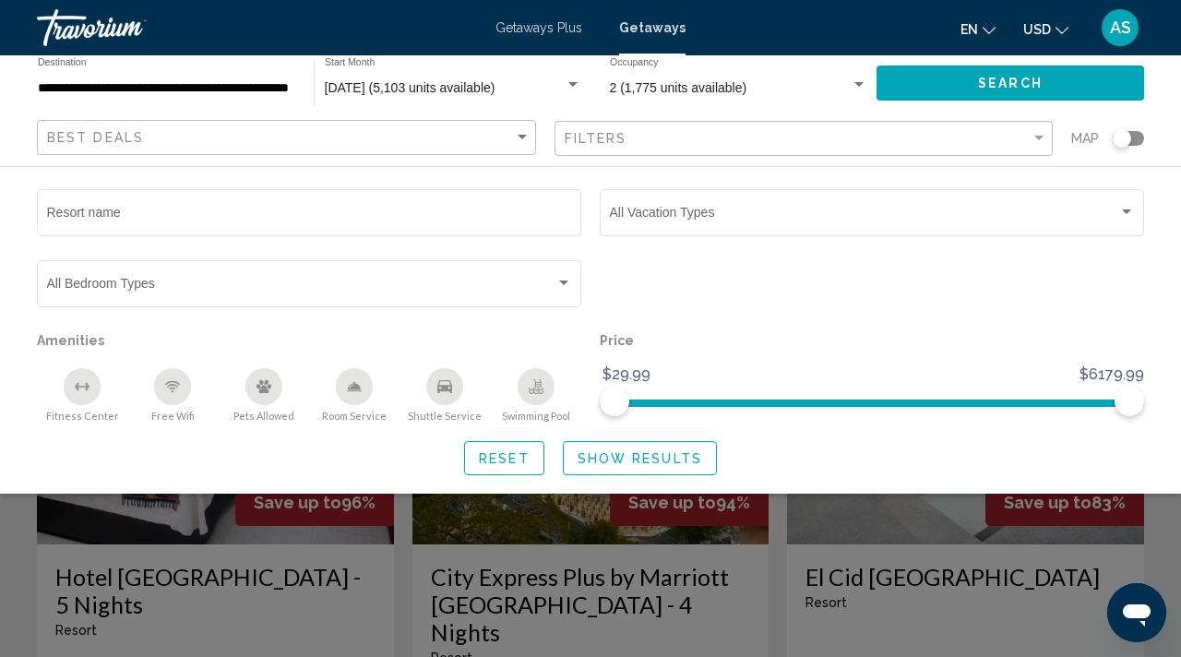
click at [674, 294] on div "Search widget" at bounding box center [872, 292] width 563 height 71
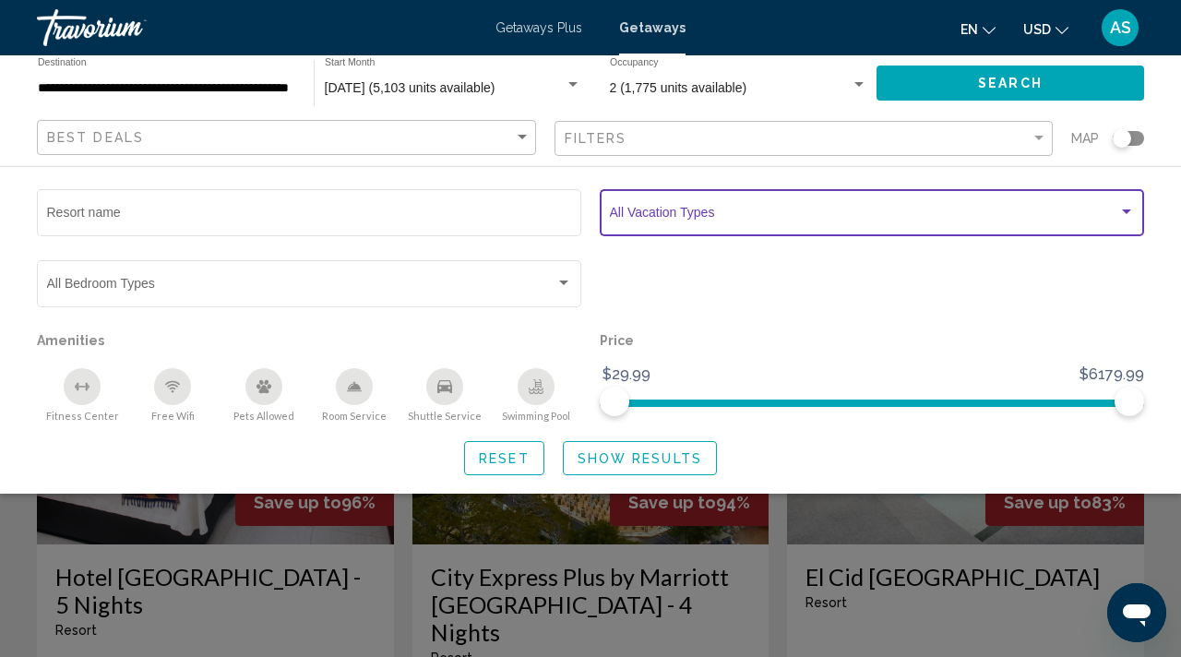
click at [930, 219] on span "Search widget" at bounding box center [864, 216] width 509 height 15
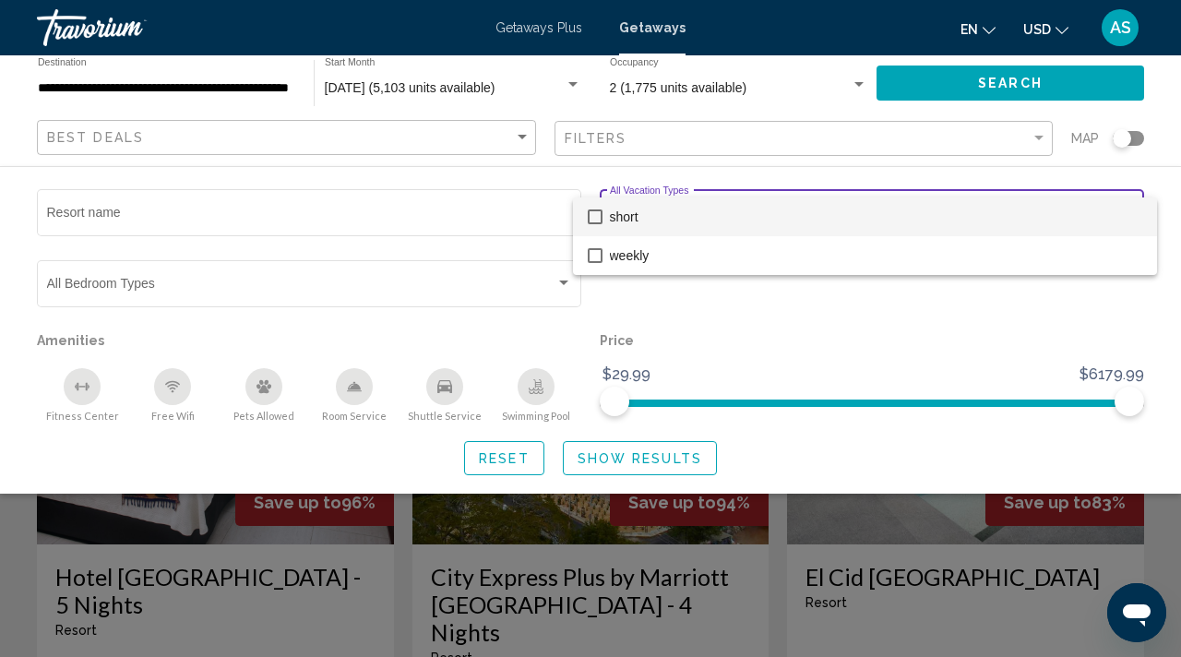
click at [666, 373] on div at bounding box center [590, 328] width 1181 height 657
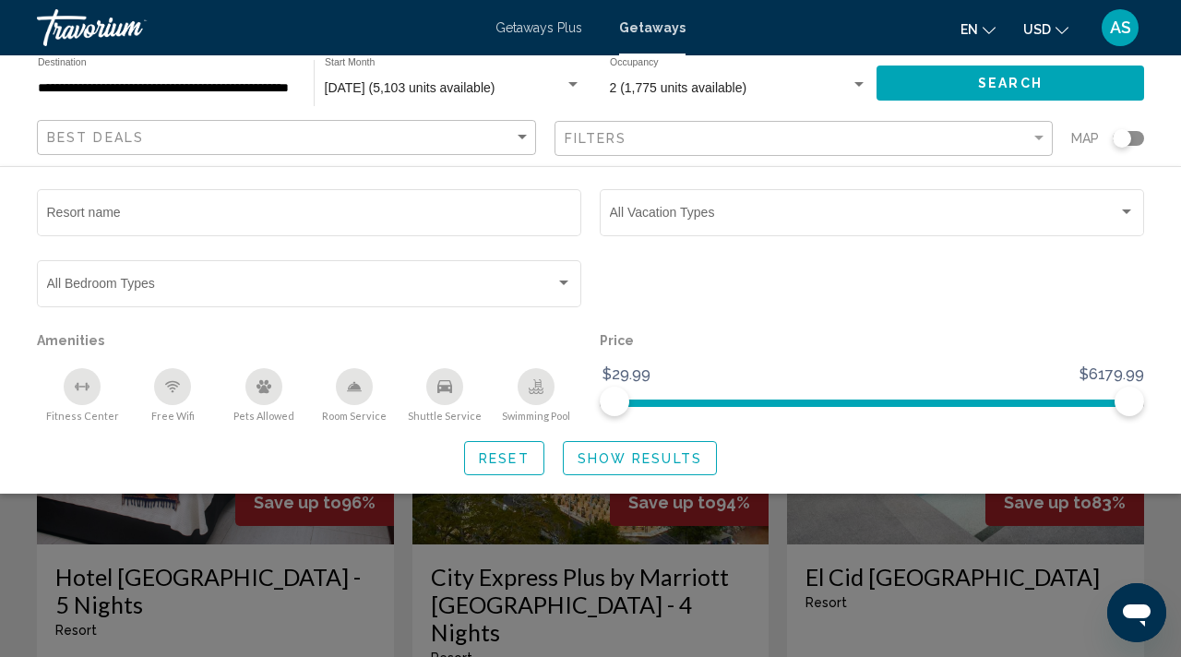
click at [875, 520] on div "Search widget" at bounding box center [590, 467] width 1181 height 380
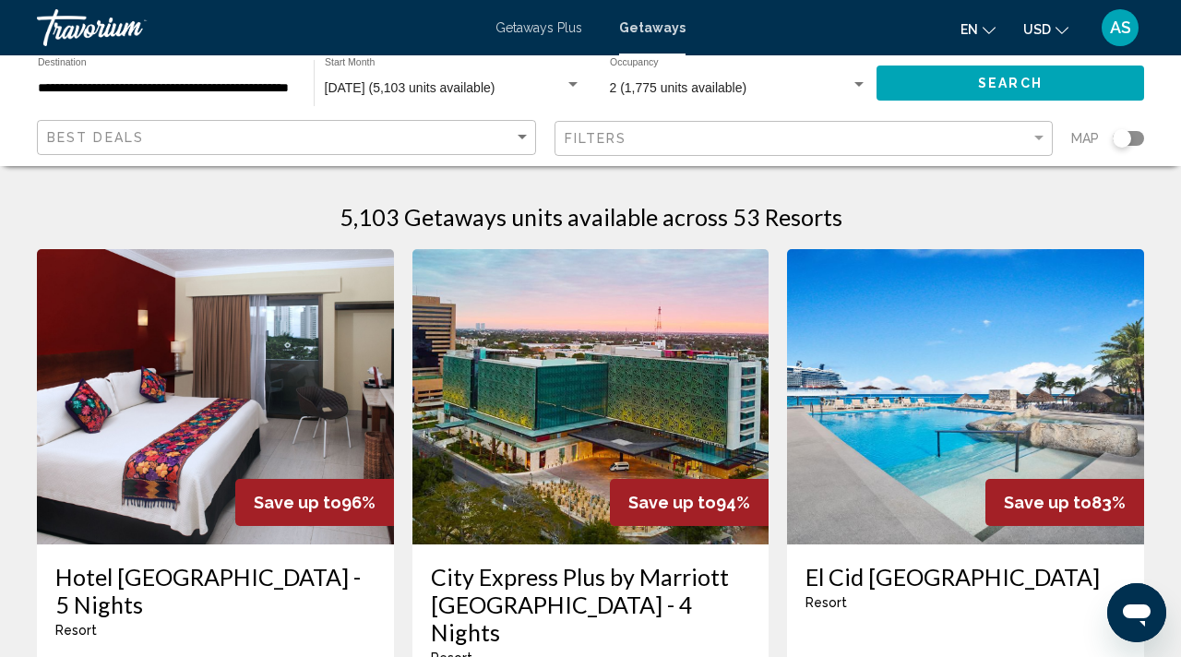
click at [653, 30] on span "Getaways" at bounding box center [652, 27] width 66 height 15
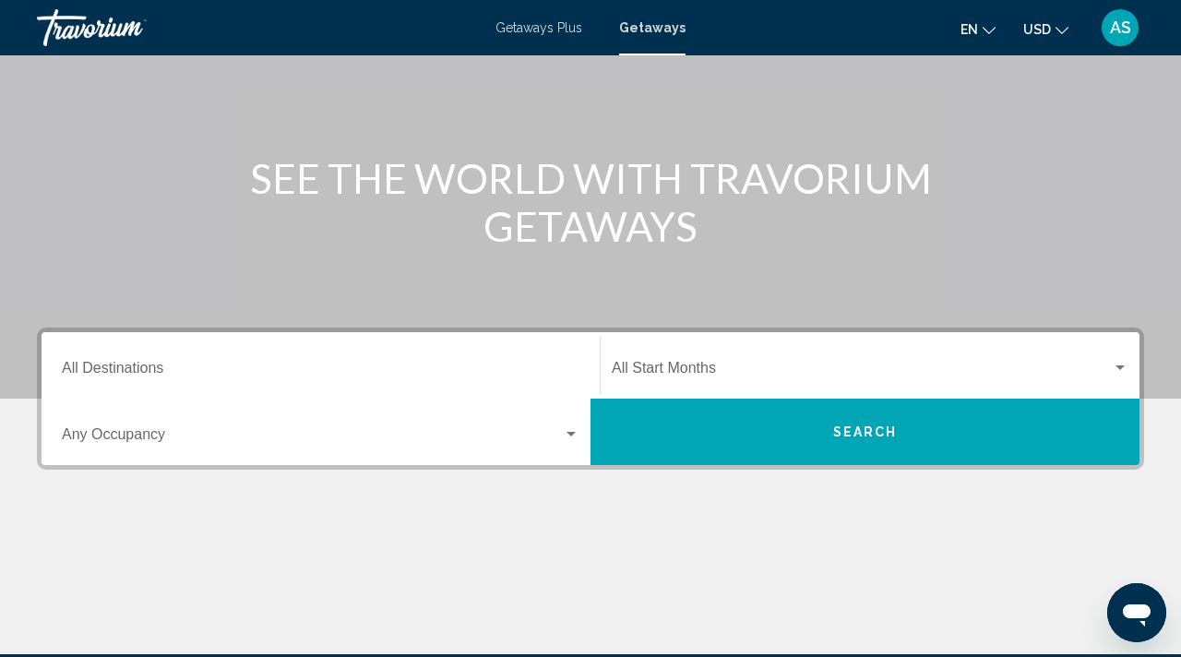
scroll to position [168, 0]
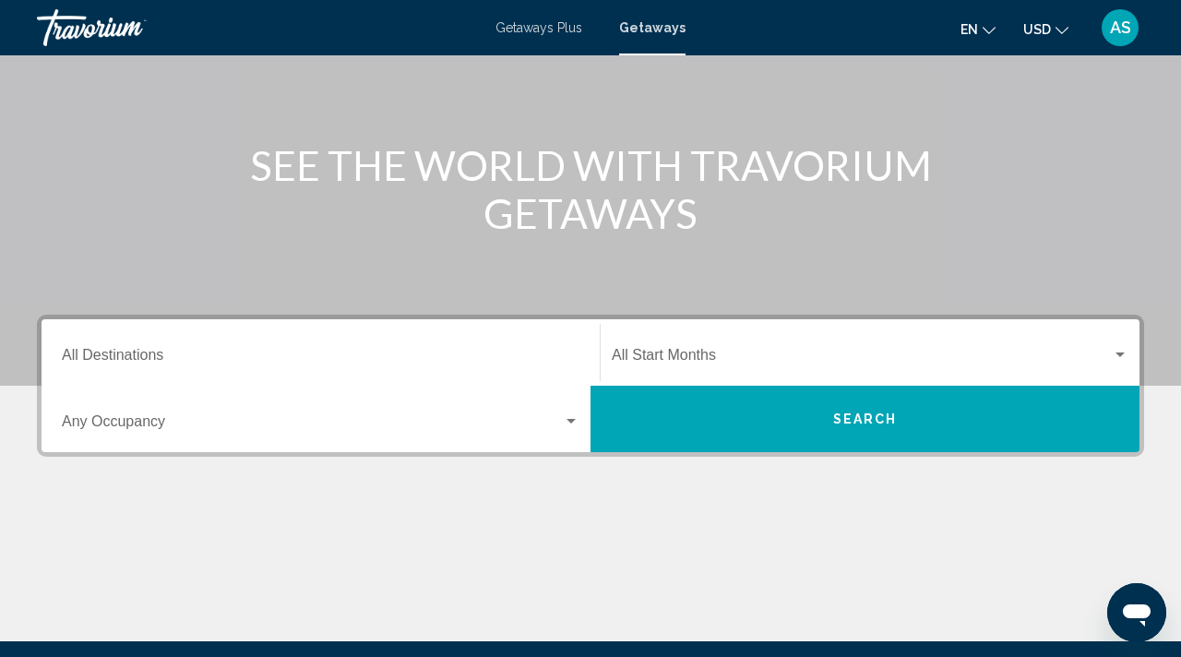
click at [89, 353] on input "Destination All Destinations" at bounding box center [321, 359] width 518 height 17
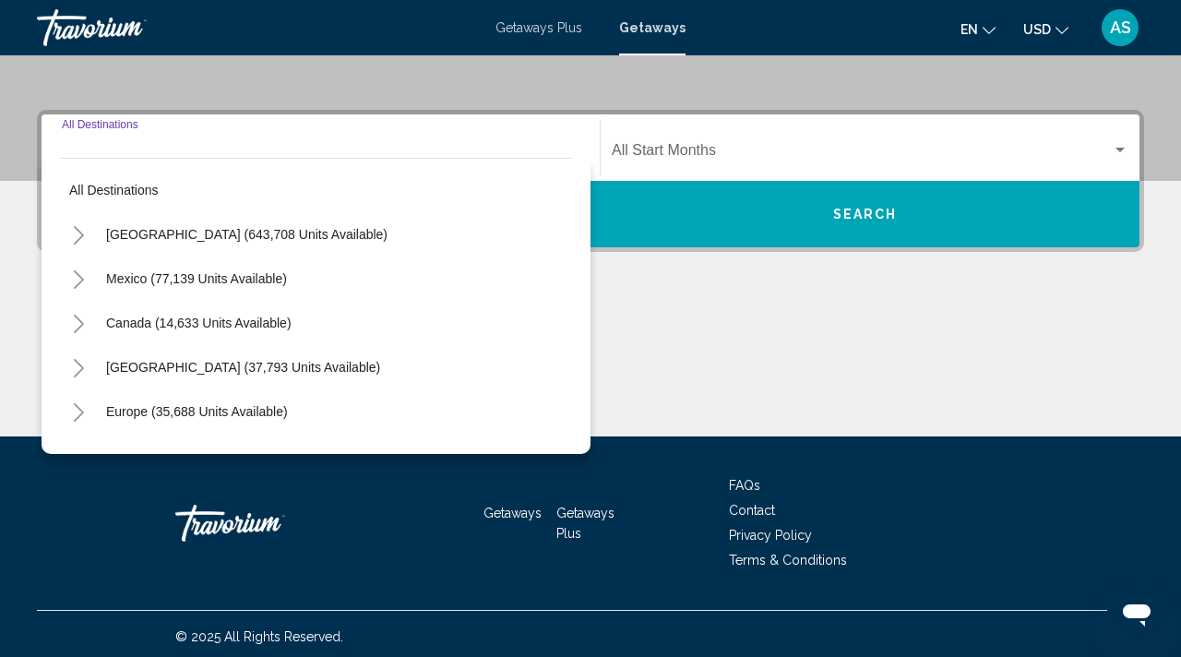
scroll to position [378, 0]
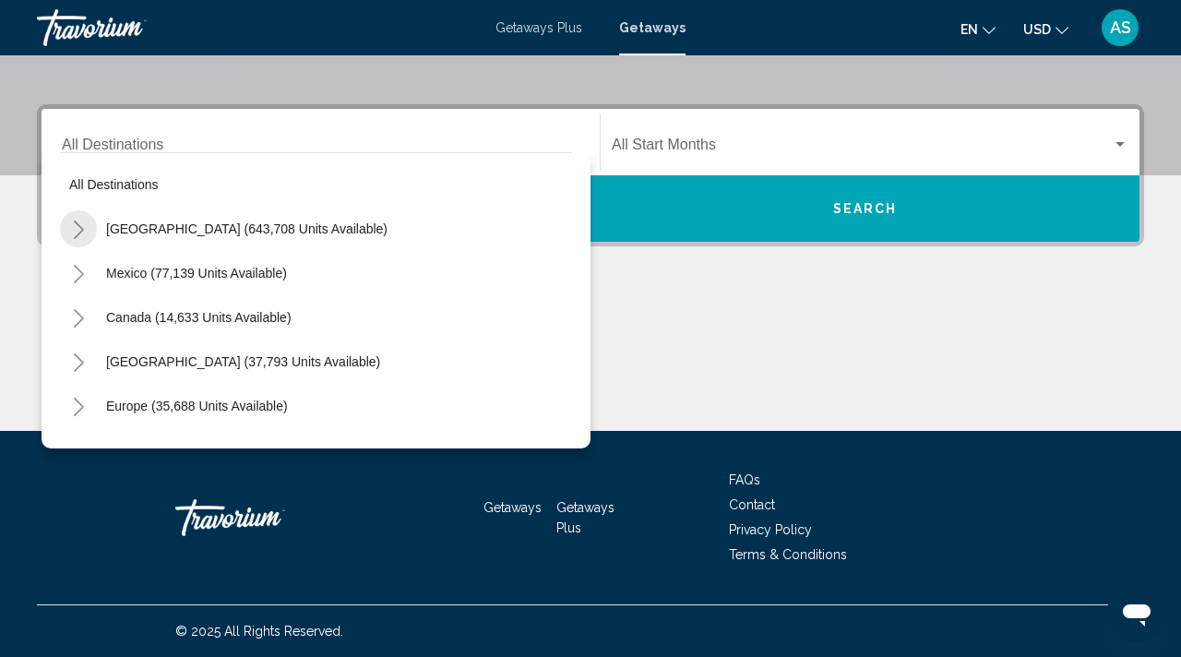
click at [77, 219] on button "Toggle United States (643,708 units available)" at bounding box center [78, 228] width 37 height 37
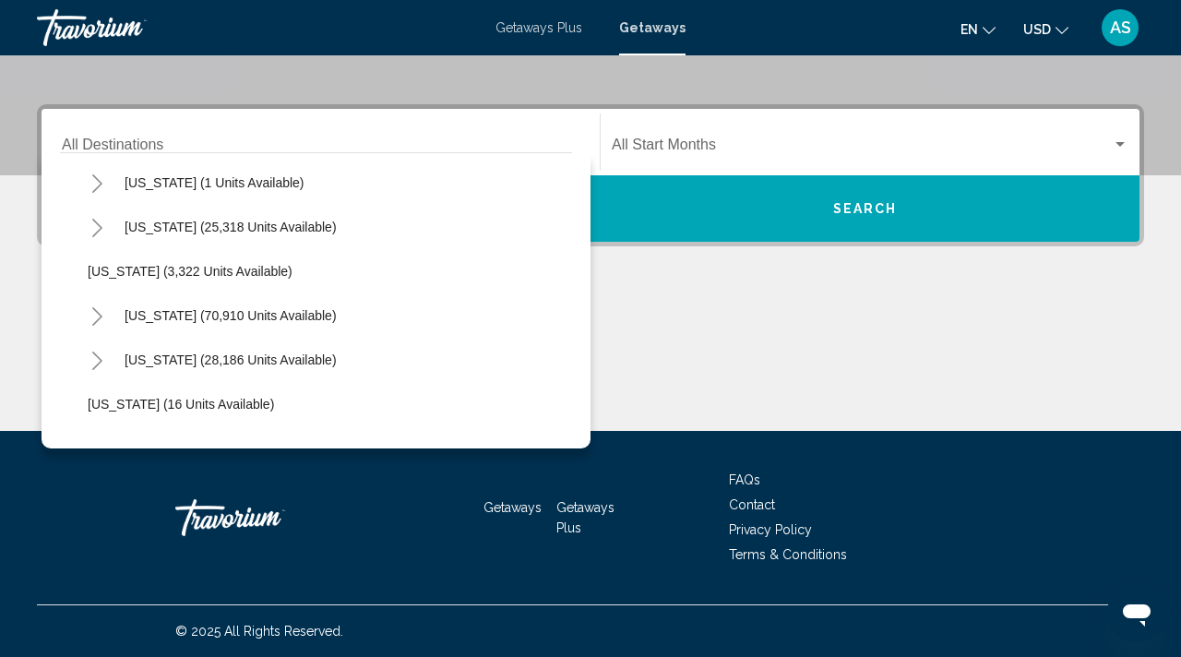
scroll to position [129, 0]
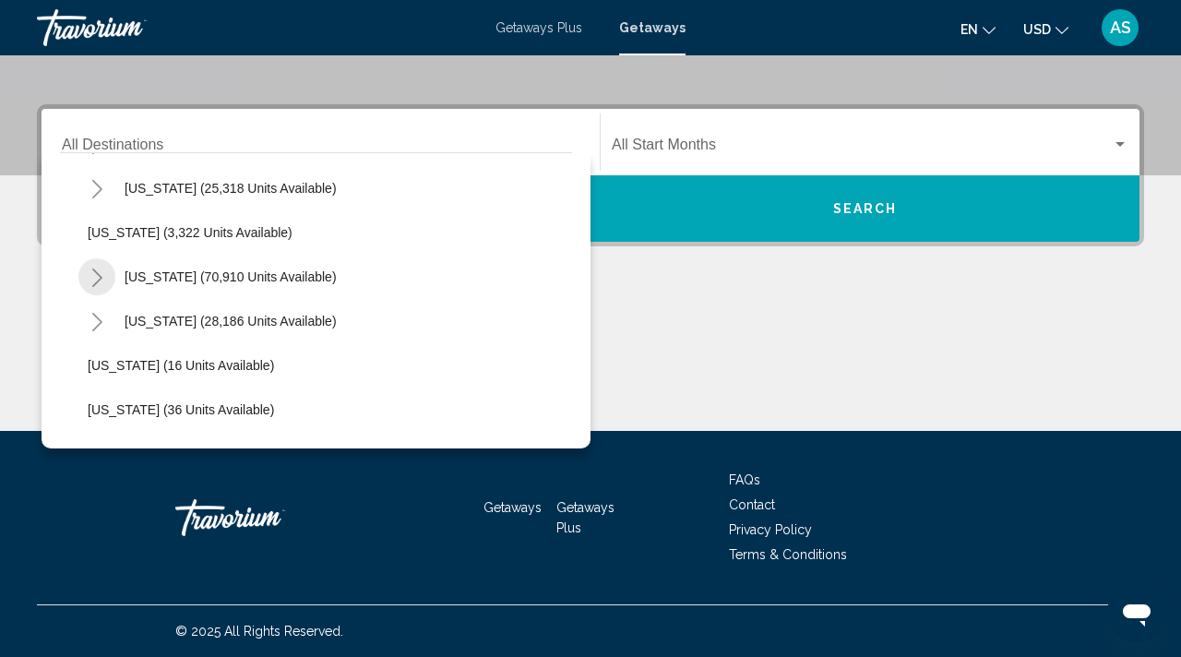
click at [93, 270] on icon "Toggle California (70,910 units available)" at bounding box center [97, 278] width 10 height 18
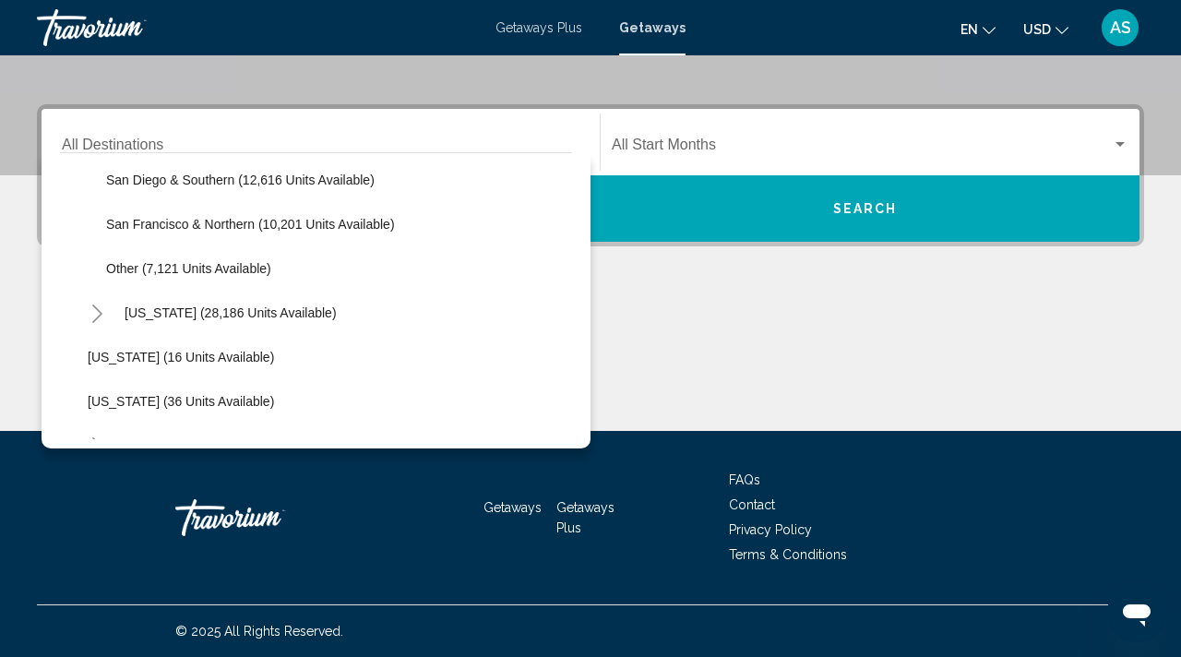
scroll to position [405, 0]
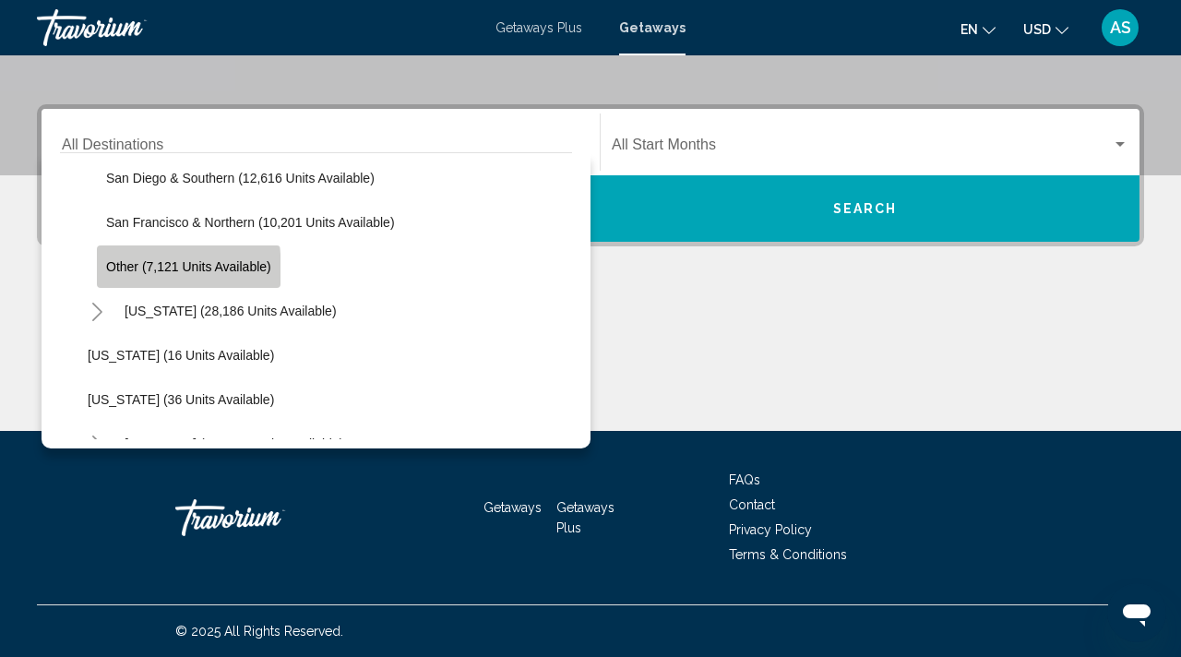
click at [122, 271] on span "Other (7,121 units available)" at bounding box center [188, 266] width 165 height 15
type input "**********"
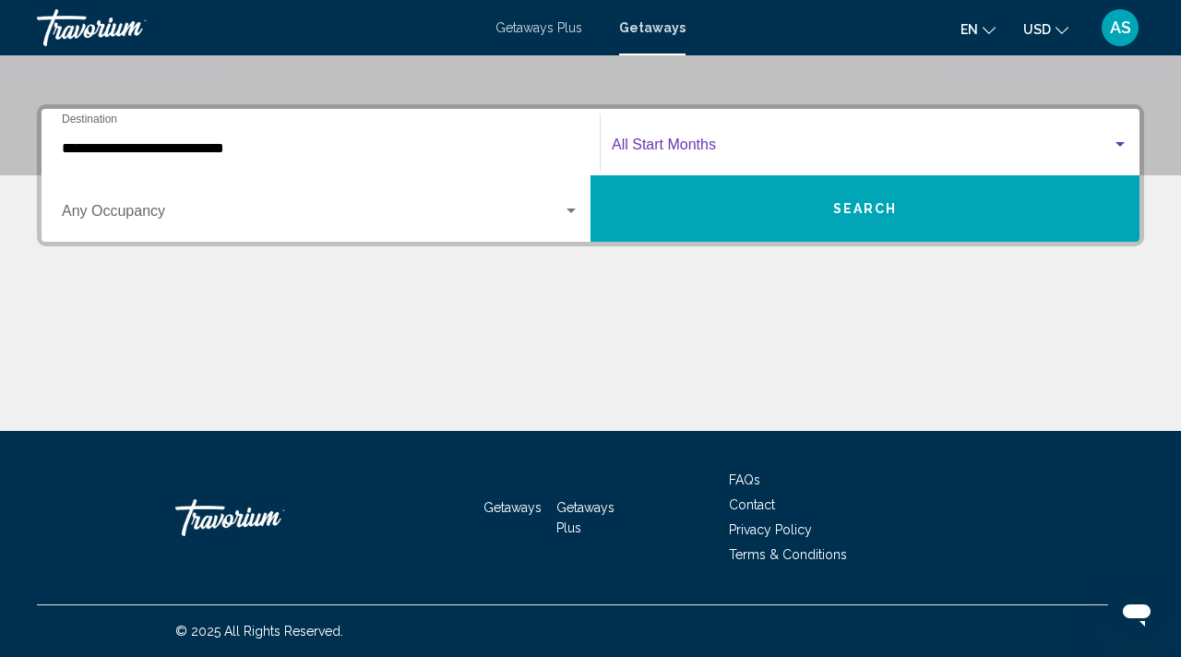
click at [649, 142] on span "Search widget" at bounding box center [862, 148] width 500 height 17
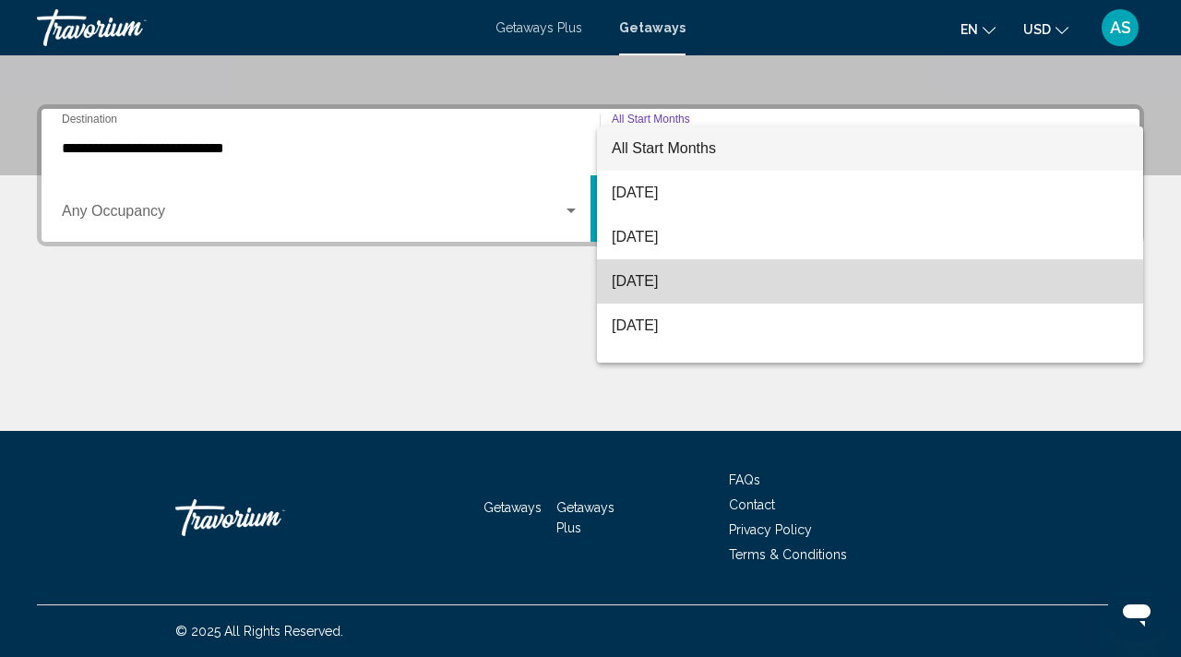
click at [615, 273] on span "[DATE]" at bounding box center [870, 281] width 517 height 44
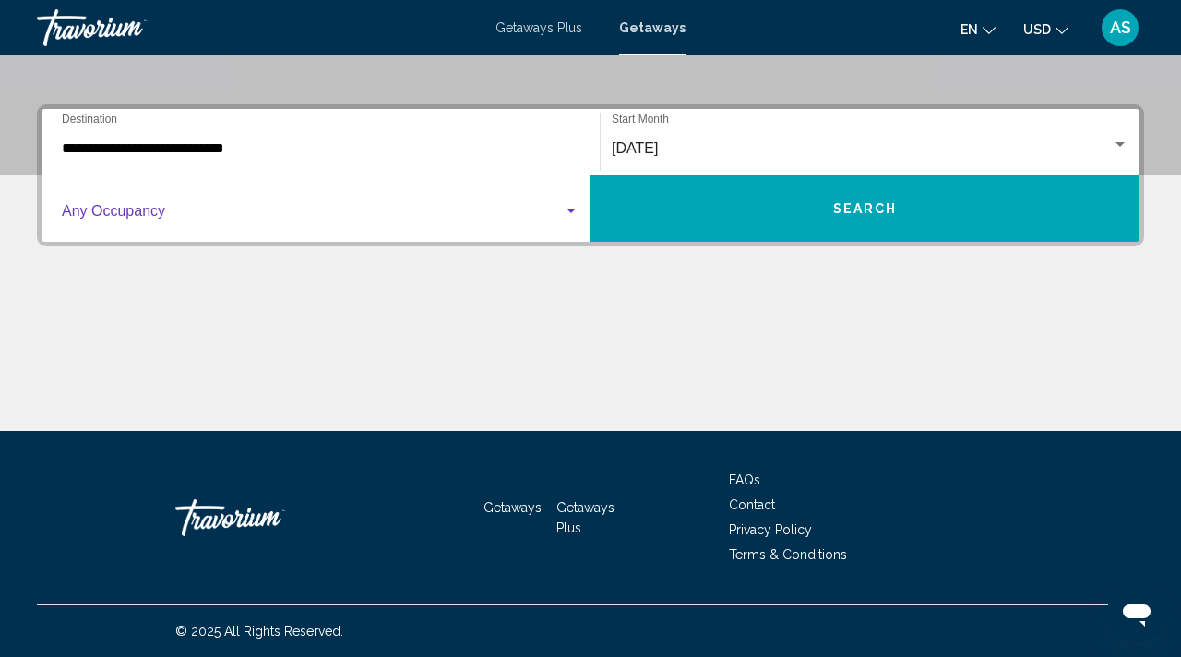
click at [131, 209] on span "Search widget" at bounding box center [312, 215] width 501 height 17
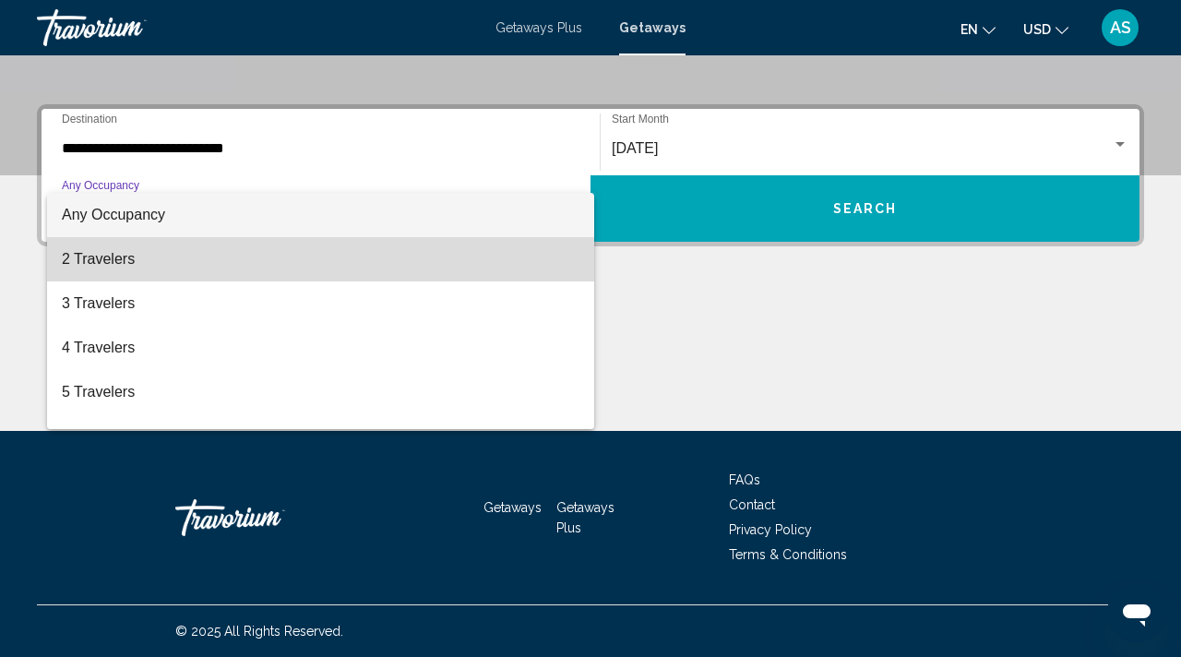
click at [94, 257] on span "2 Travelers" at bounding box center [321, 259] width 518 height 44
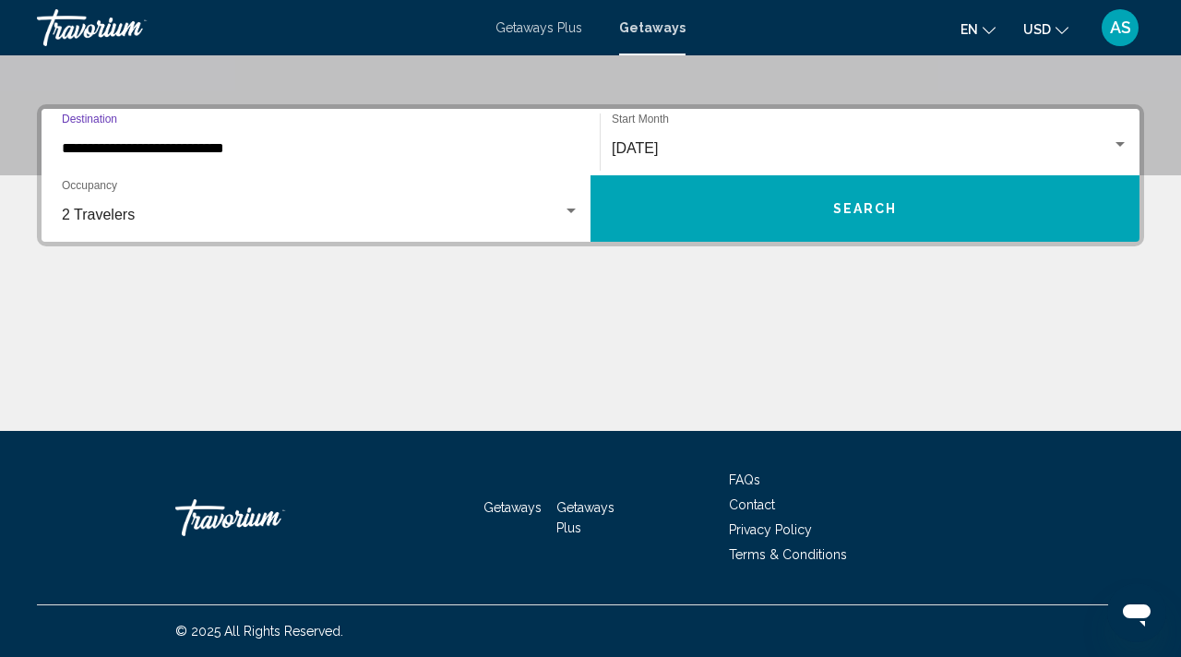
click at [71, 146] on input "**********" at bounding box center [321, 148] width 518 height 17
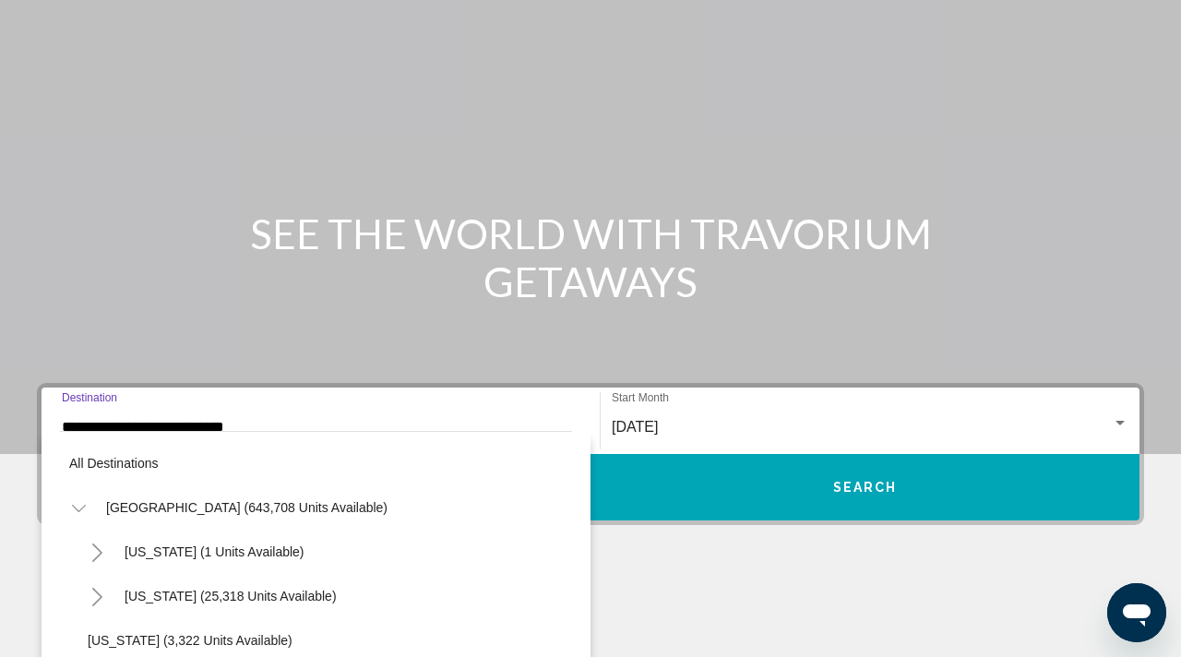
scroll to position [0, 0]
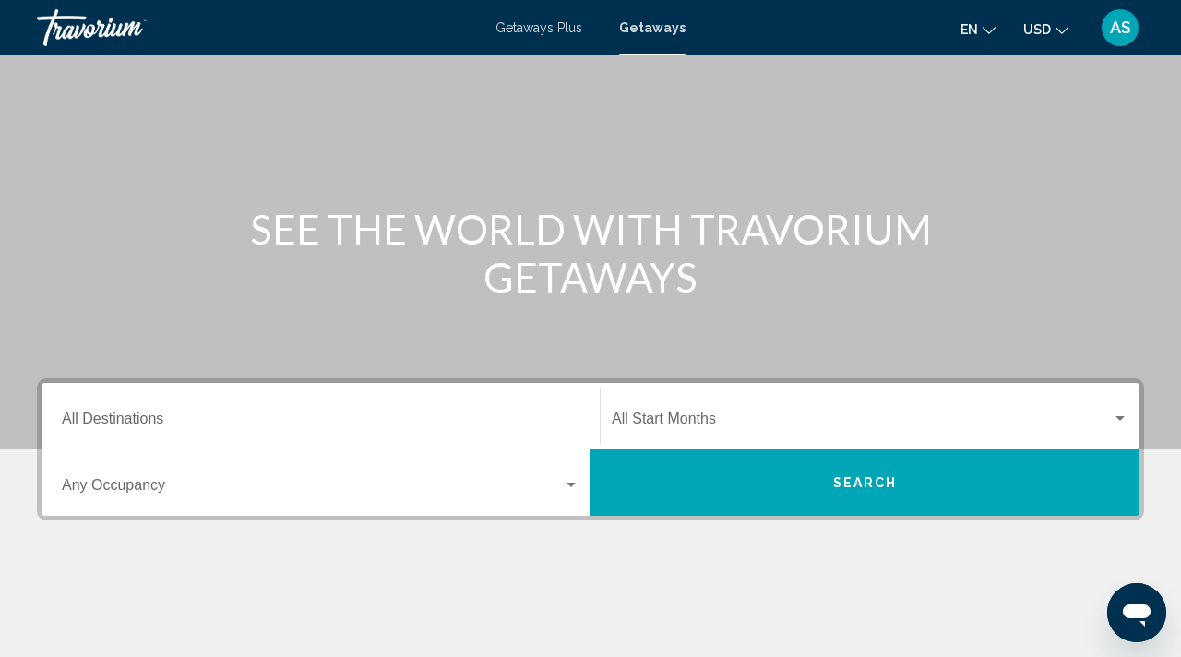
scroll to position [103, 0]
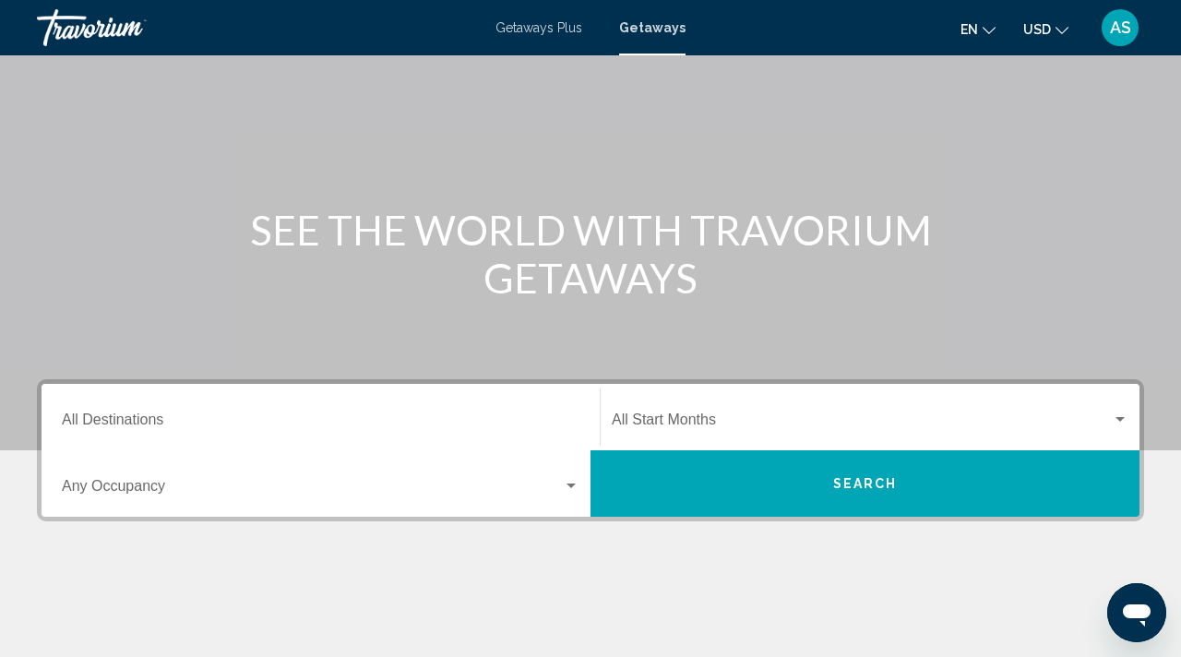
click at [1128, 614] on icon "Open messaging window" at bounding box center [1137, 616] width 28 height 22
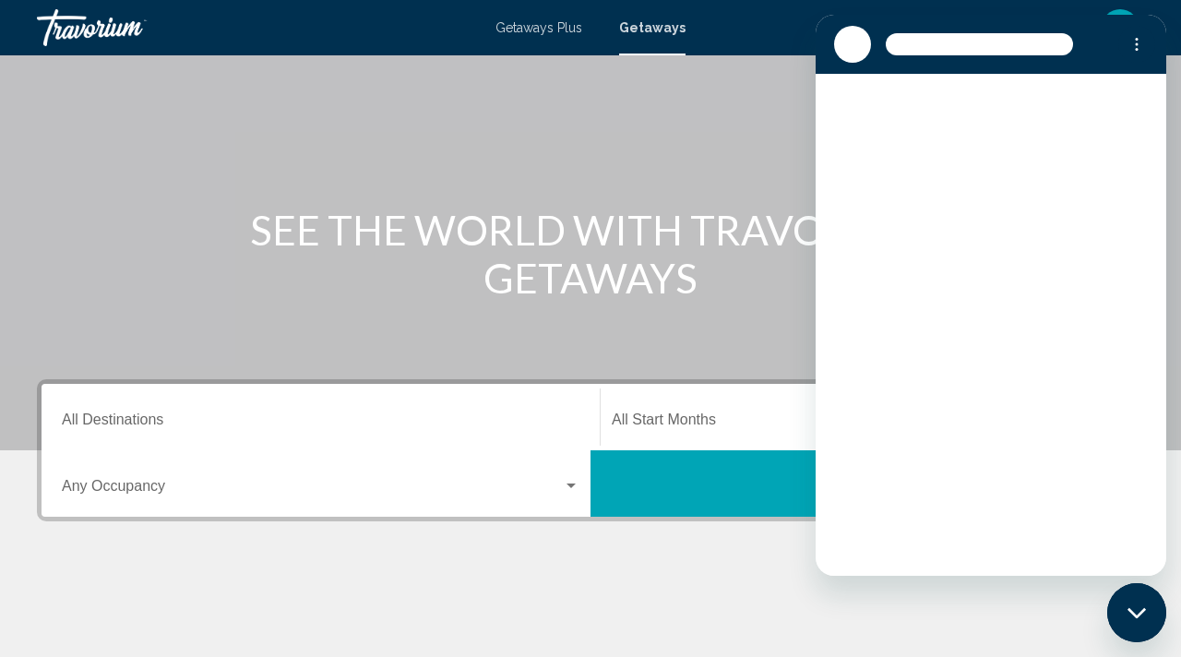
scroll to position [0, 0]
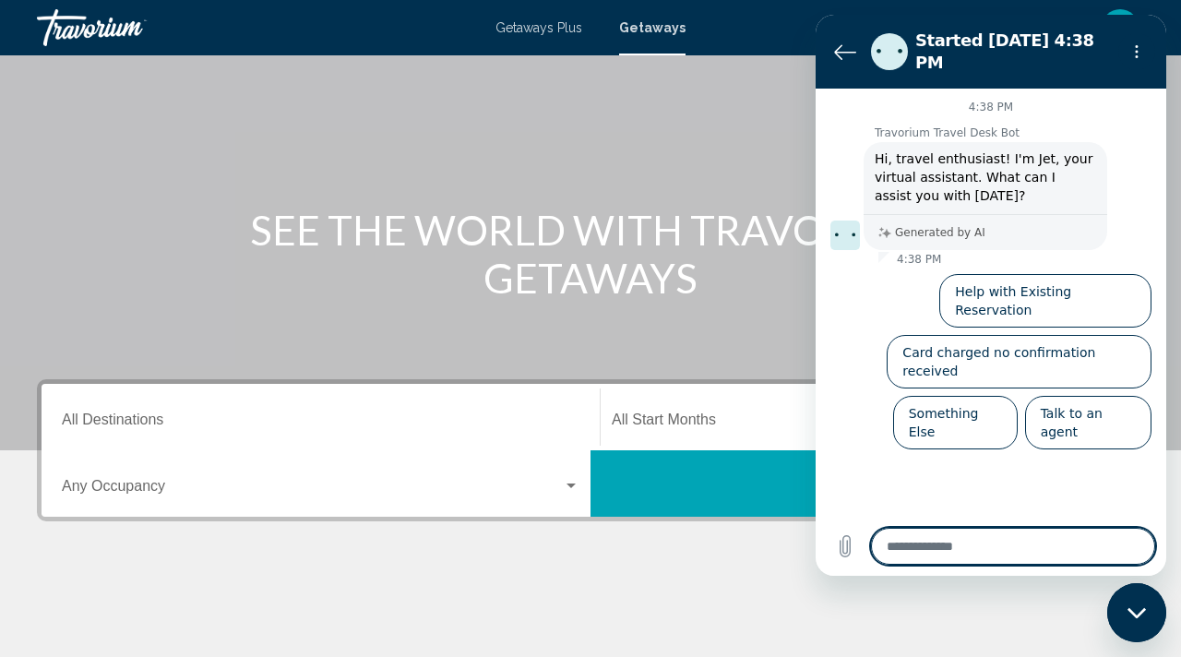
type textarea "*"
